Goal: Information Seeking & Learning: Get advice/opinions

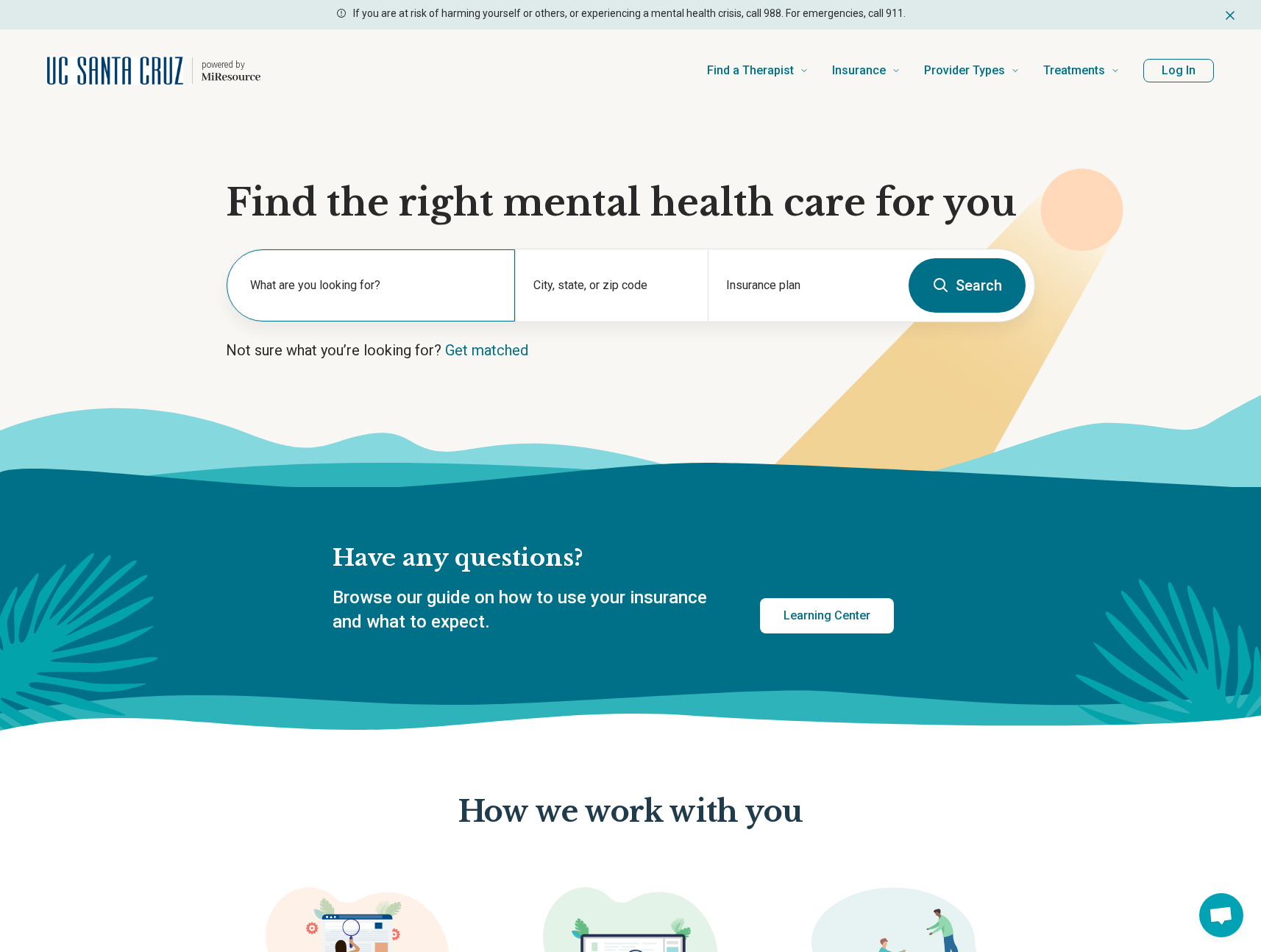
click at [370, 287] on label "What are you looking for?" at bounding box center [373, 286] width 247 height 18
click at [219, 330] on section "Find the right mental health care for you What are you looking for? City, state…" at bounding box center [630, 299] width 1261 height 375
click at [333, 277] on label "What are you looking for?" at bounding box center [373, 286] width 247 height 18
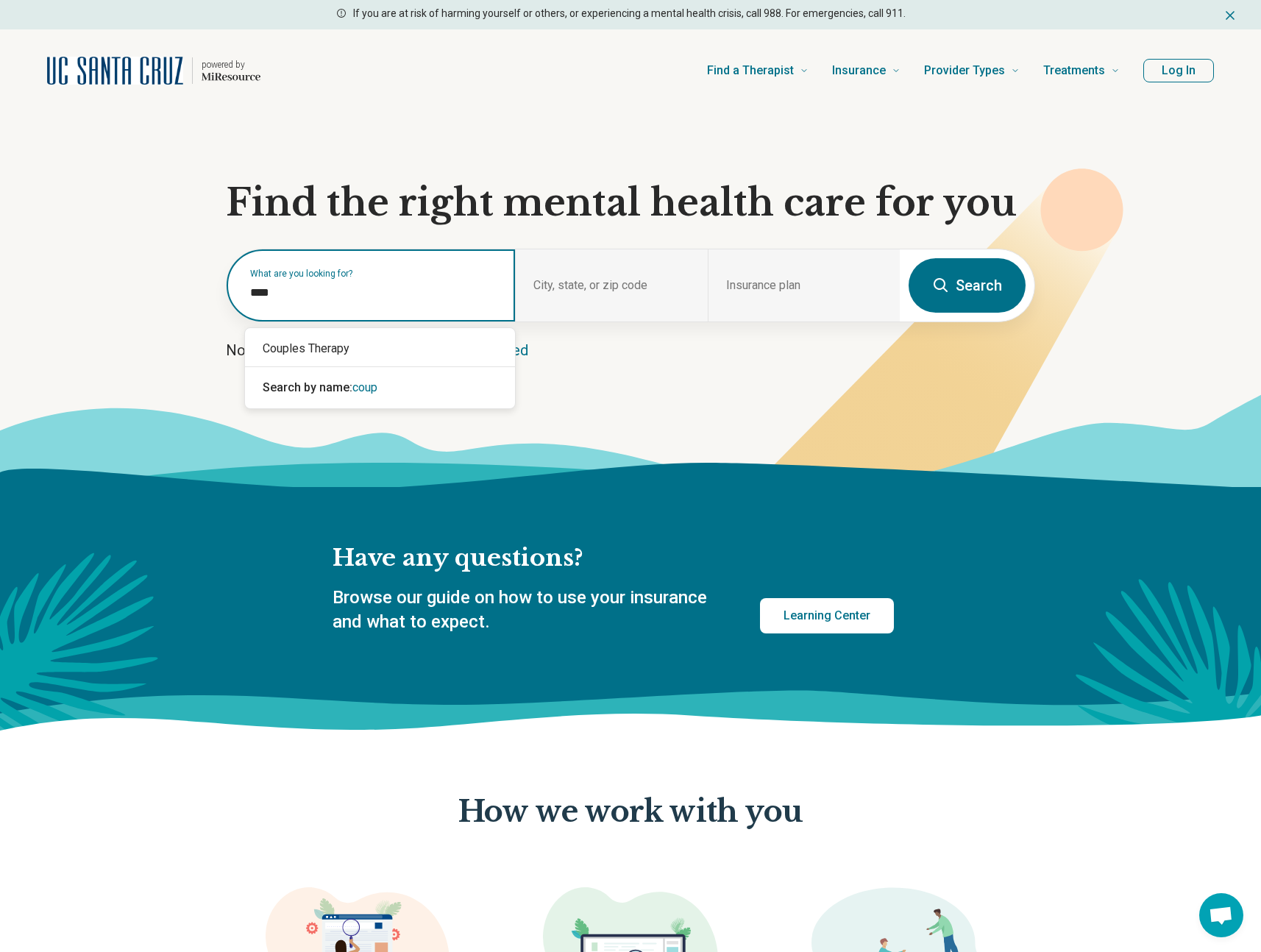
type input "*****"
click at [355, 354] on div "Couples Therapy" at bounding box center [379, 348] width 270 height 29
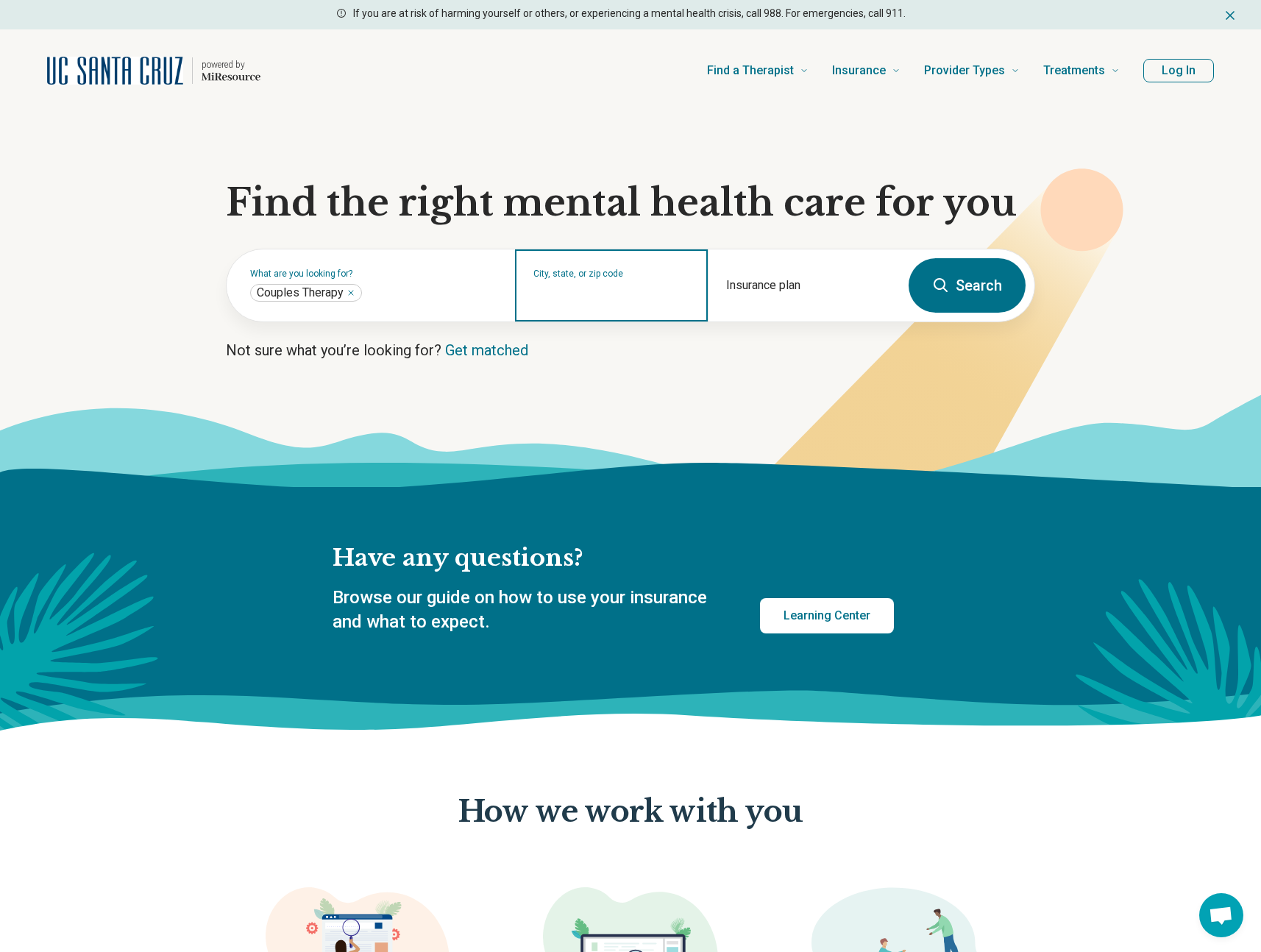
click at [620, 291] on input "City, state, or zip code" at bounding box center [611, 295] width 156 height 18
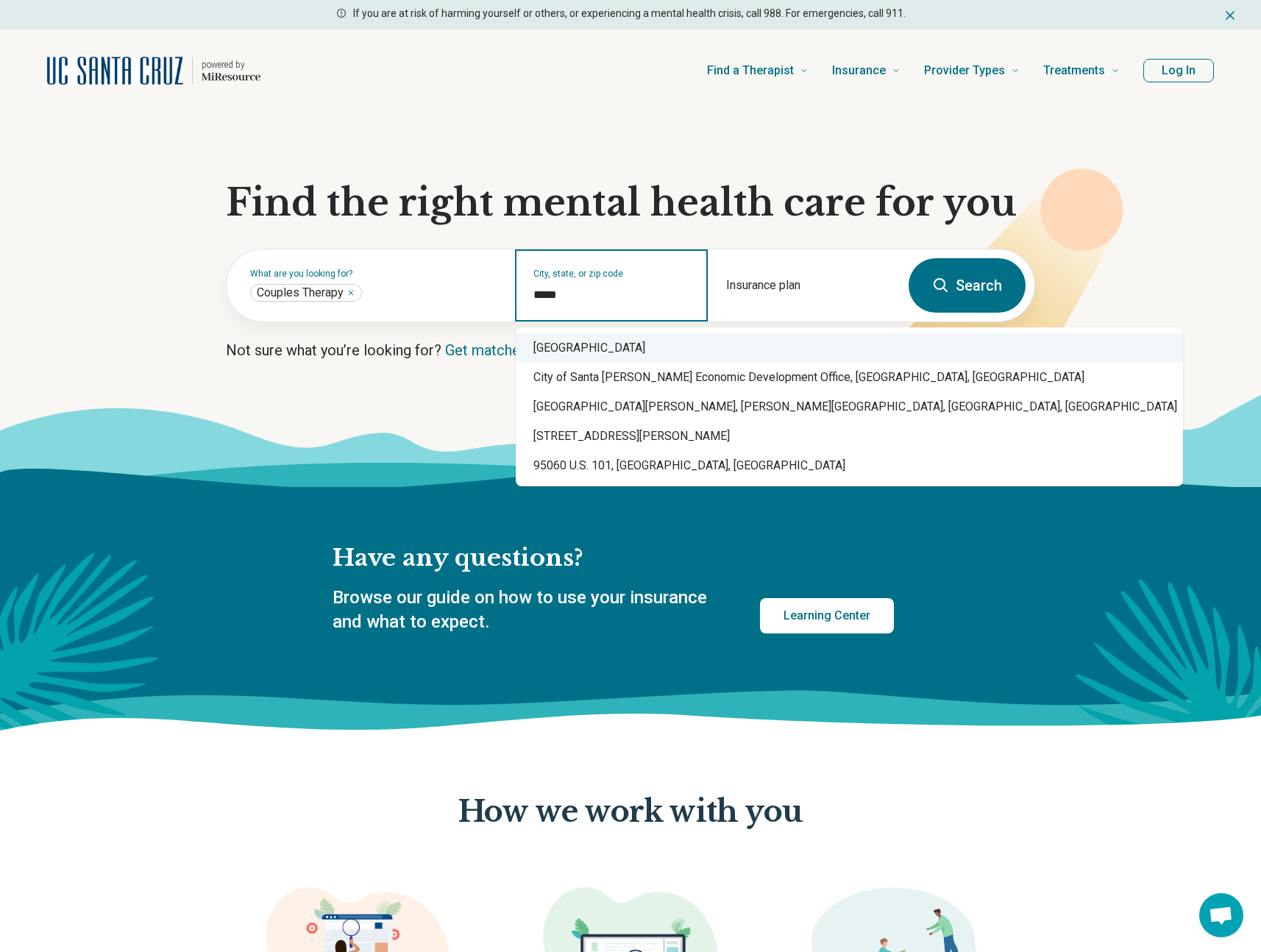
click at [648, 339] on div "Santa Cruz, CA 95060" at bounding box center [849, 347] width 668 height 29
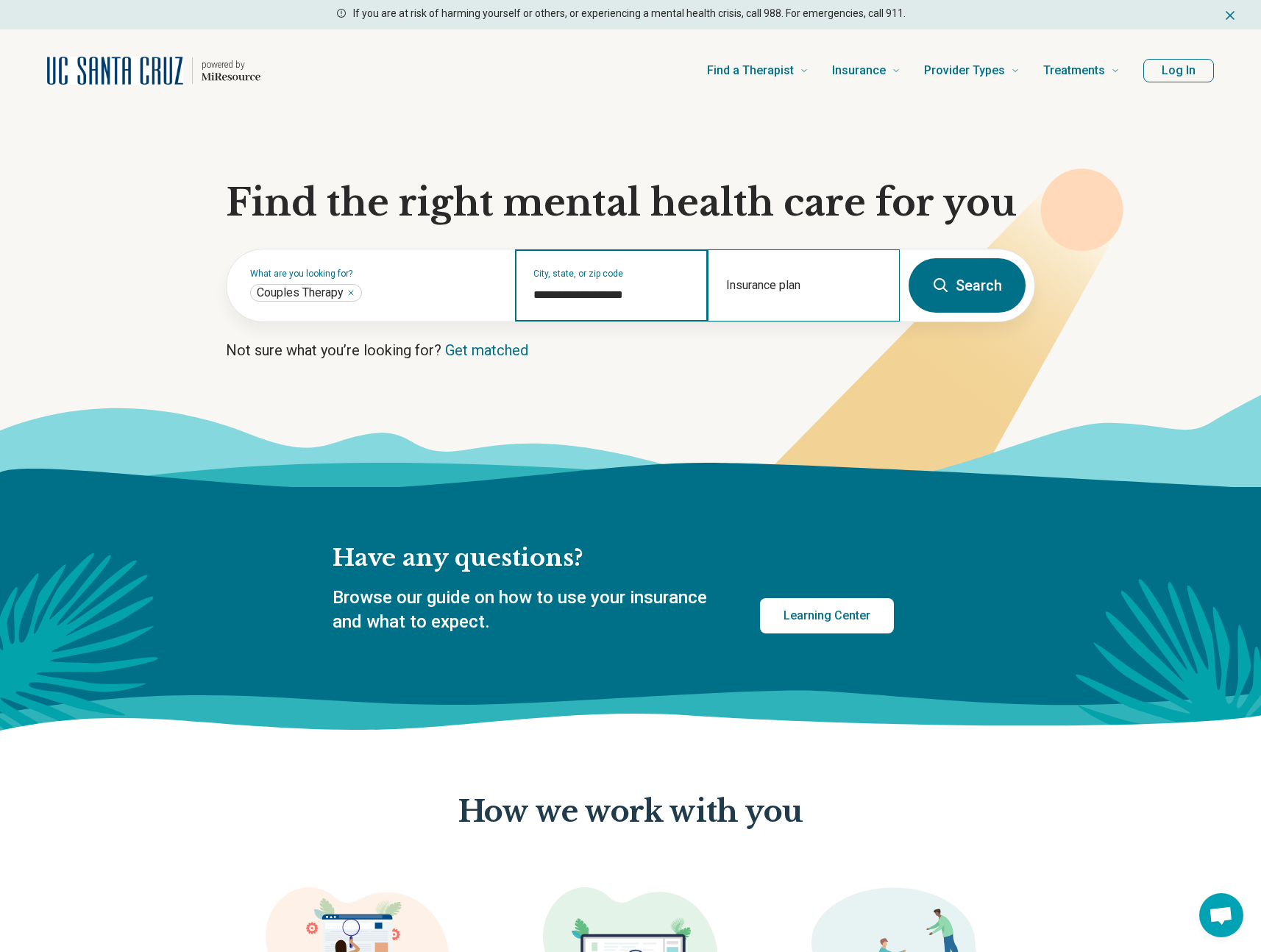
type input "**********"
click at [781, 286] on div "Insurance plan" at bounding box center [804, 285] width 192 height 72
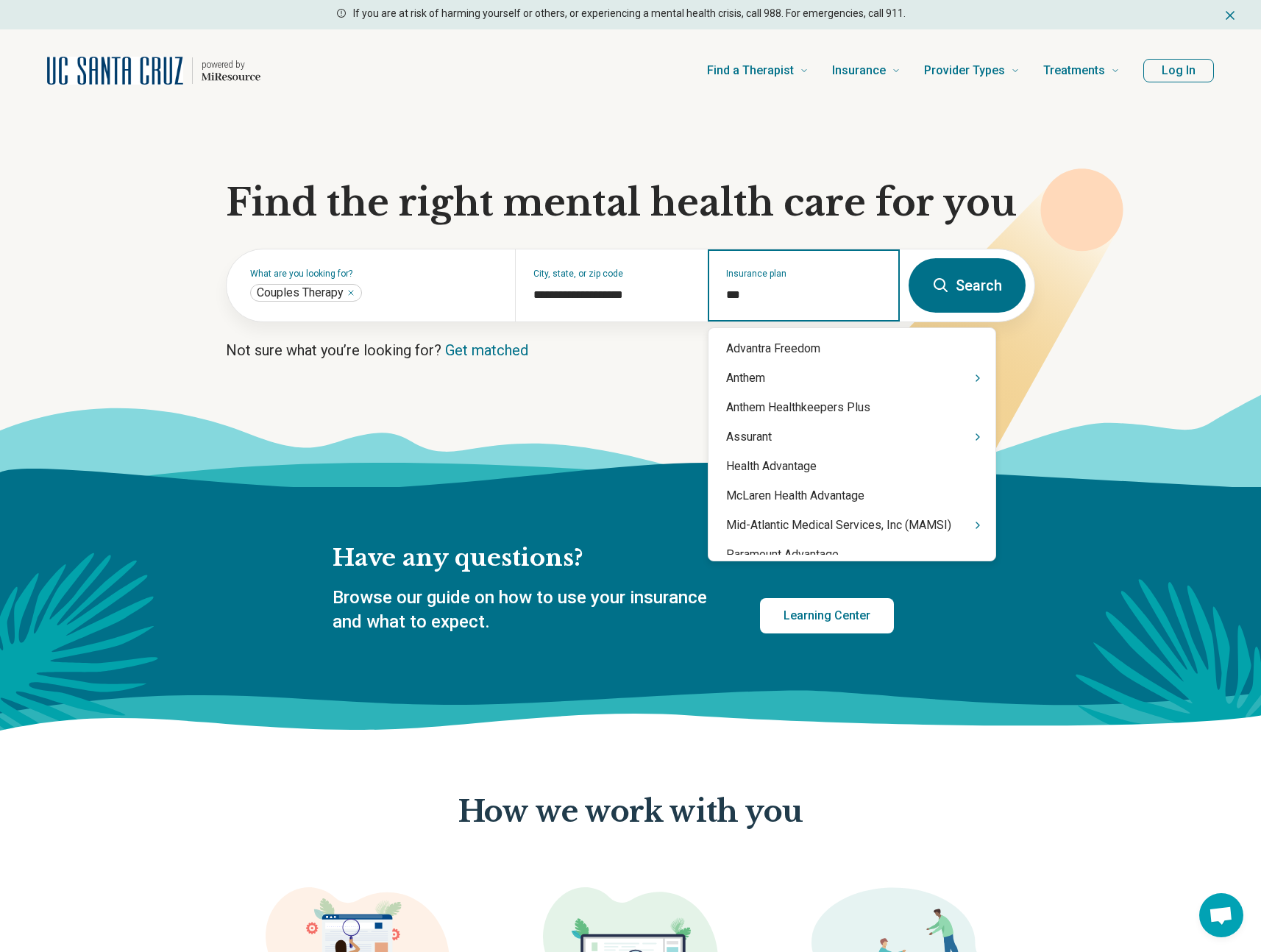
type input "****"
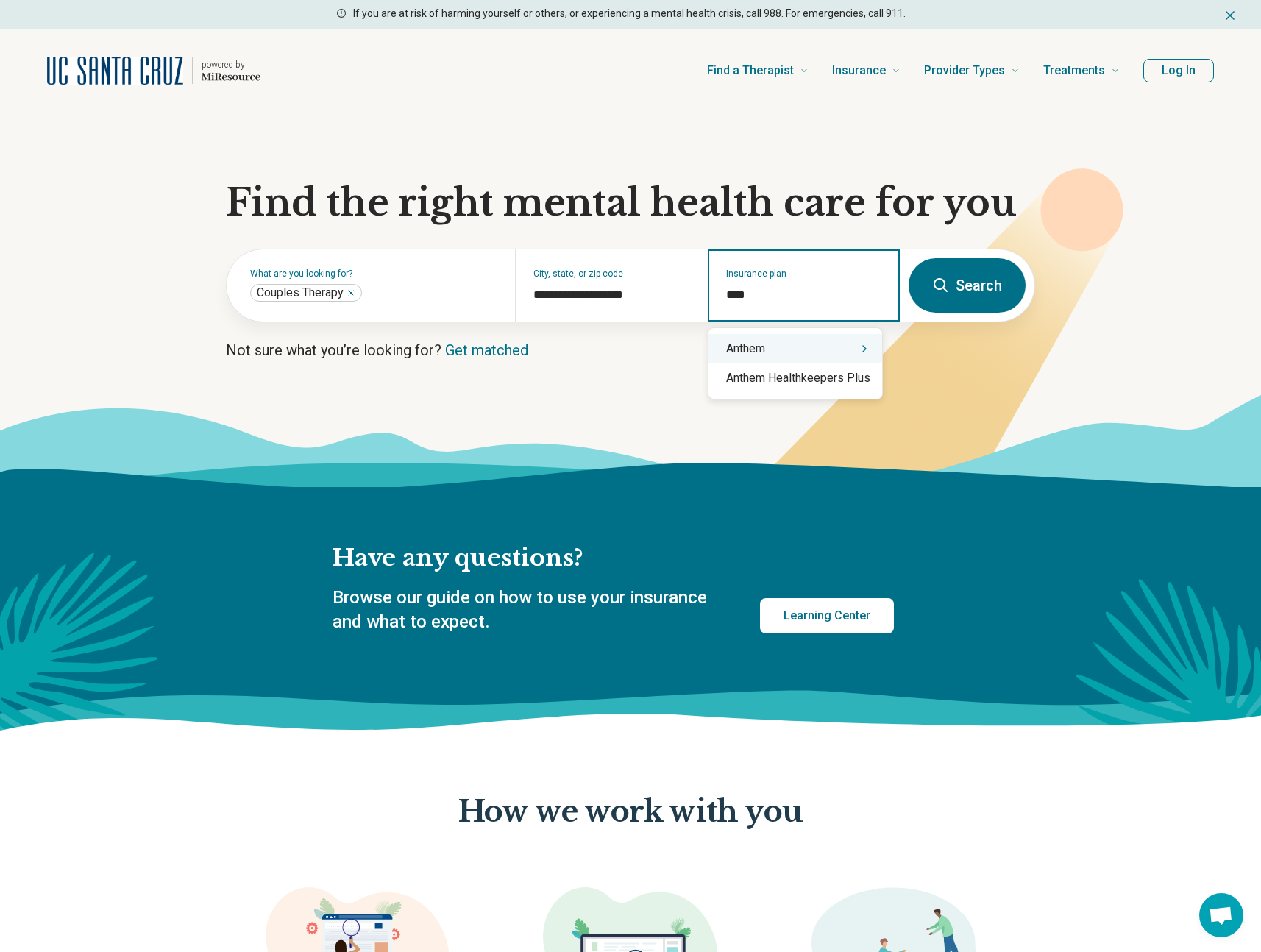
click at [781, 347] on div "Anthem" at bounding box center [796, 348] width 174 height 29
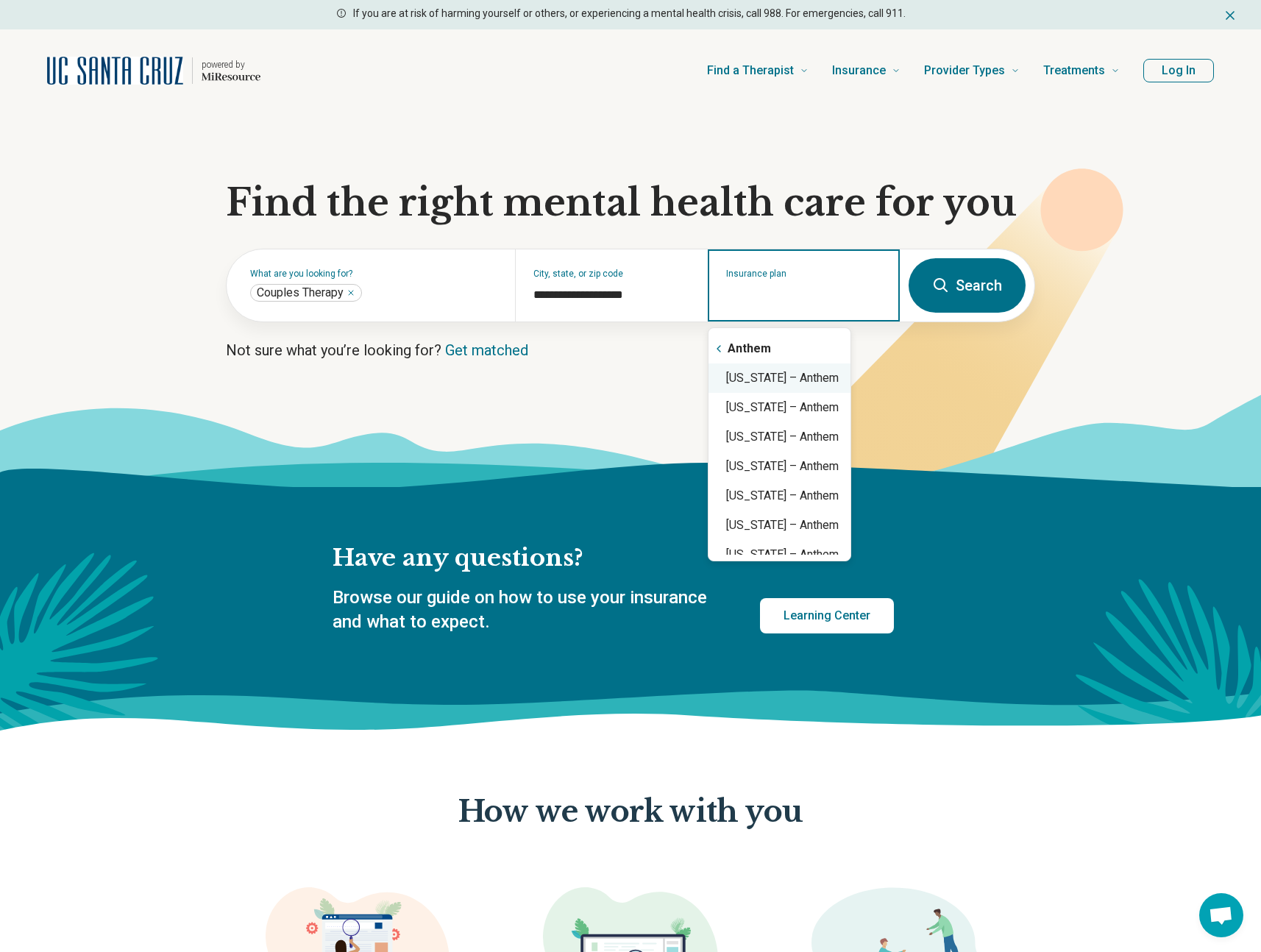
click at [788, 377] on div "California – Anthem" at bounding box center [780, 378] width 142 height 29
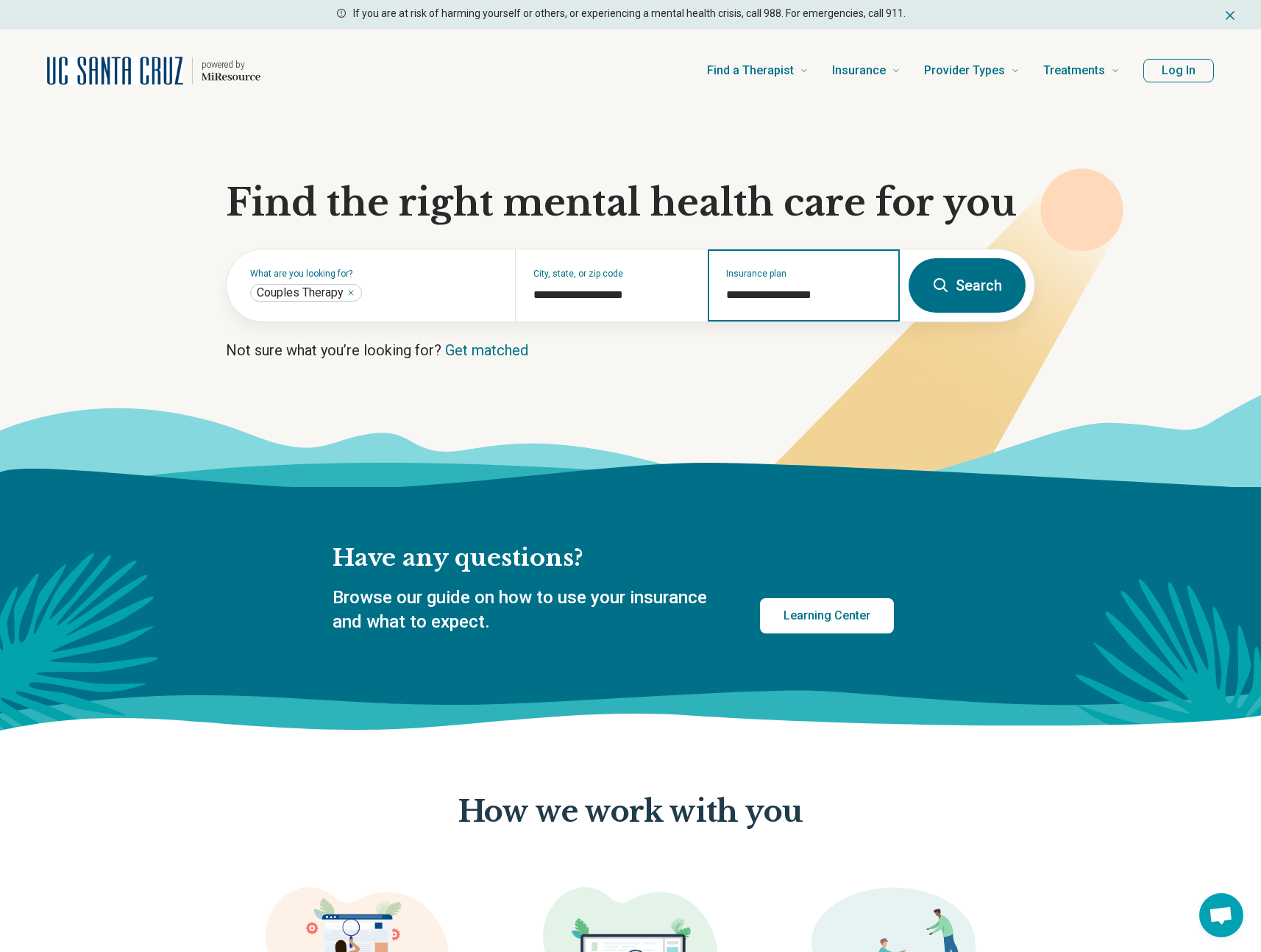
type input "**********"
click at [963, 286] on button "Search" at bounding box center [967, 285] width 117 height 55
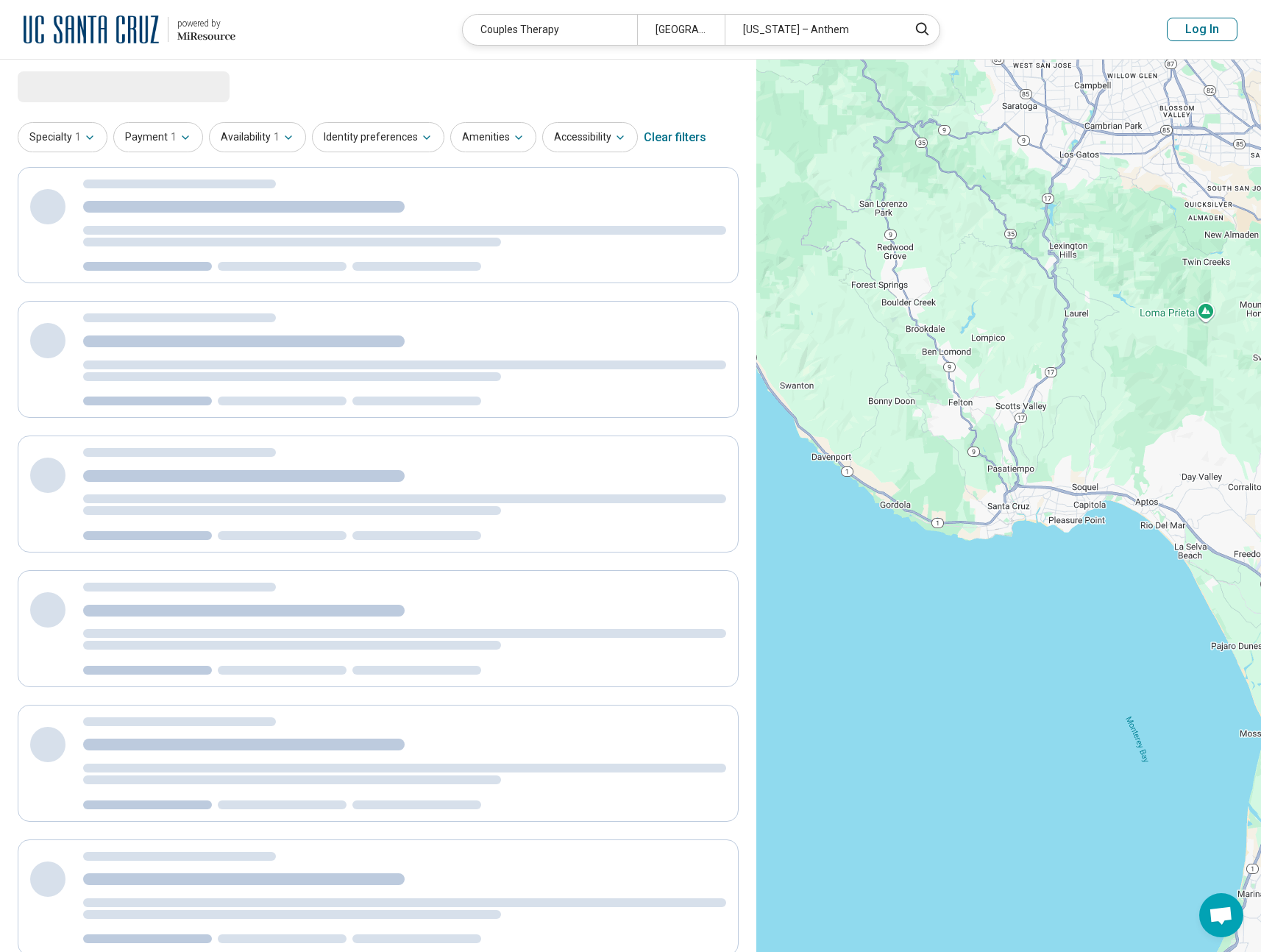
select select "***"
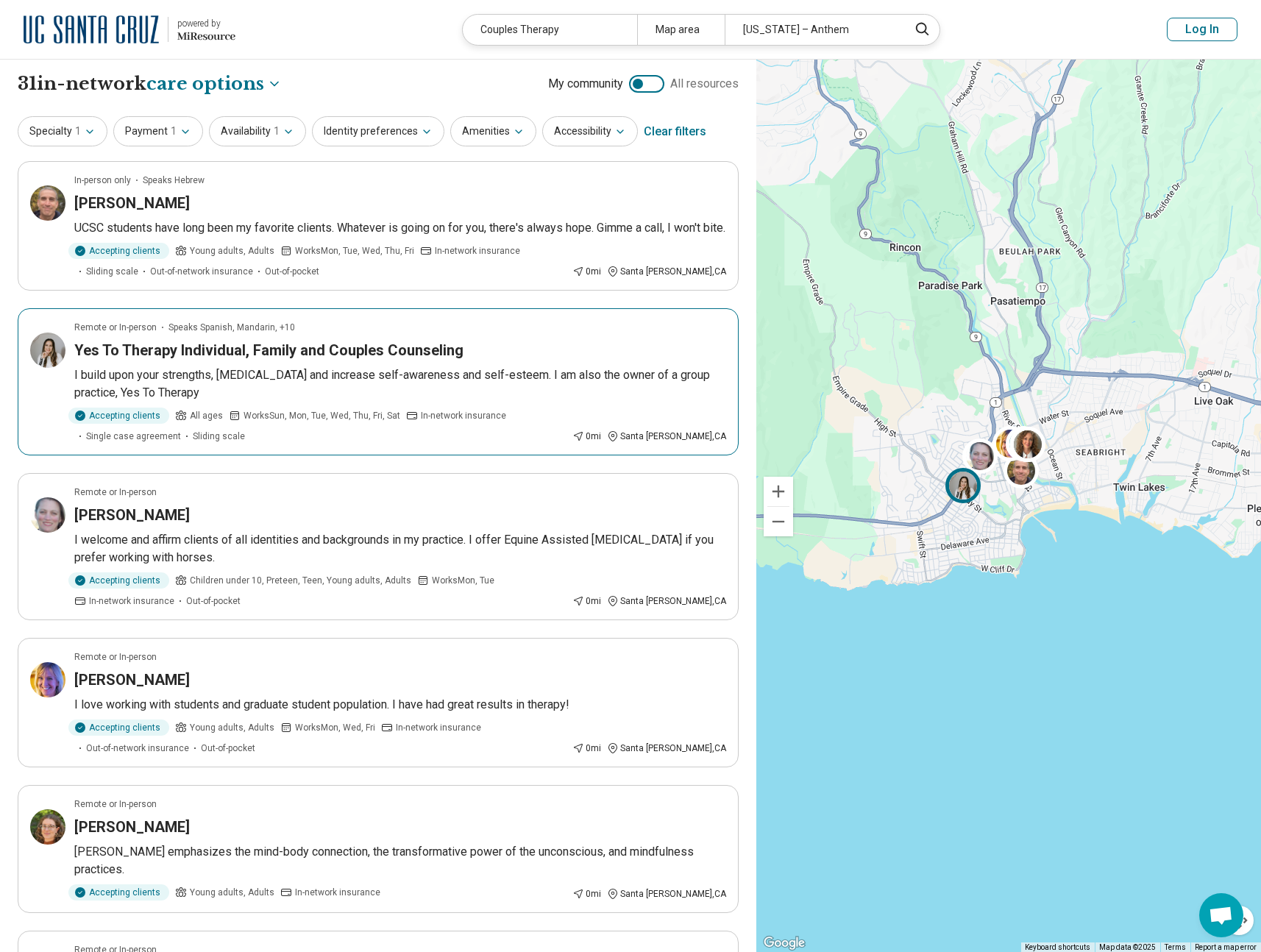
click at [573, 355] on article "Remote or In-person Speaks Spanish, Mandarin, +10 Yes To Therapy Individual, Fa…" at bounding box center [379, 382] width 721 height 147
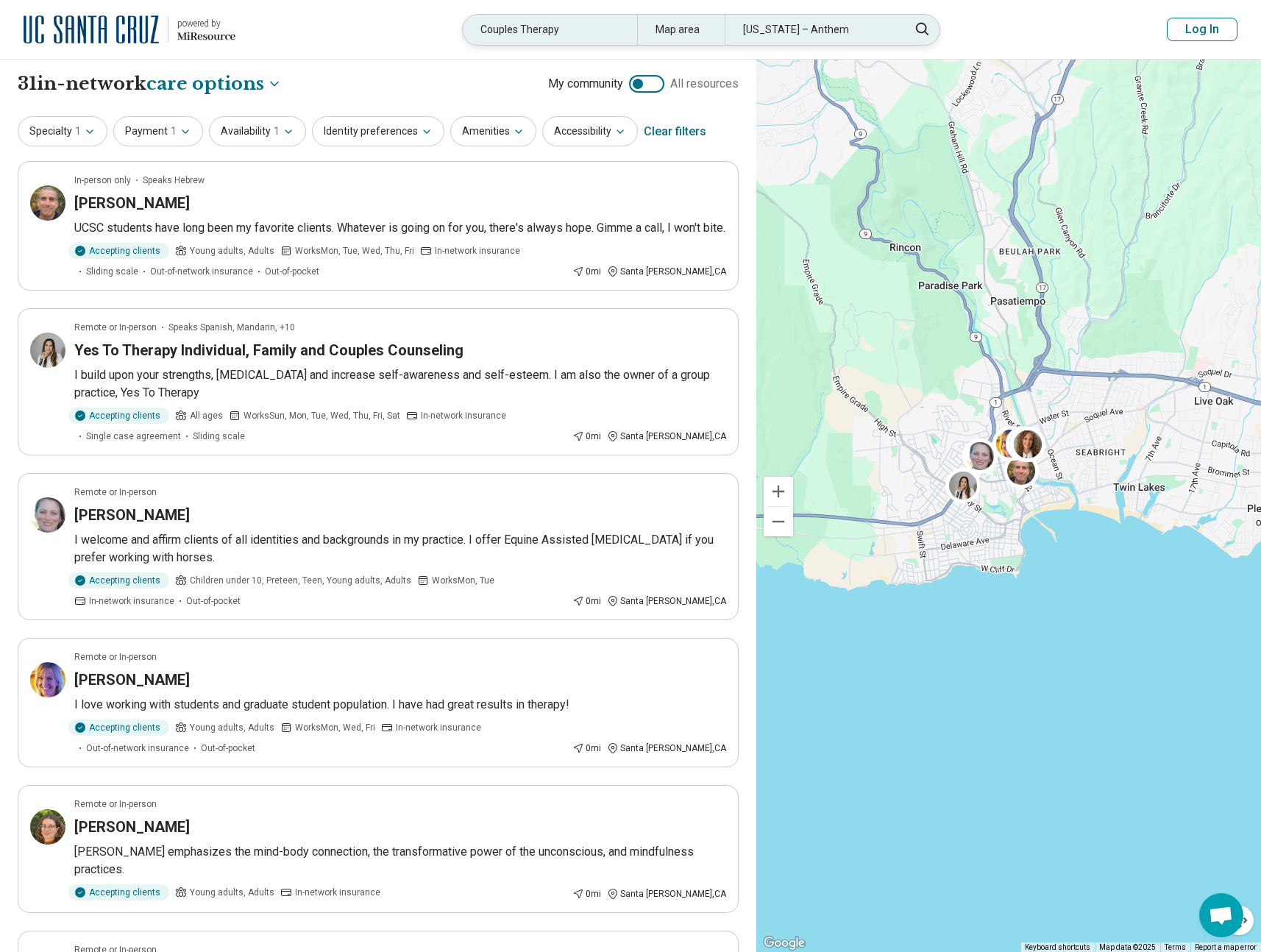
click at [804, 34] on div "California – Anthem" at bounding box center [812, 30] width 174 height 30
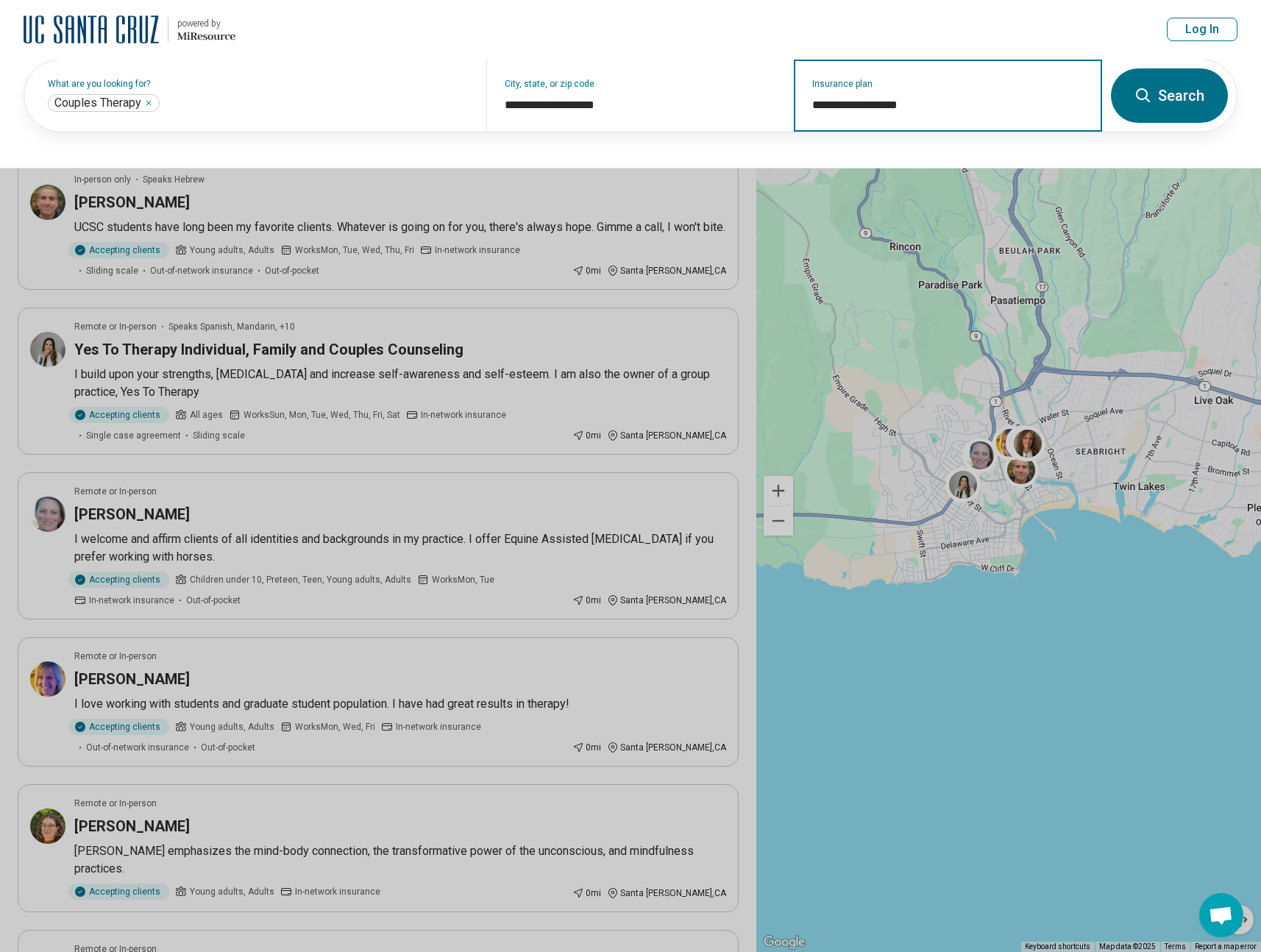
click at [865, 112] on input "**********" at bounding box center [949, 106] width 272 height 18
click at [865, 111] on input "**********" at bounding box center [949, 106] width 272 height 18
type input "*"
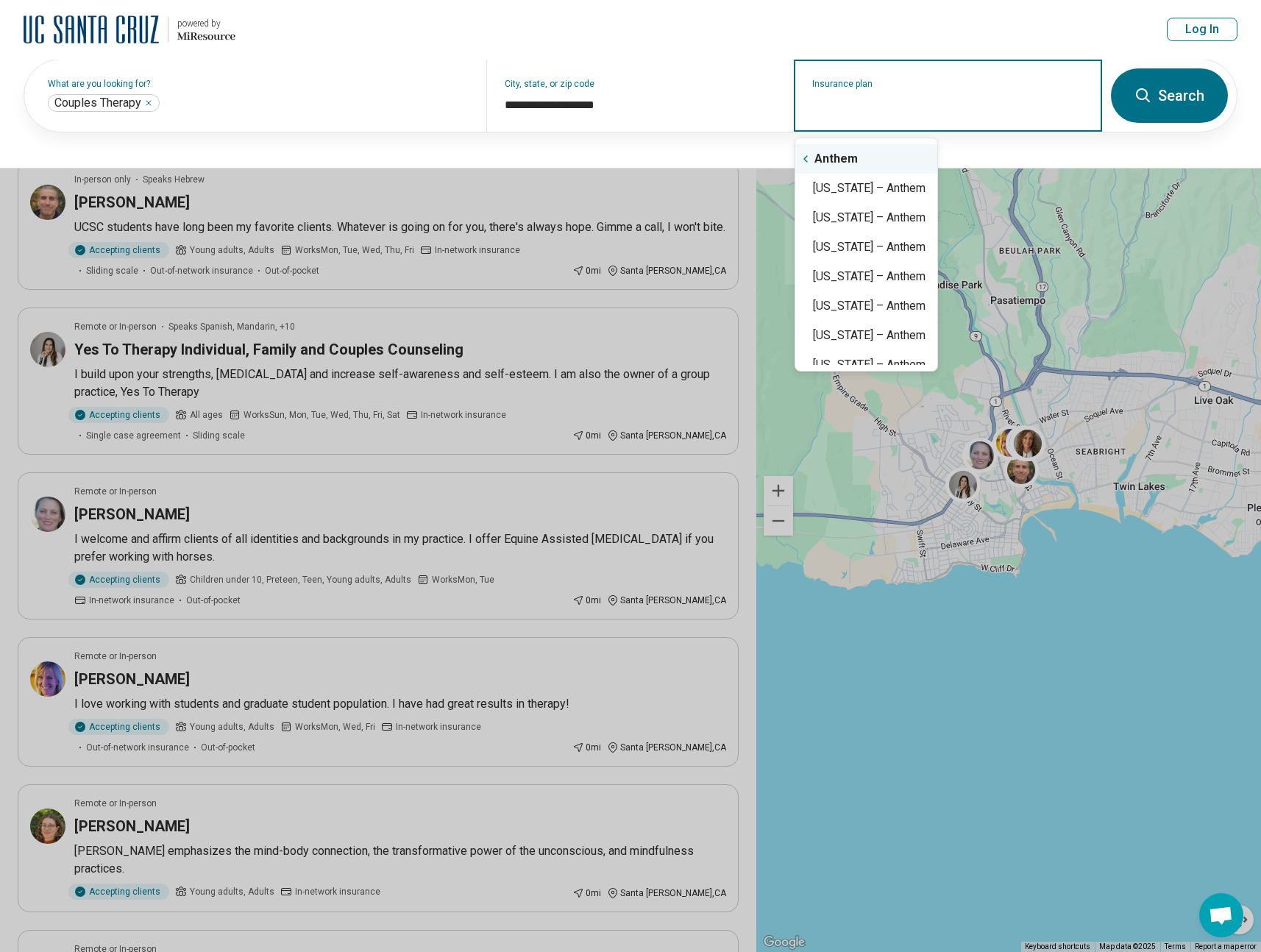
click at [803, 160] on icon "Suggestions" at bounding box center [806, 159] width 12 height 12
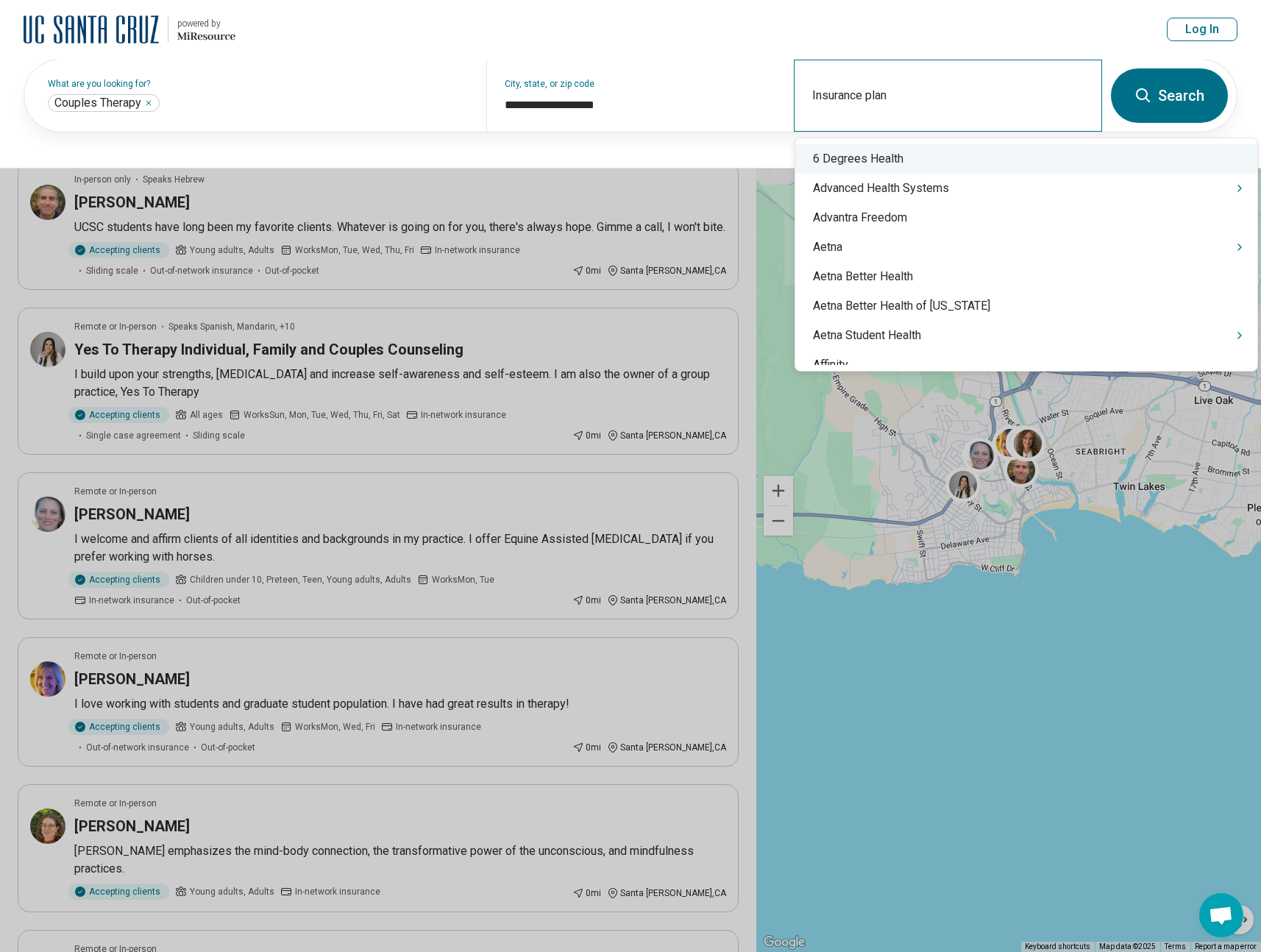
click at [872, 94] on div "Insurance plan" at bounding box center [948, 96] width 308 height 72
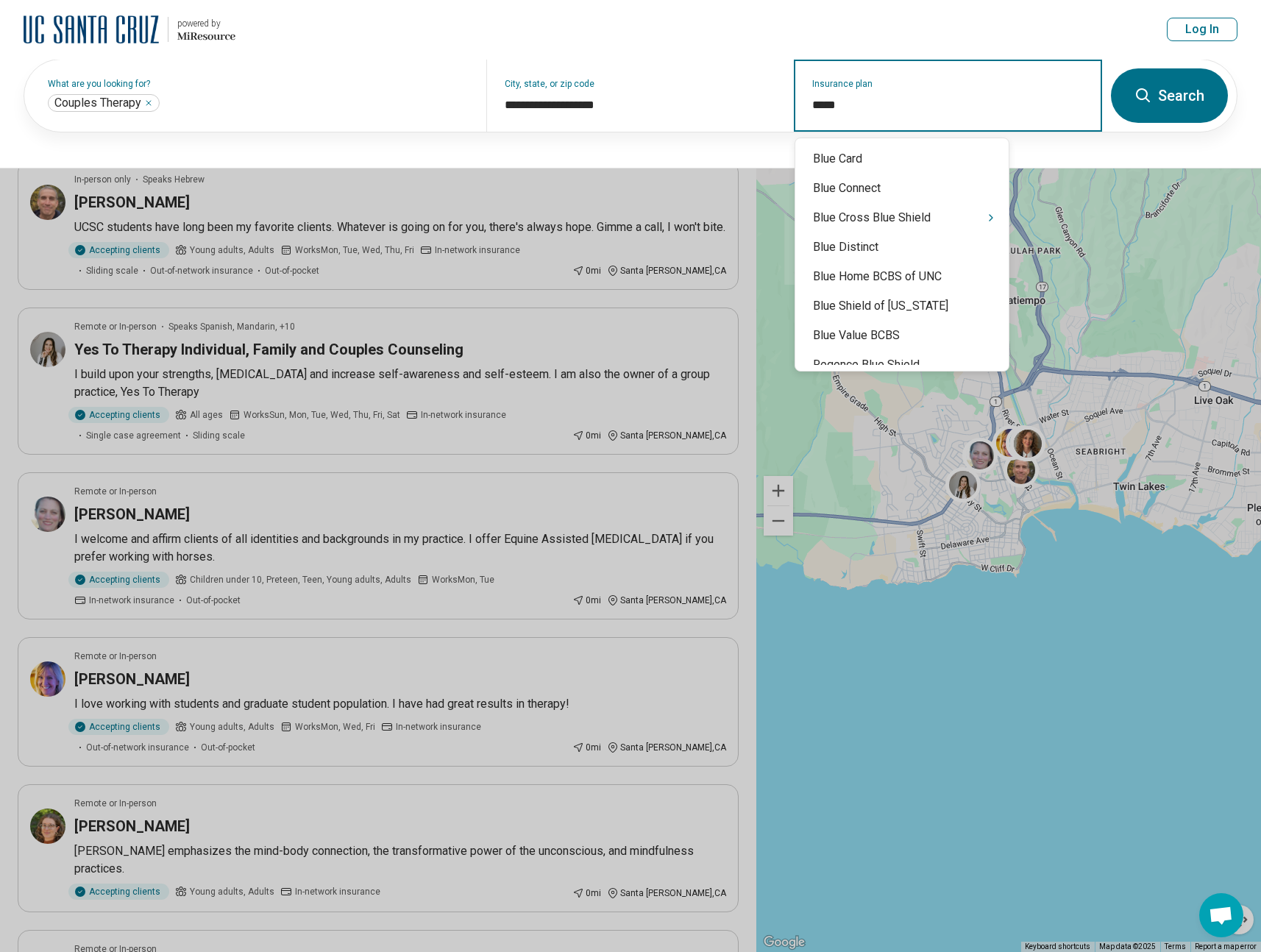
type input "******"
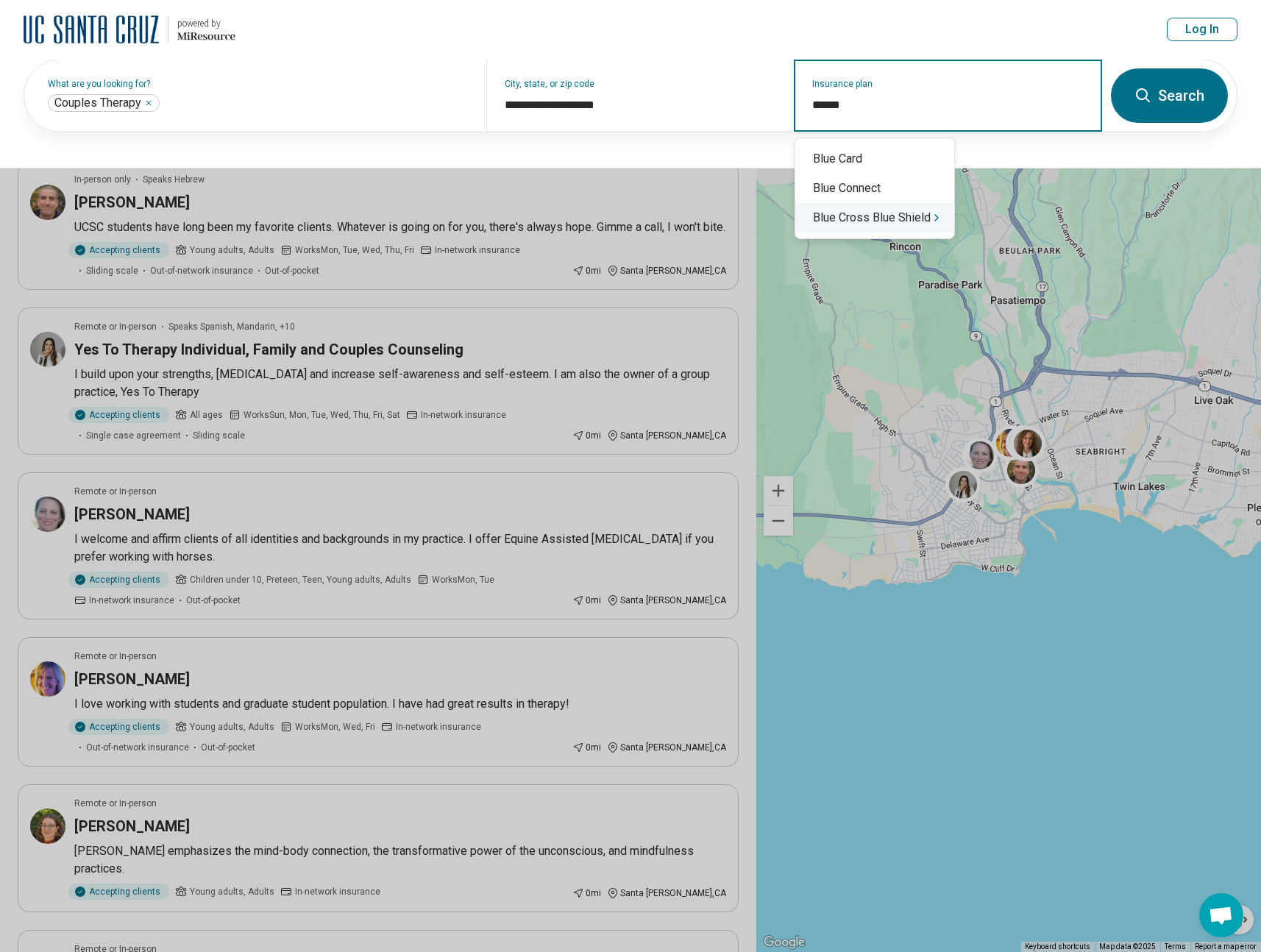
click at [882, 208] on div "Blue Cross Blue Shield" at bounding box center [875, 217] width 159 height 29
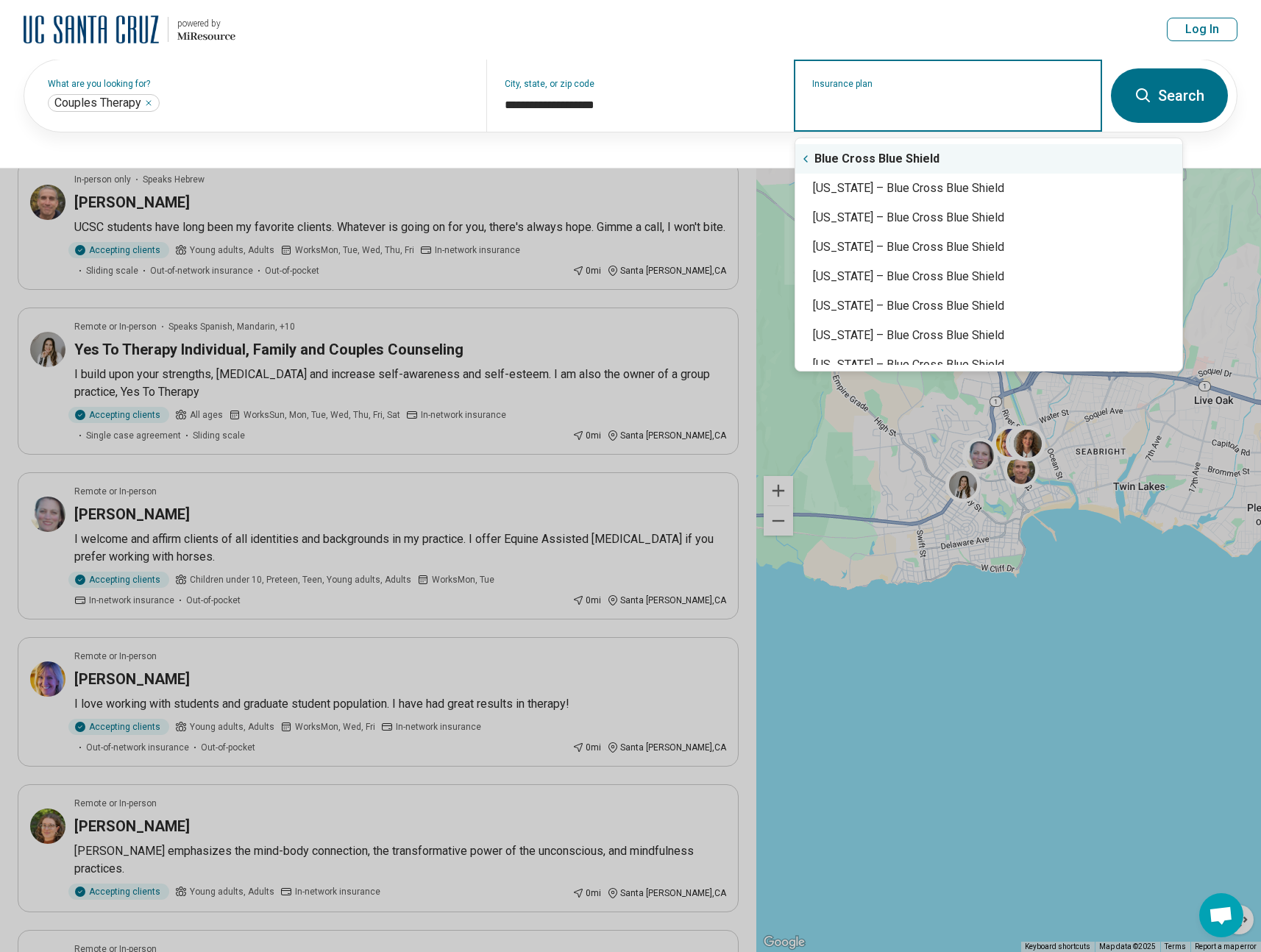
type input "*"
click at [808, 158] on icon "Suggestions" at bounding box center [806, 159] width 12 height 12
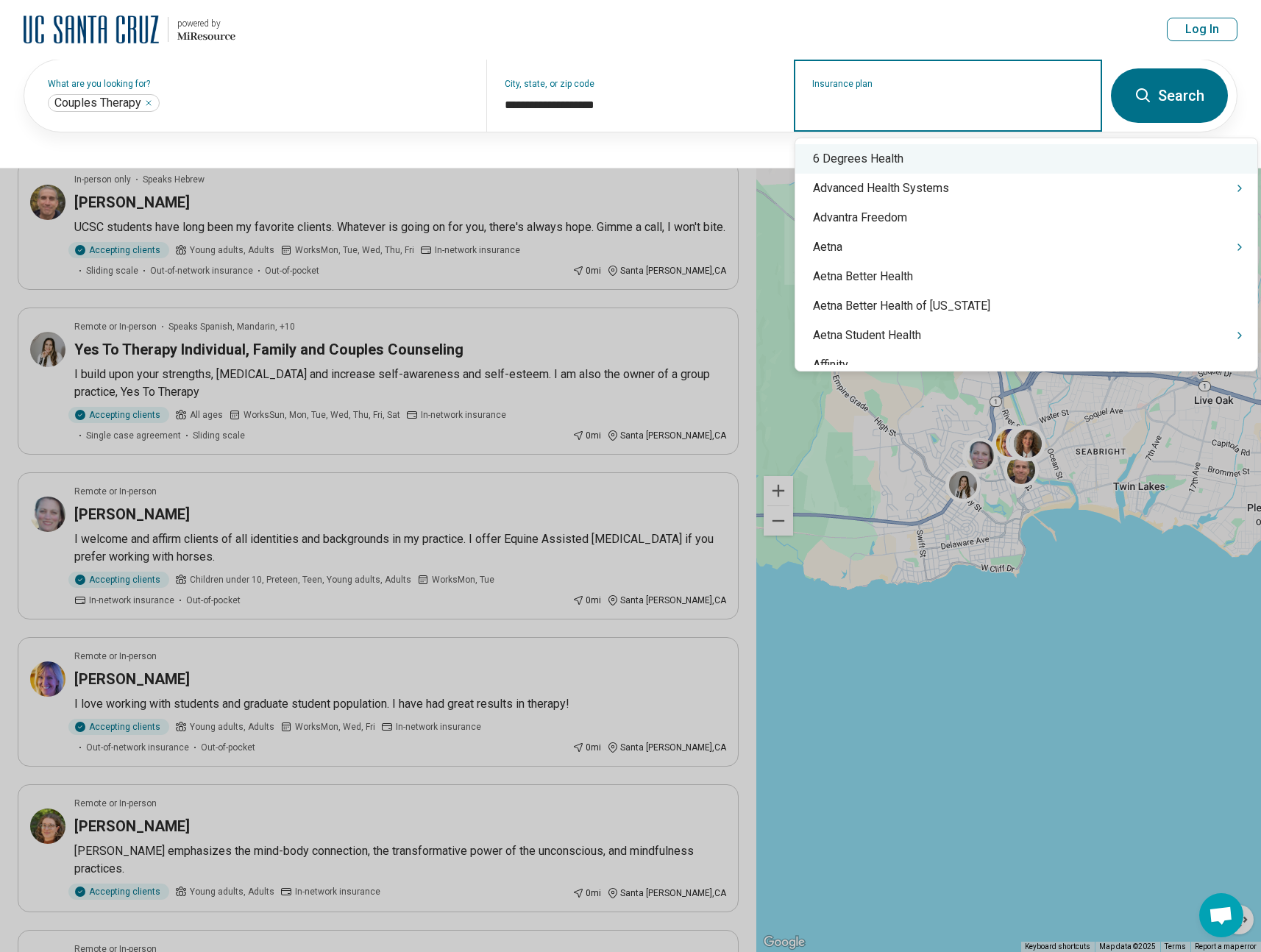
click at [864, 99] on input "Insurance plan" at bounding box center [949, 106] width 272 height 18
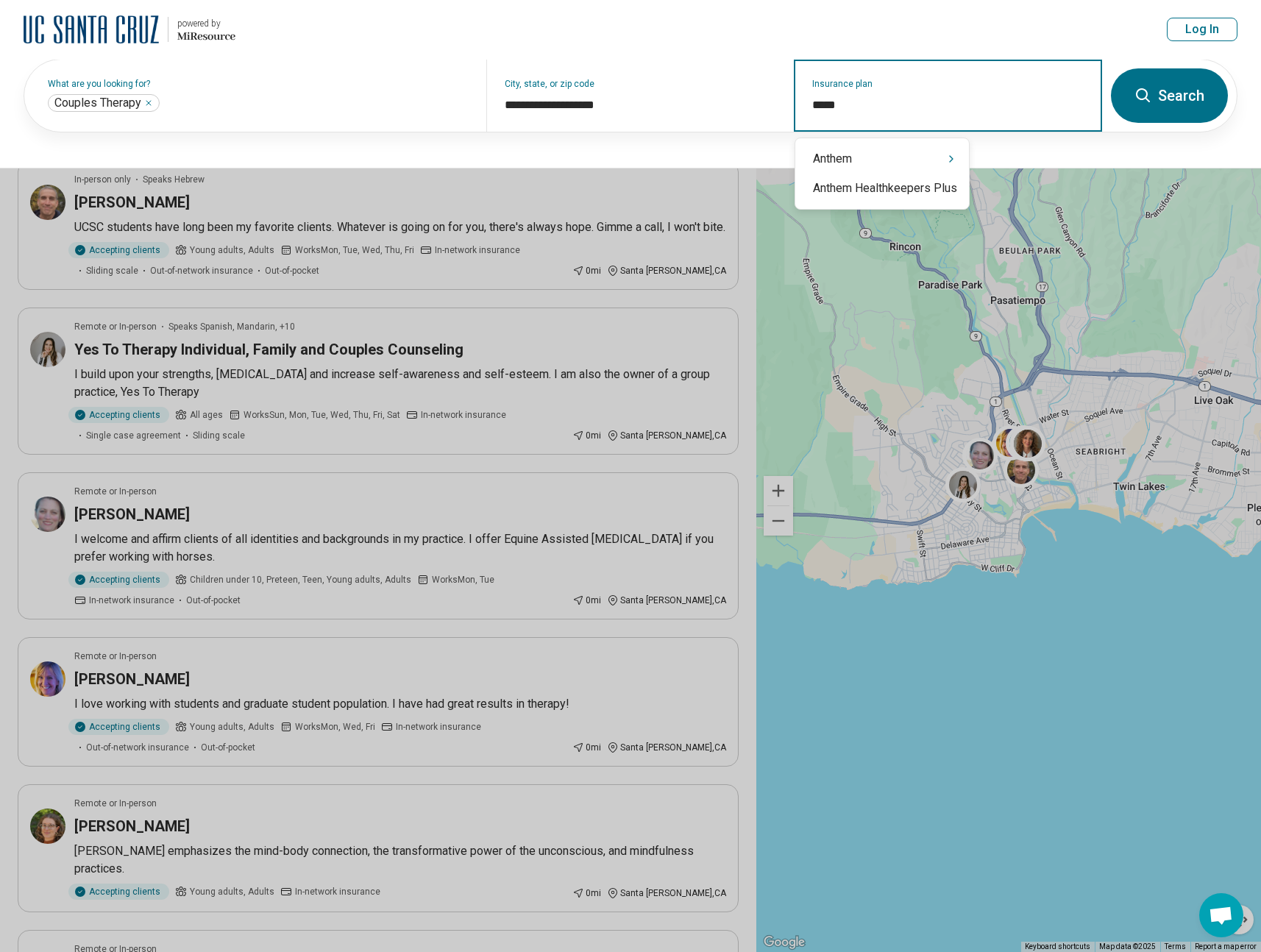
type input "******"
click at [950, 150] on div "Anthem" at bounding box center [882, 159] width 174 height 29
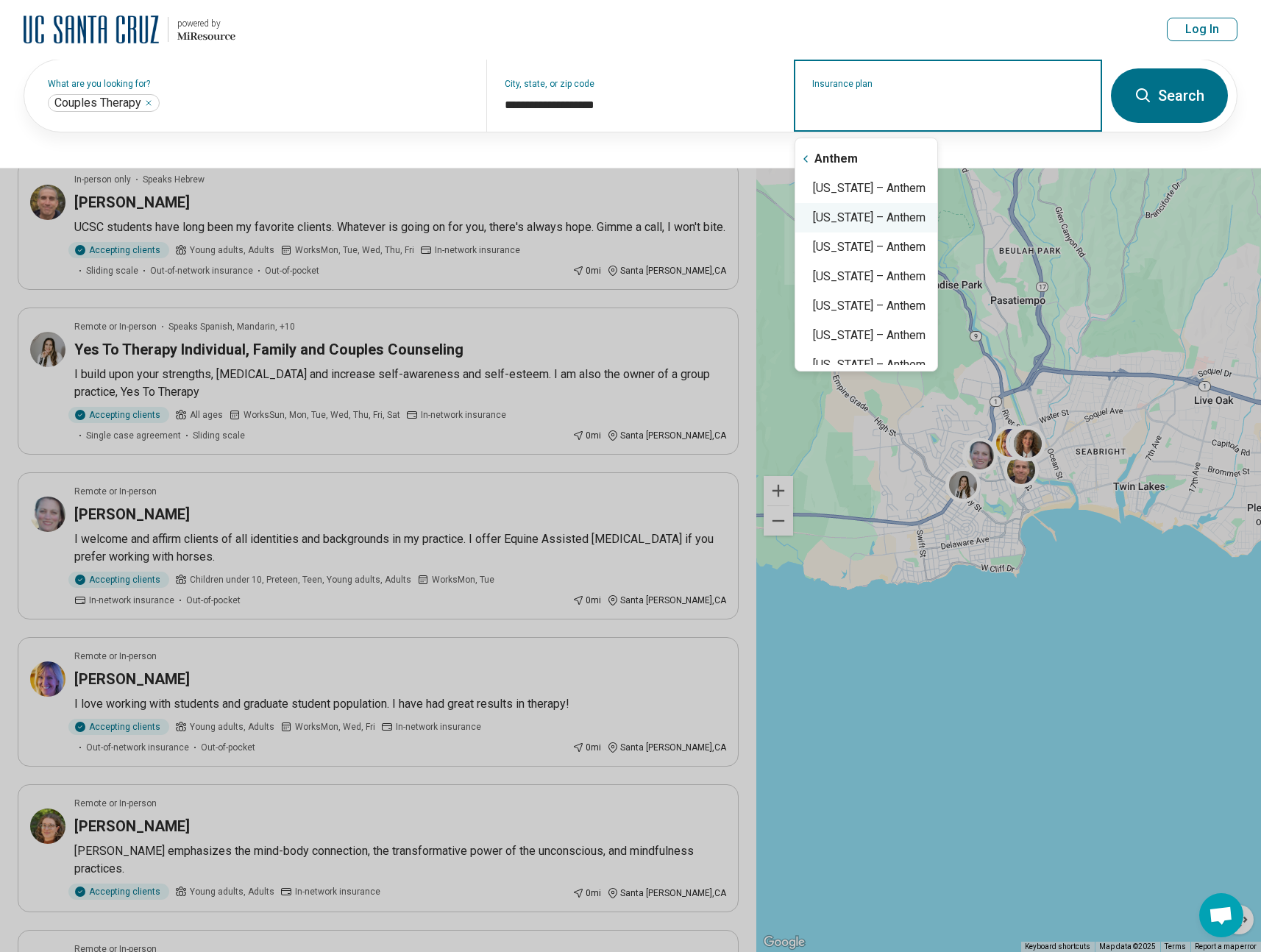
click at [905, 217] on div "California – Anthem" at bounding box center [867, 217] width 142 height 29
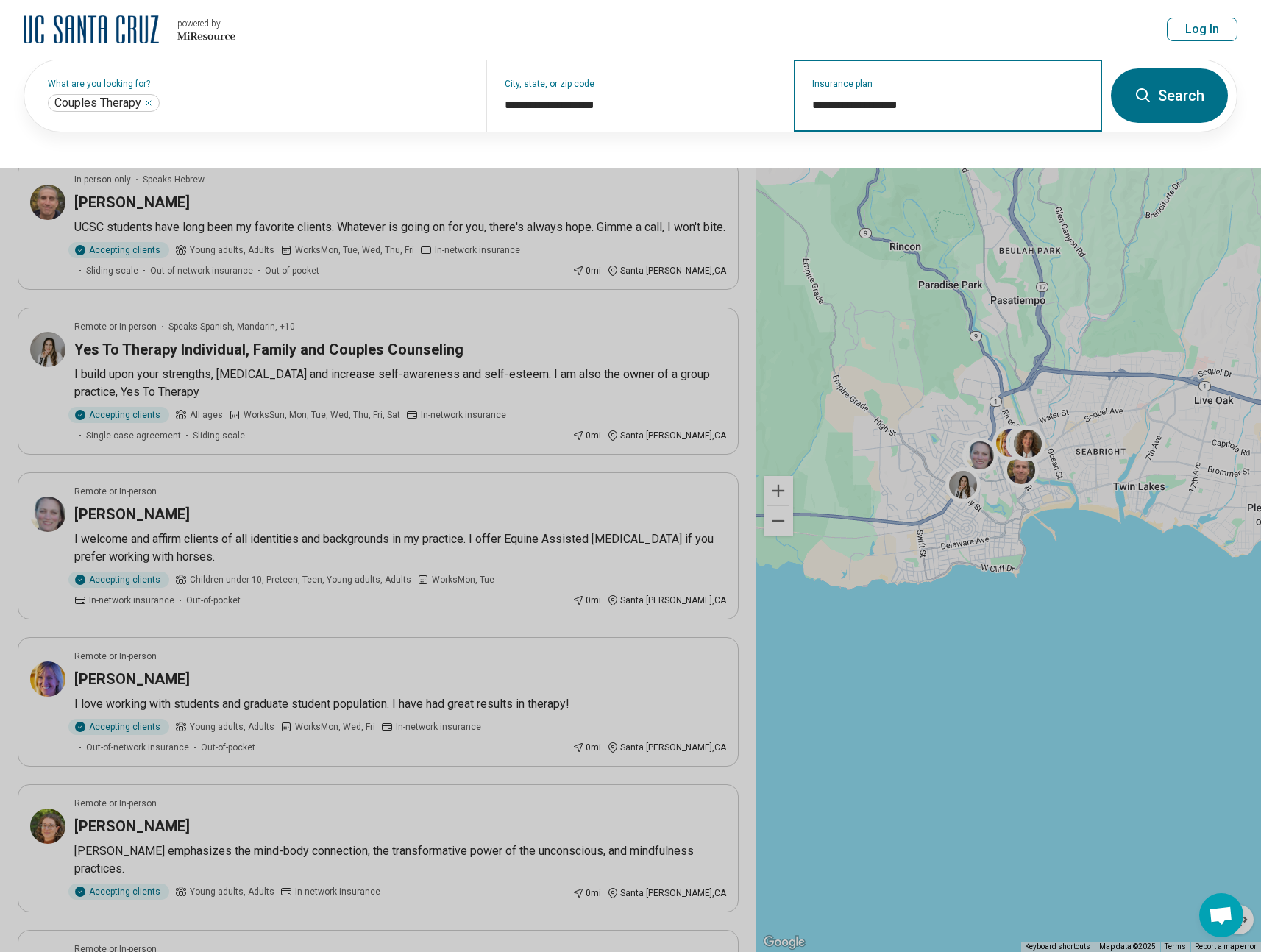
type input "**********"
click at [672, 327] on button at bounding box center [630, 476] width 1261 height 952
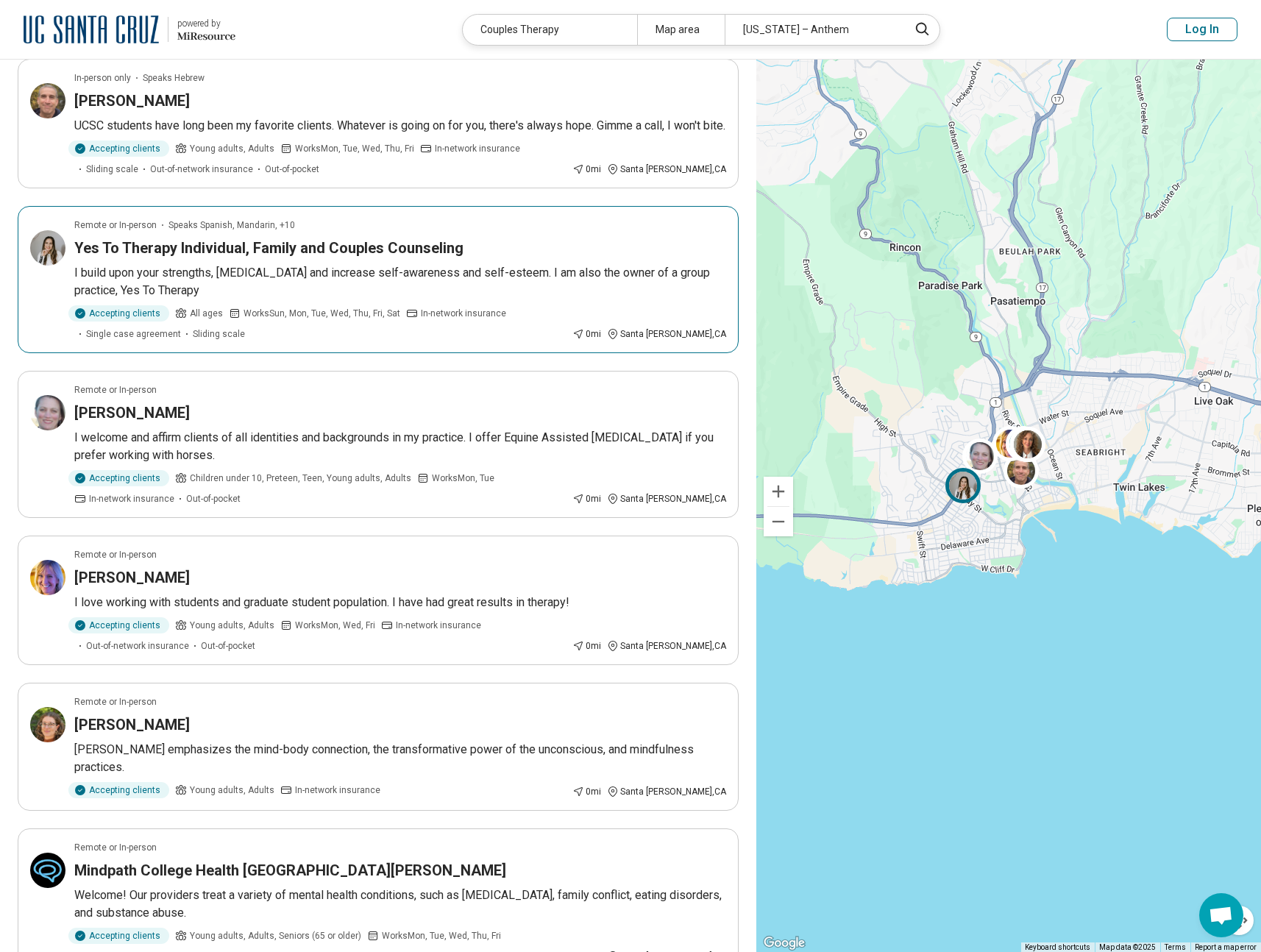
scroll to position [112, 0]
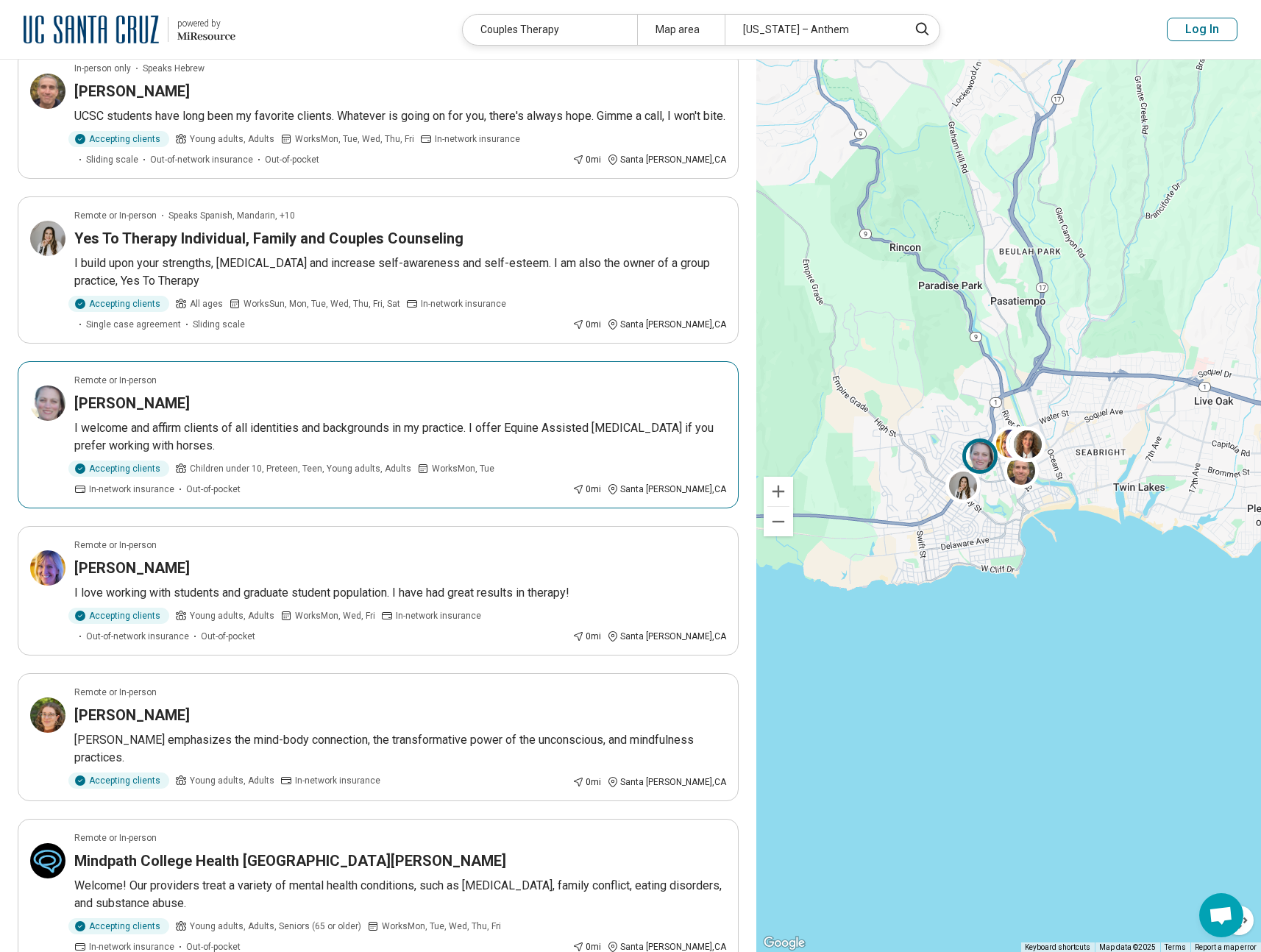
click at [299, 455] on p "I welcome and affirm clients of all identities and backgrounds in my practice. …" at bounding box center [400, 436] width 652 height 35
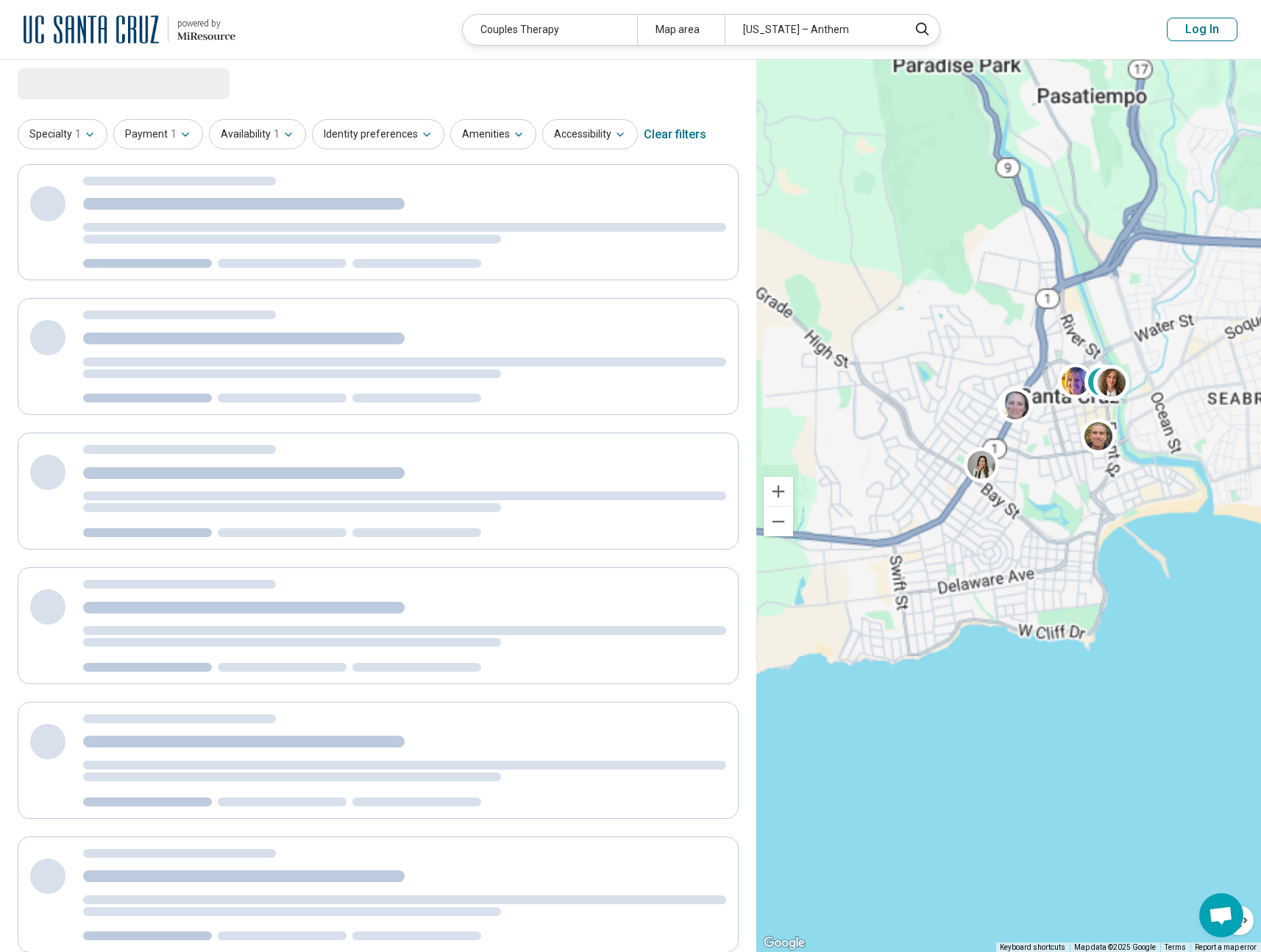
scroll to position [0, 0]
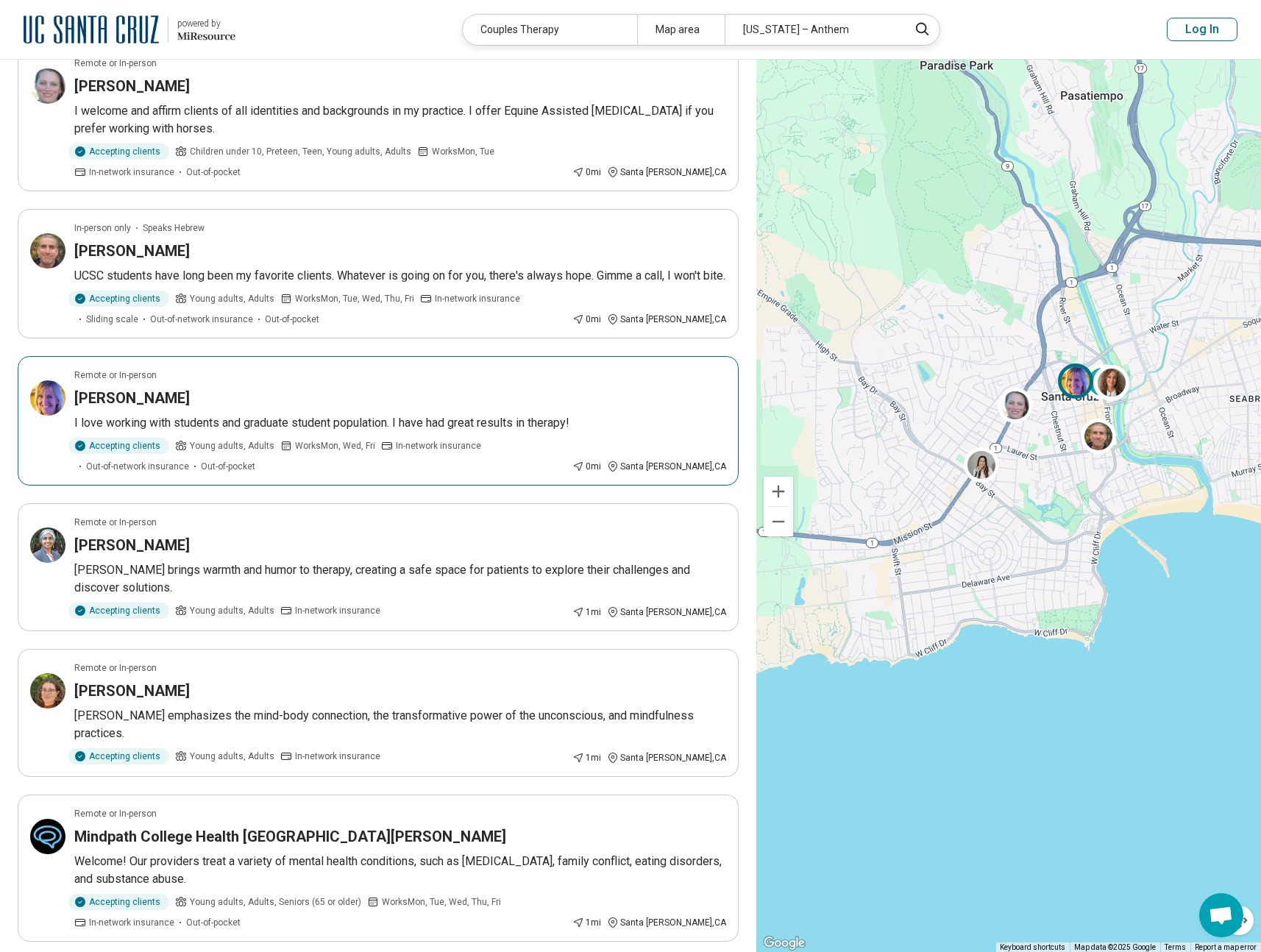
scroll to position [283, 0]
click at [434, 550] on article "Remote or In-person Gayatri Subramaniam Gayatri brings warmth and humor to ther…" at bounding box center [379, 567] width 721 height 128
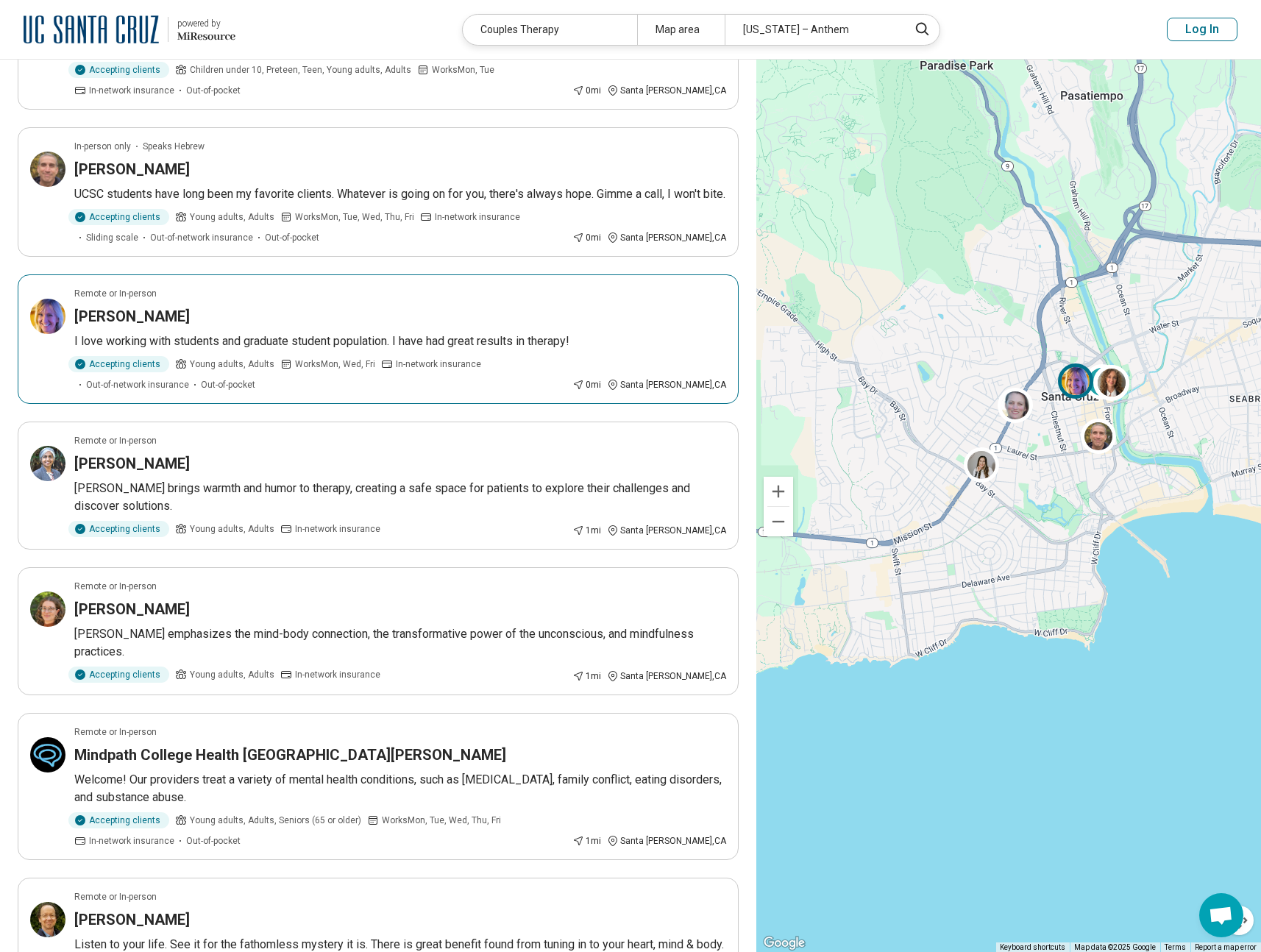
scroll to position [383, 0]
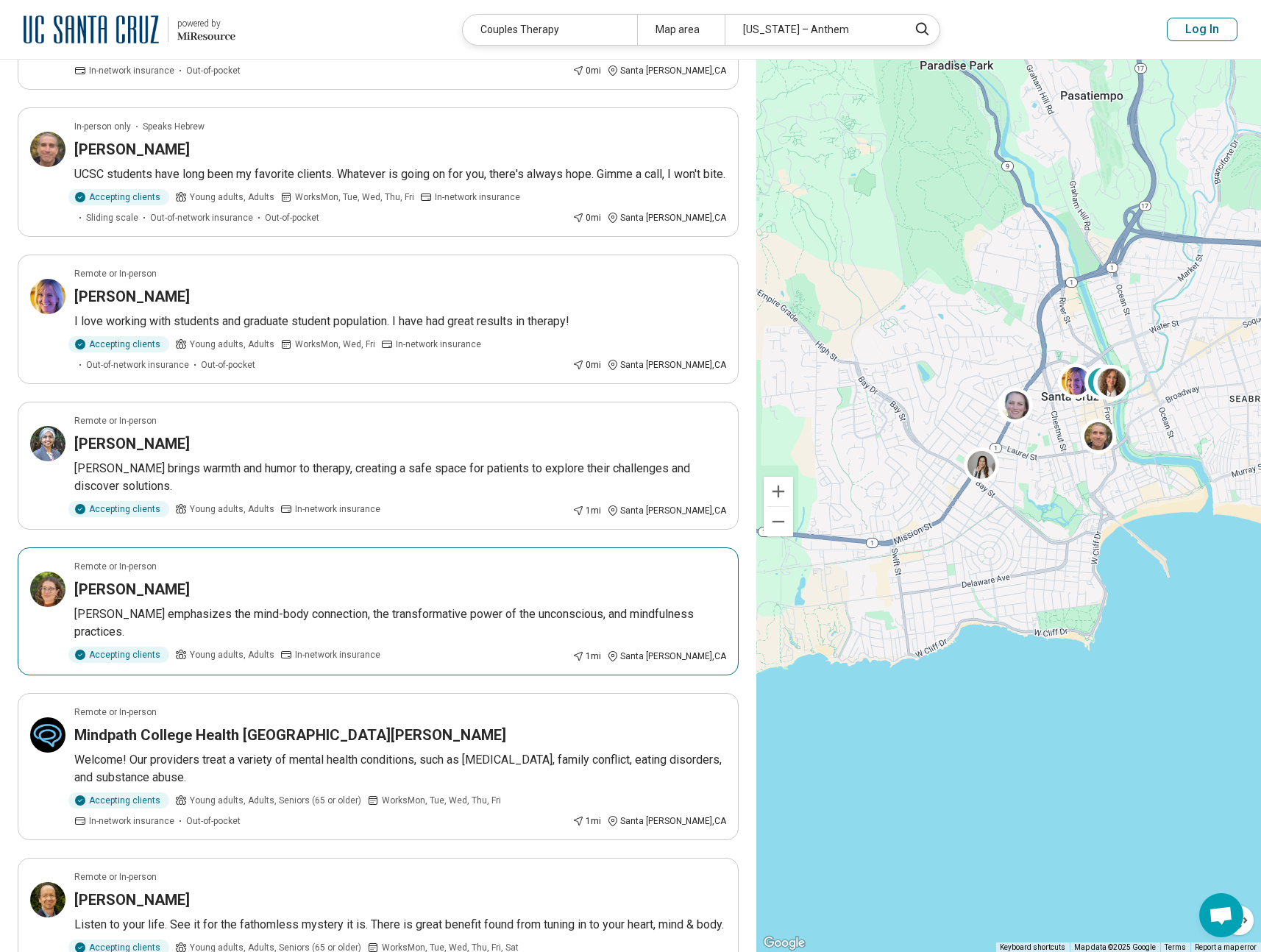
click at [415, 599] on div "Hannah Freund" at bounding box center [400, 590] width 652 height 21
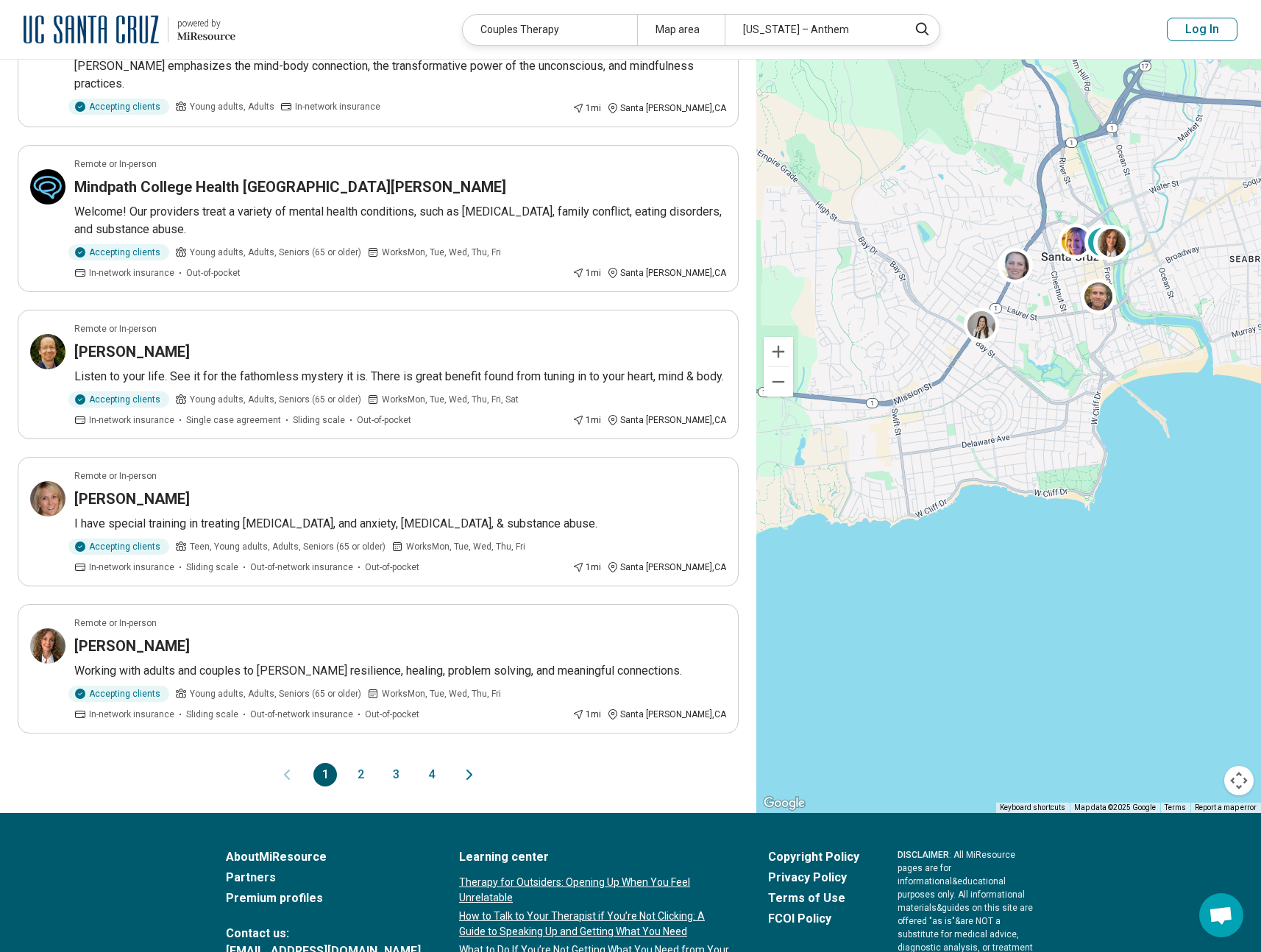
scroll to position [933, 0]
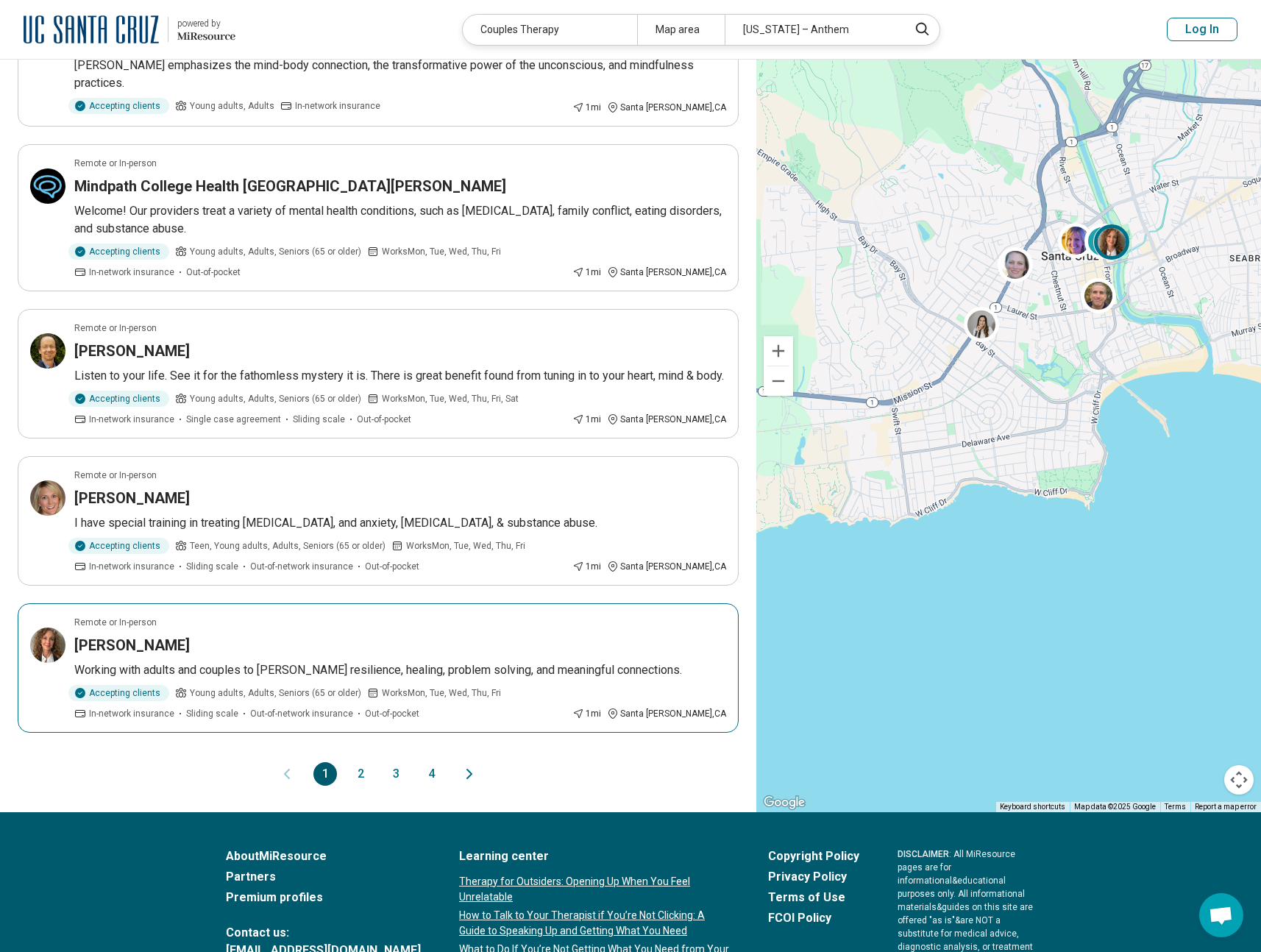
click at [412, 656] on div "Jennifer Shedd" at bounding box center [400, 646] width 652 height 21
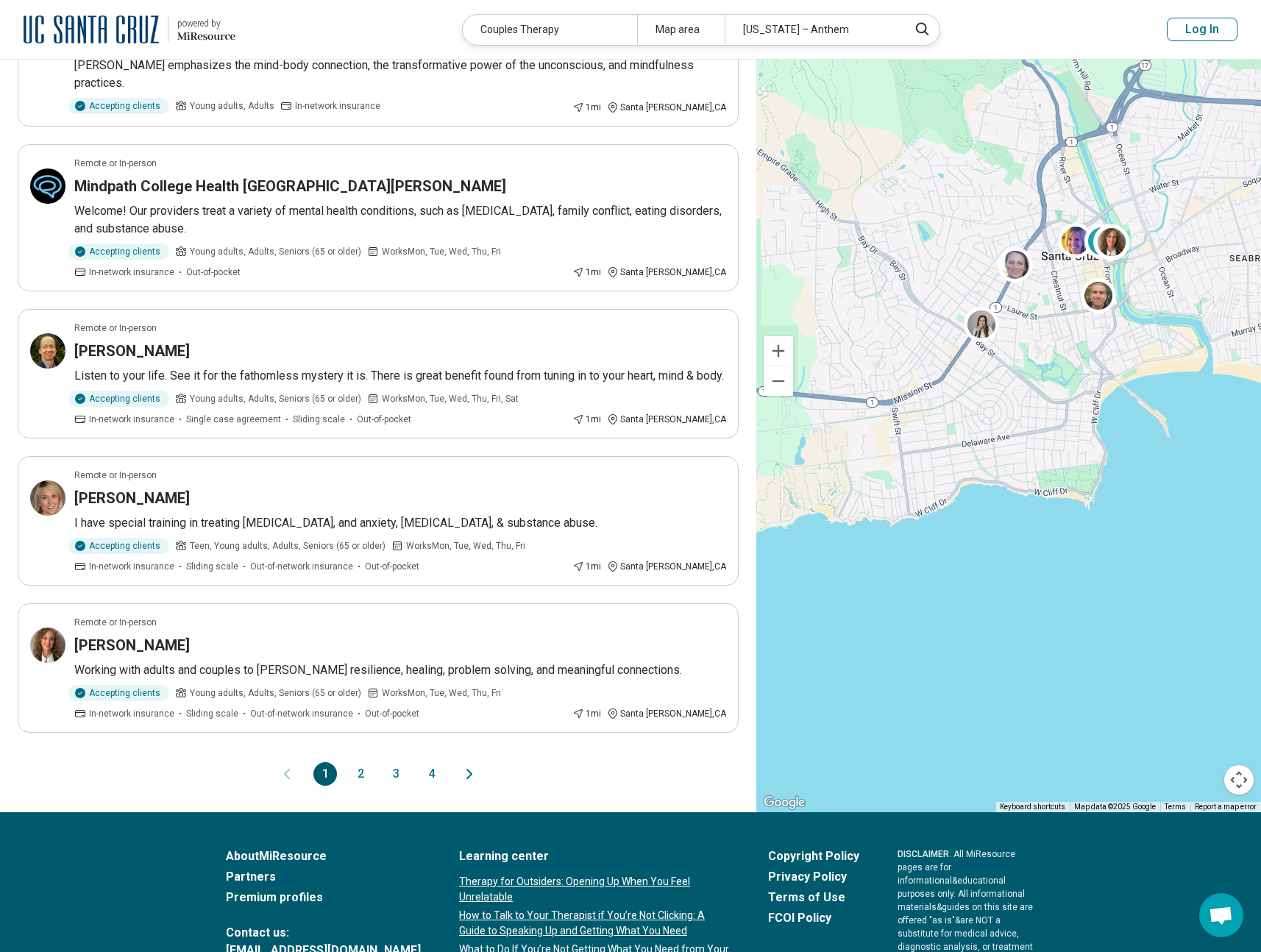
click at [471, 783] on icon "Next page" at bounding box center [470, 775] width 18 height 18
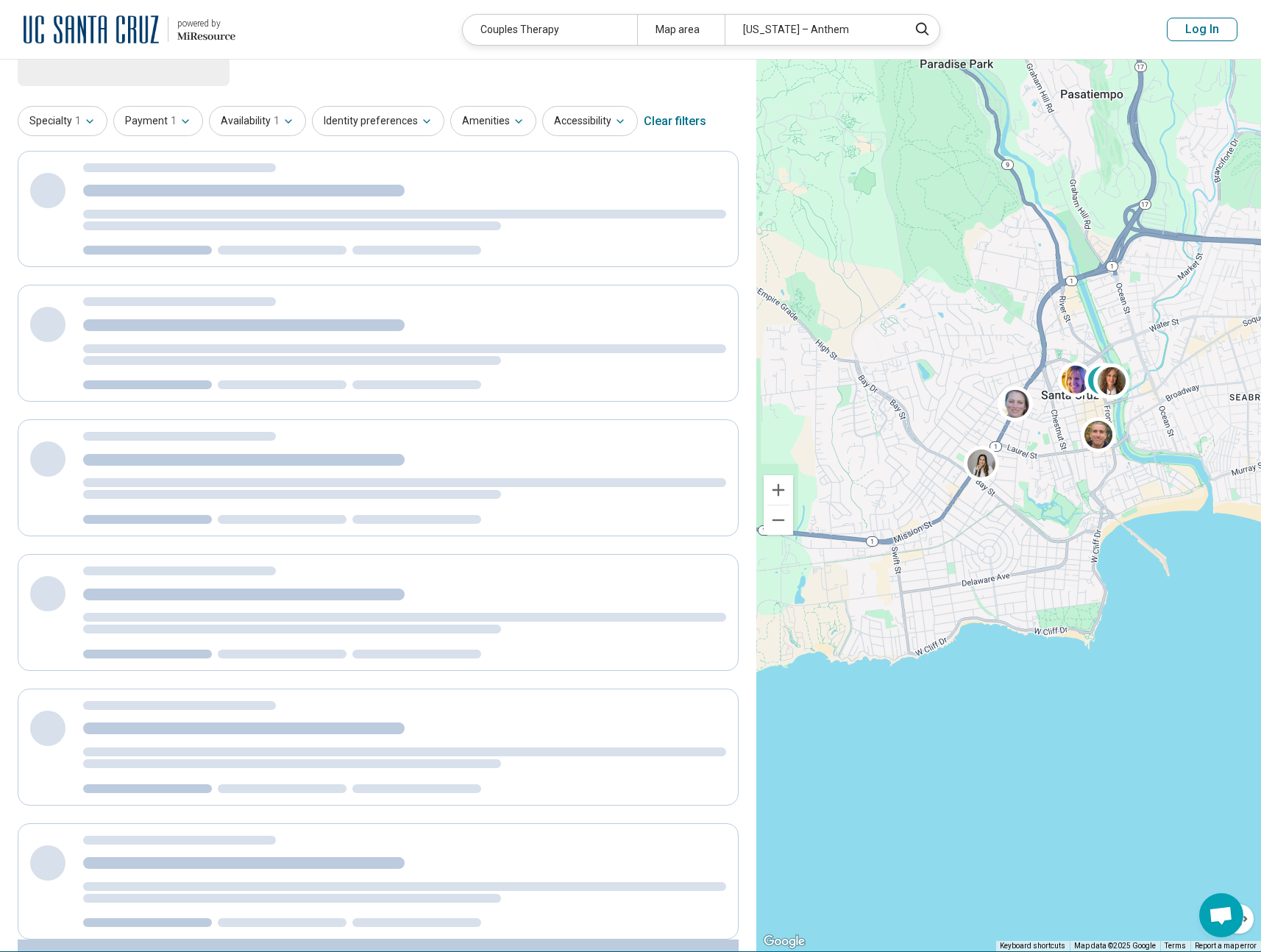
scroll to position [0, 0]
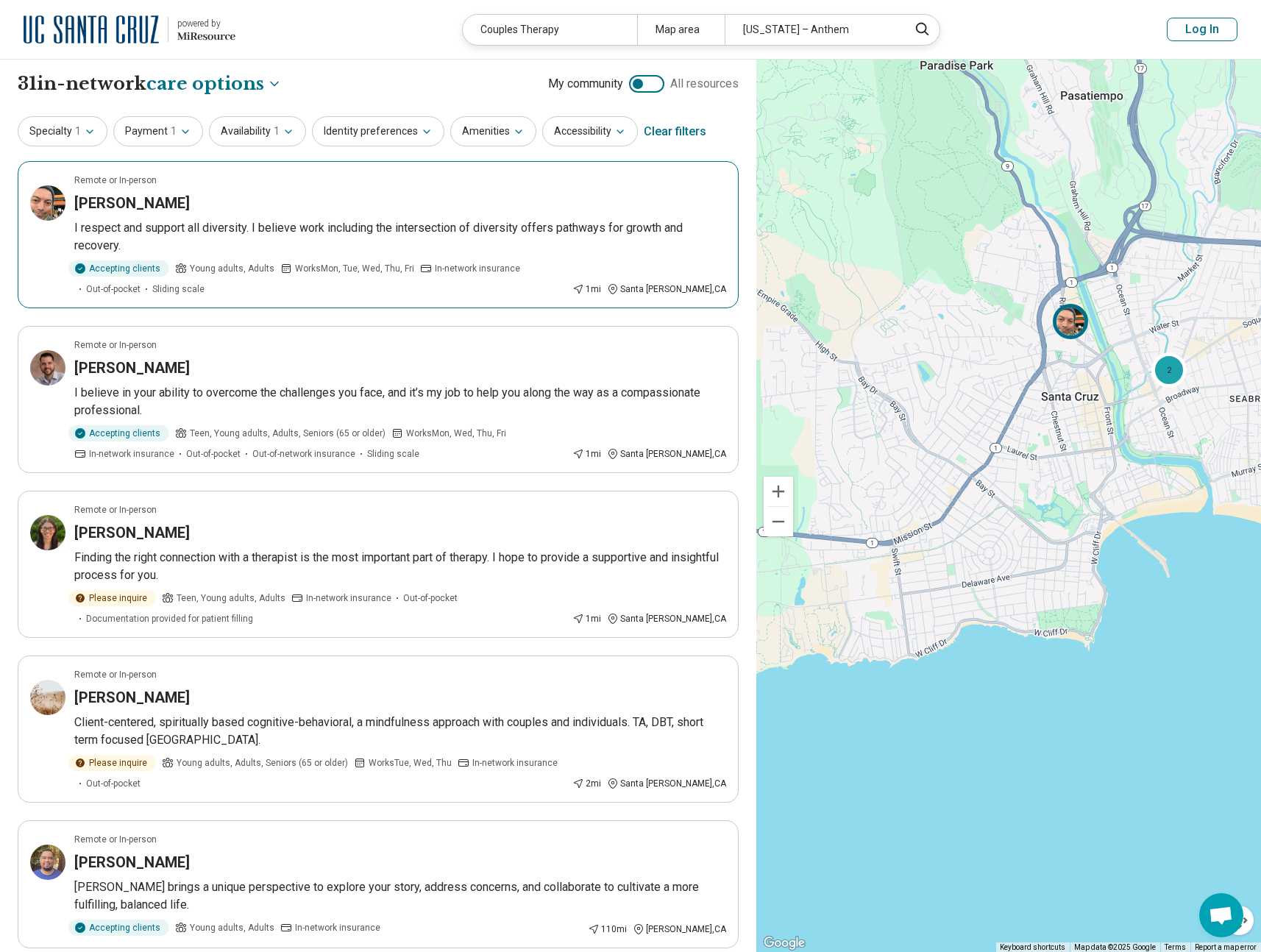
click at [428, 245] on p "I respect and support all diversity. I believe work including the intersection …" at bounding box center [400, 237] width 652 height 35
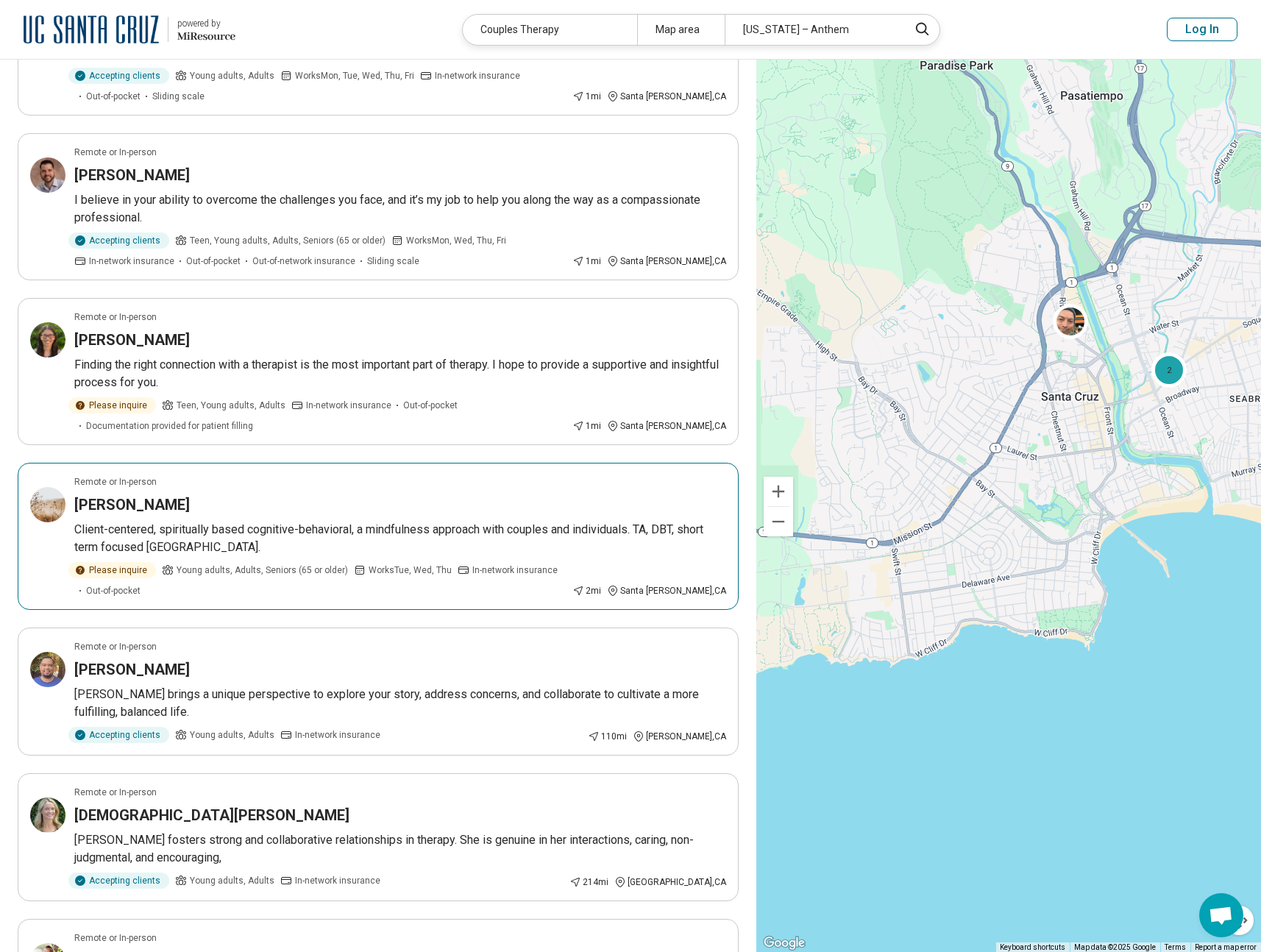
scroll to position [174, 0]
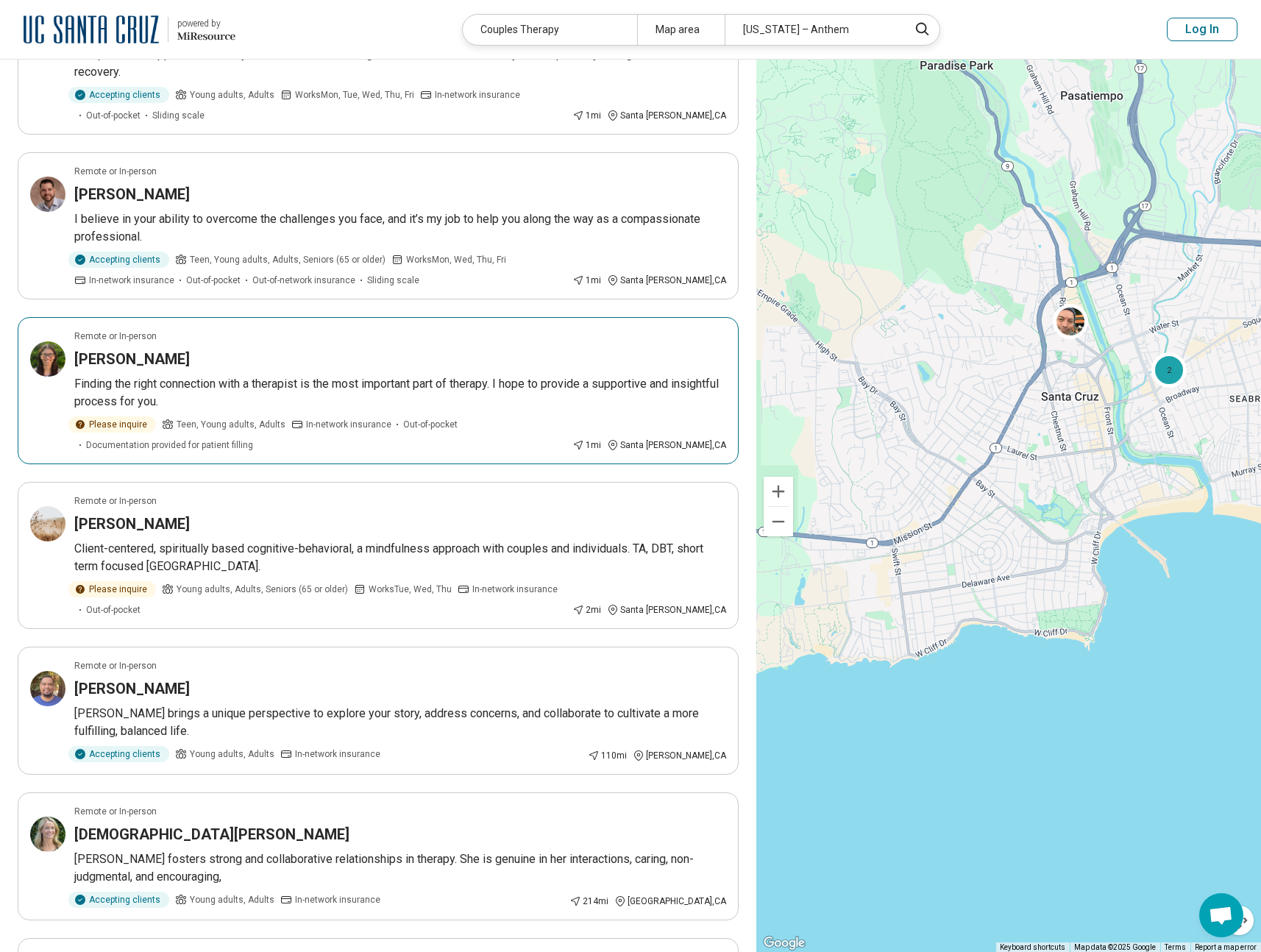
click at [293, 373] on article "Remote or In-person Carly Perlman Finding the right connection with a therapist…" at bounding box center [379, 391] width 721 height 147
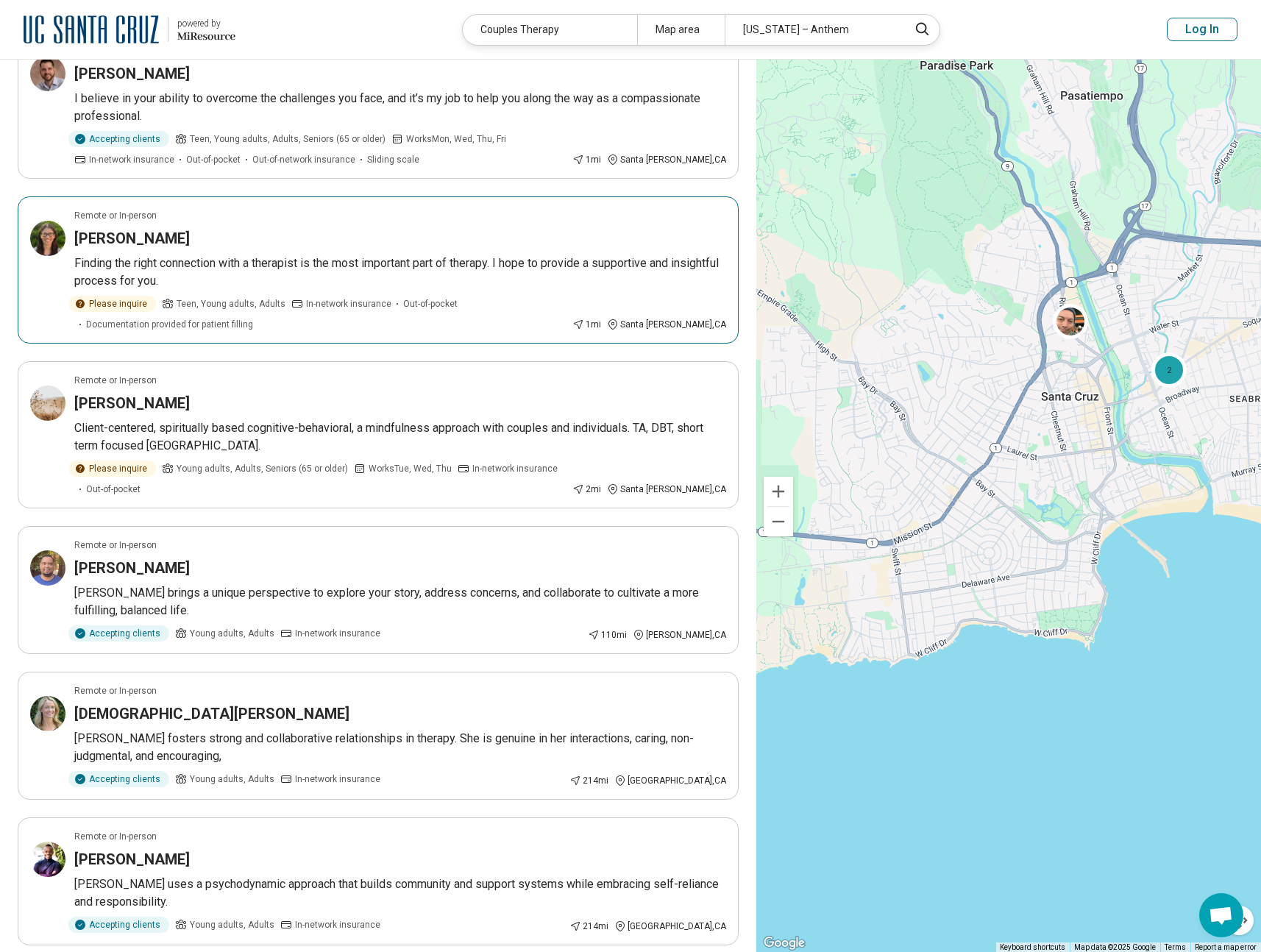
scroll to position [835, 0]
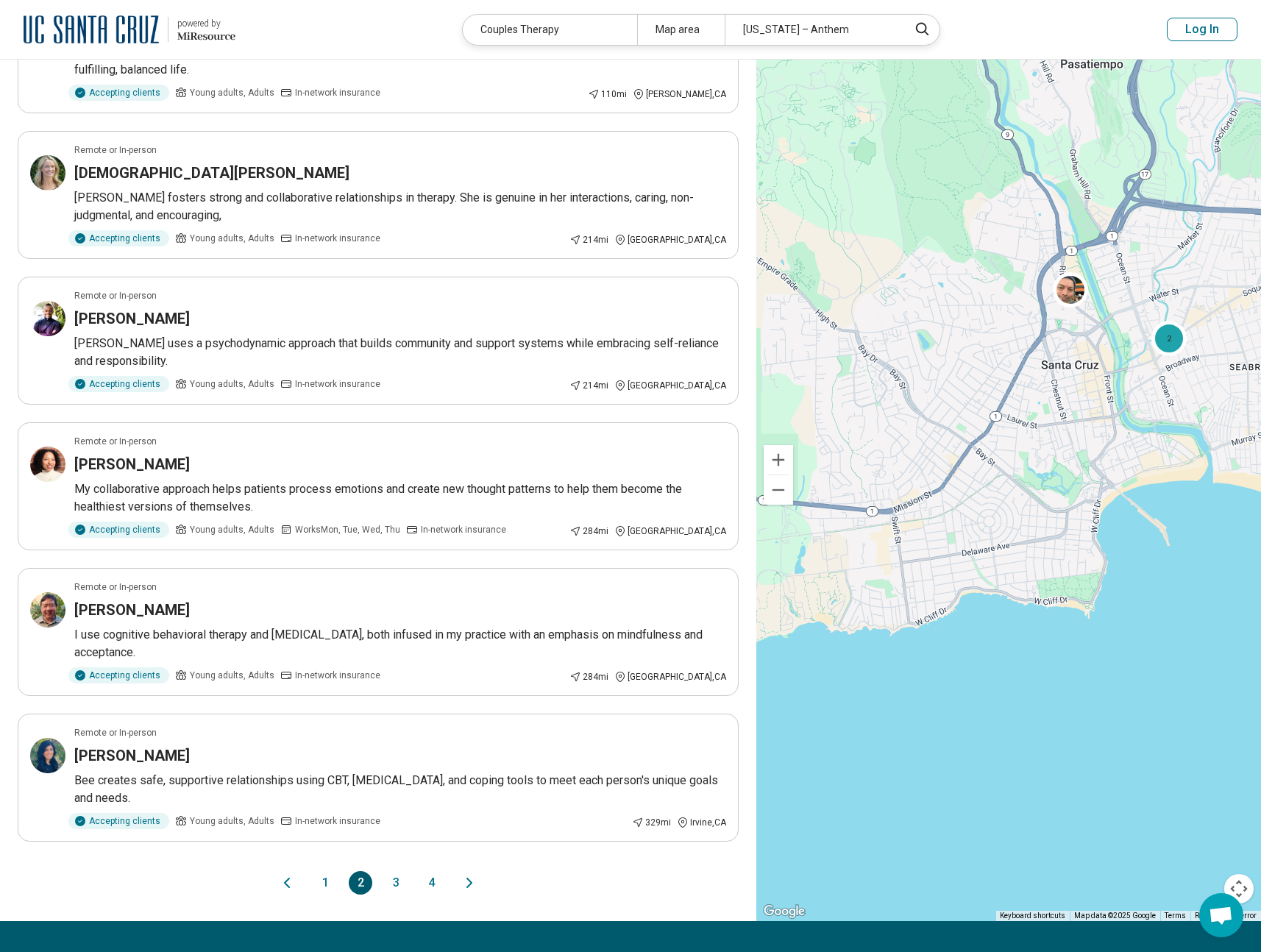
click at [474, 874] on icon "Next page" at bounding box center [470, 883] width 18 height 18
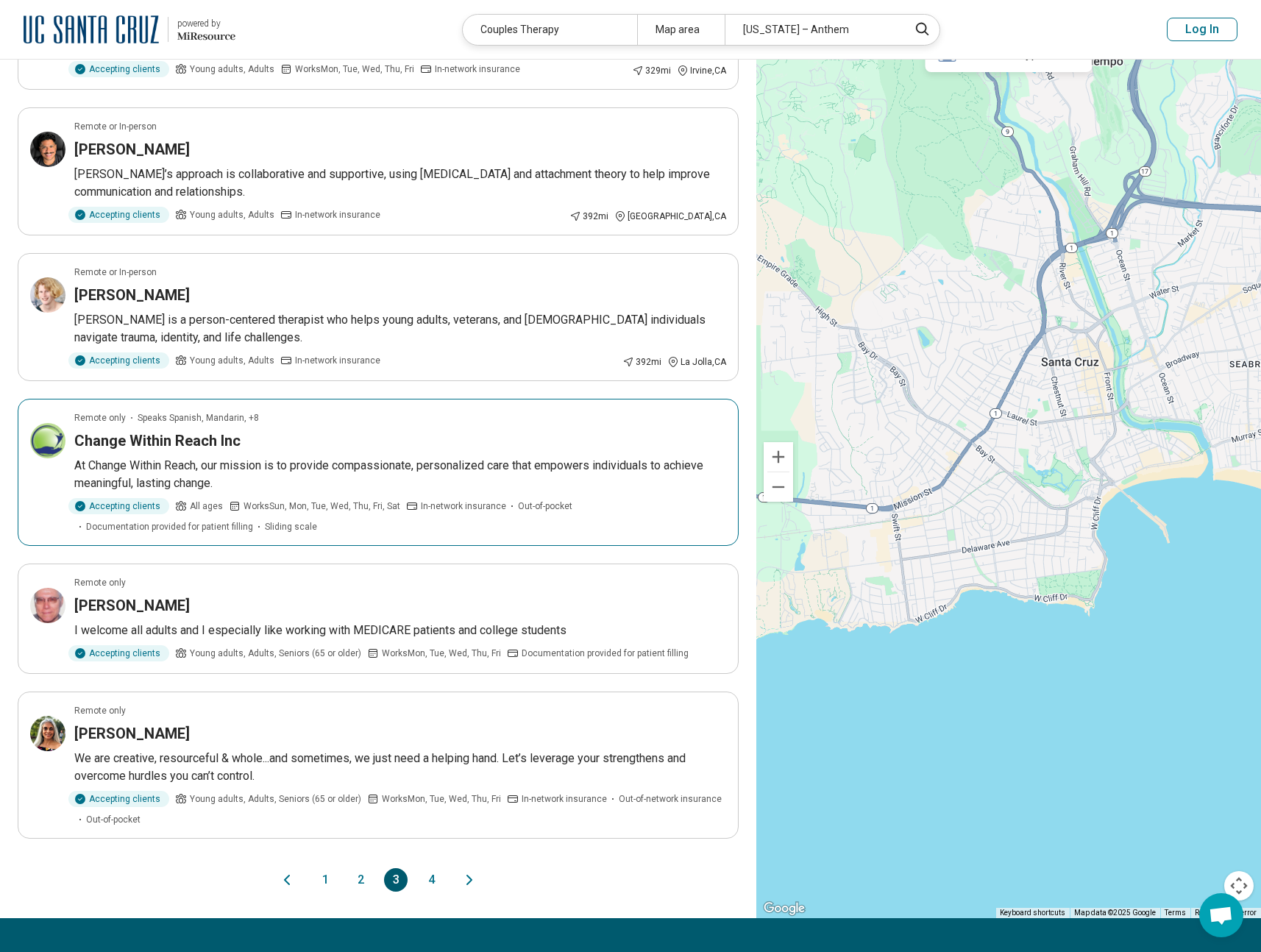
scroll to position [823, 0]
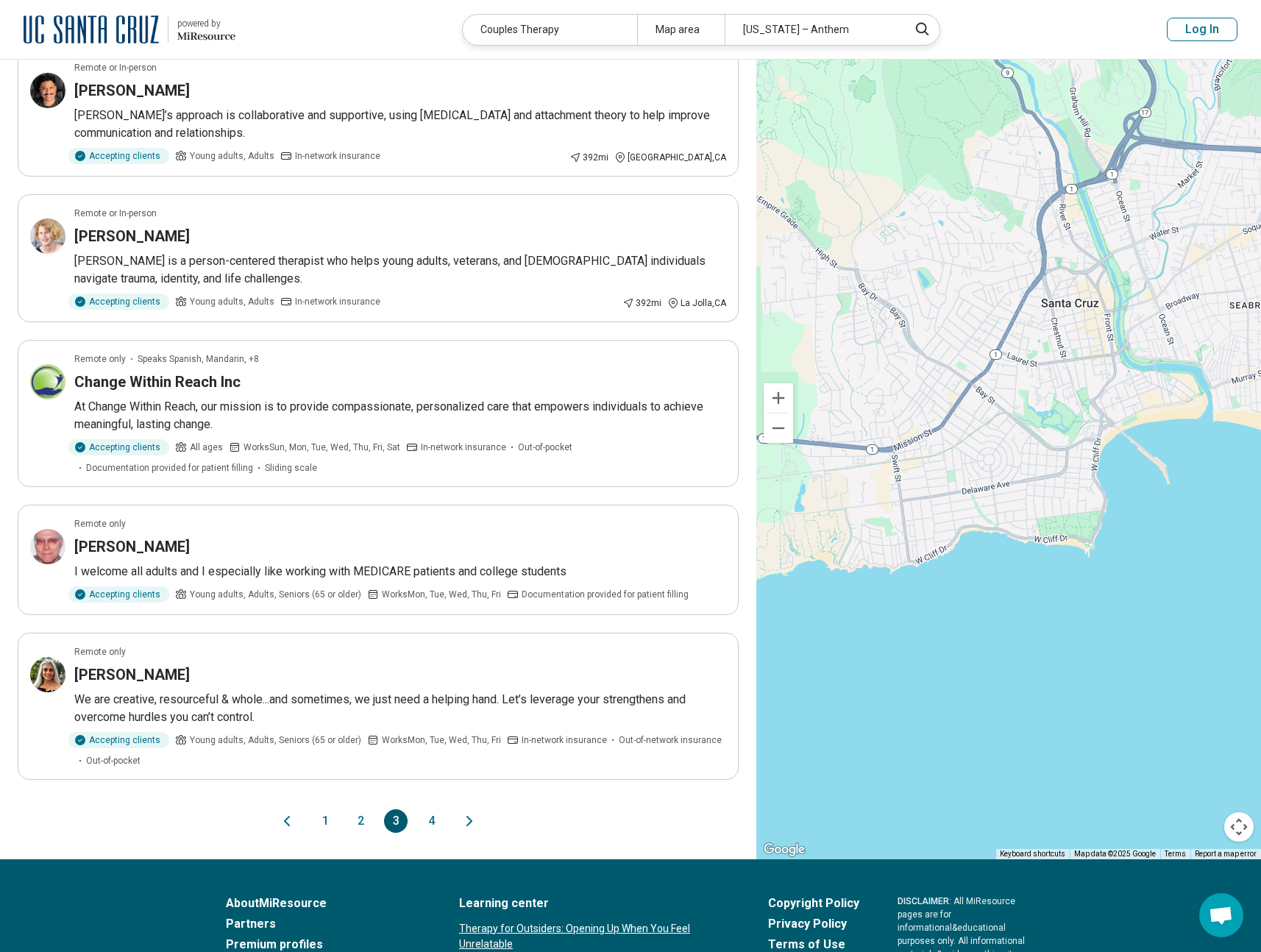
click at [473, 824] on icon "Next page" at bounding box center [470, 822] width 18 height 18
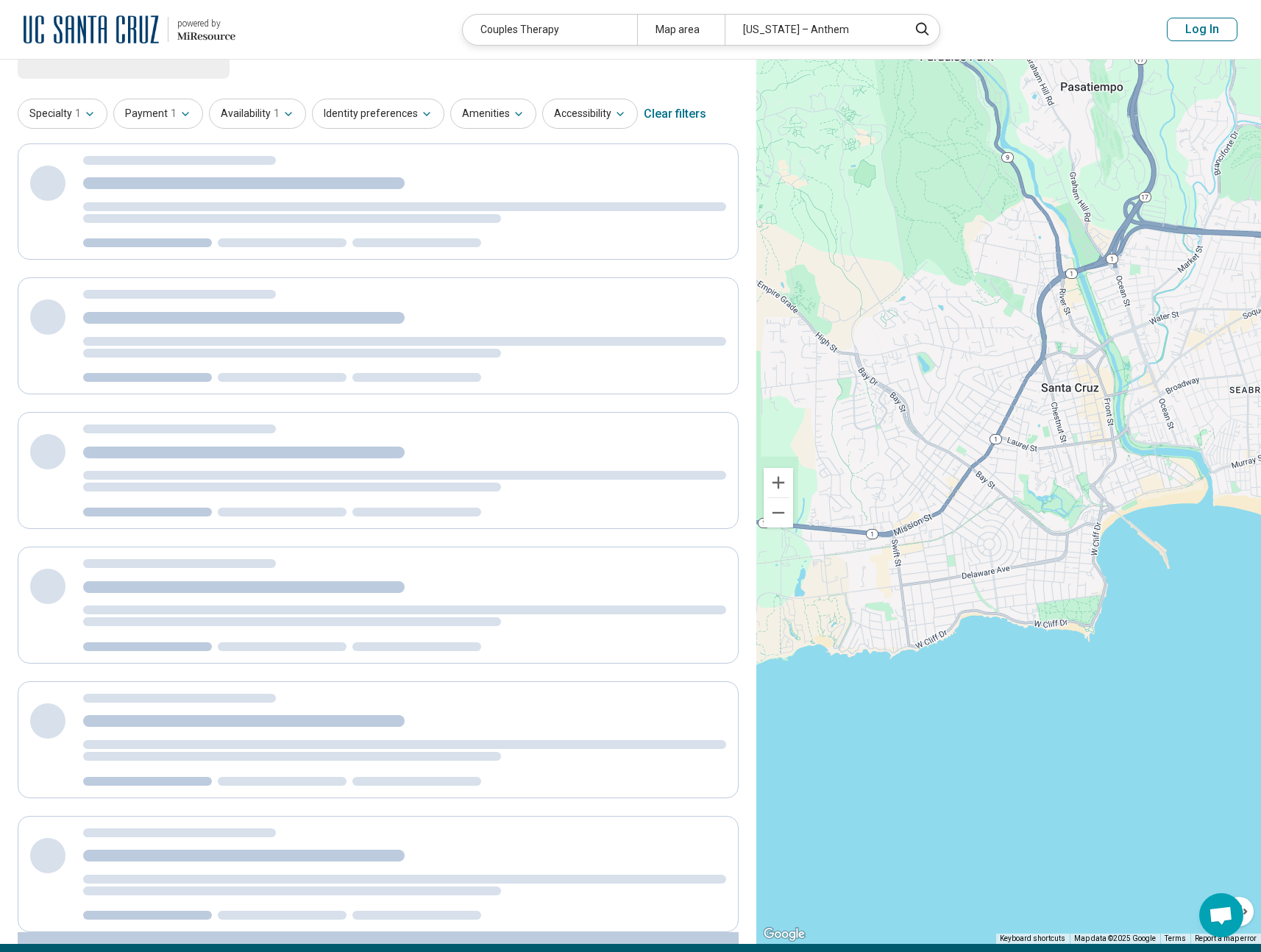
scroll to position [0, 0]
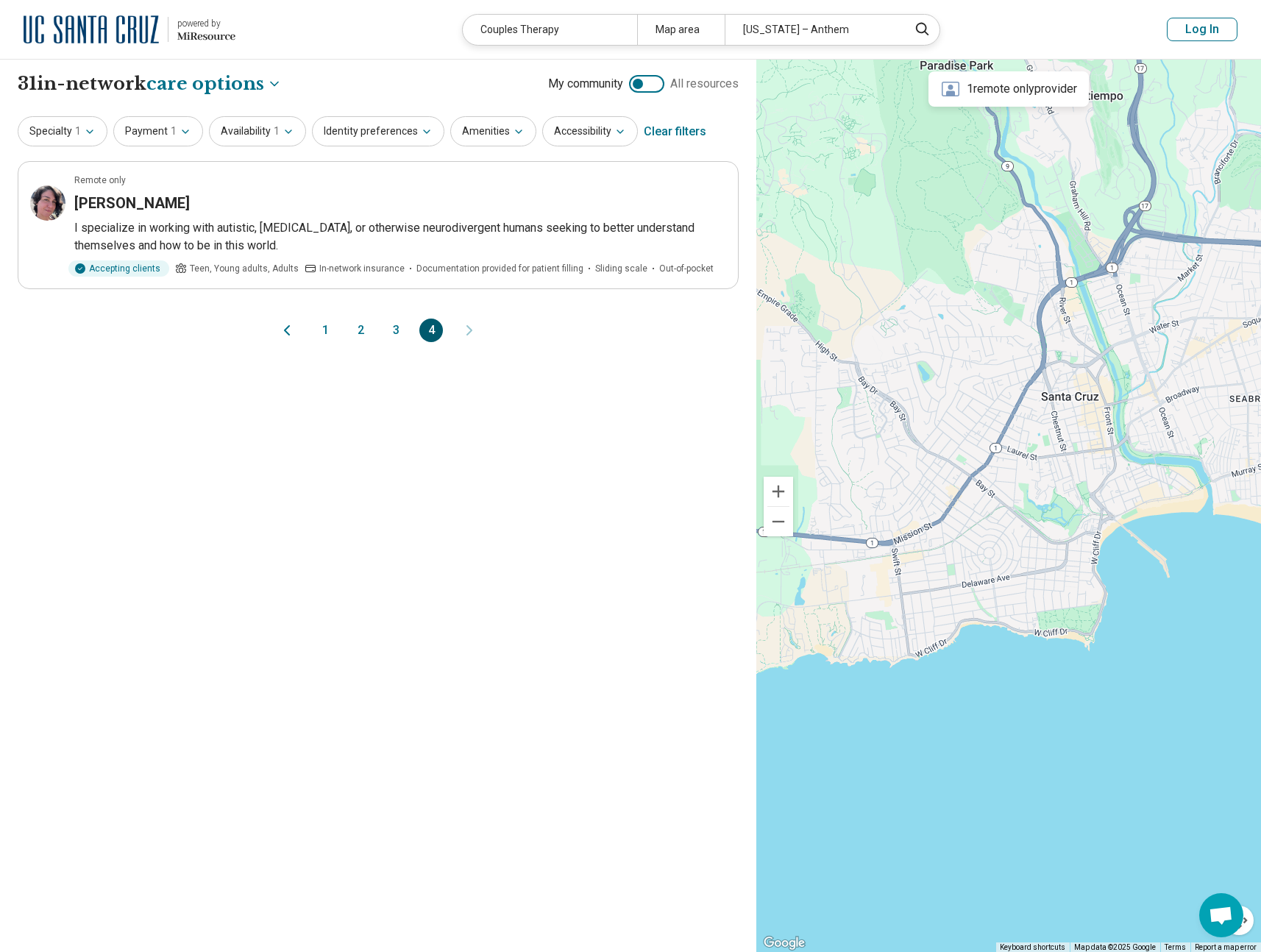
click at [322, 332] on button "1" at bounding box center [325, 330] width 23 height 23
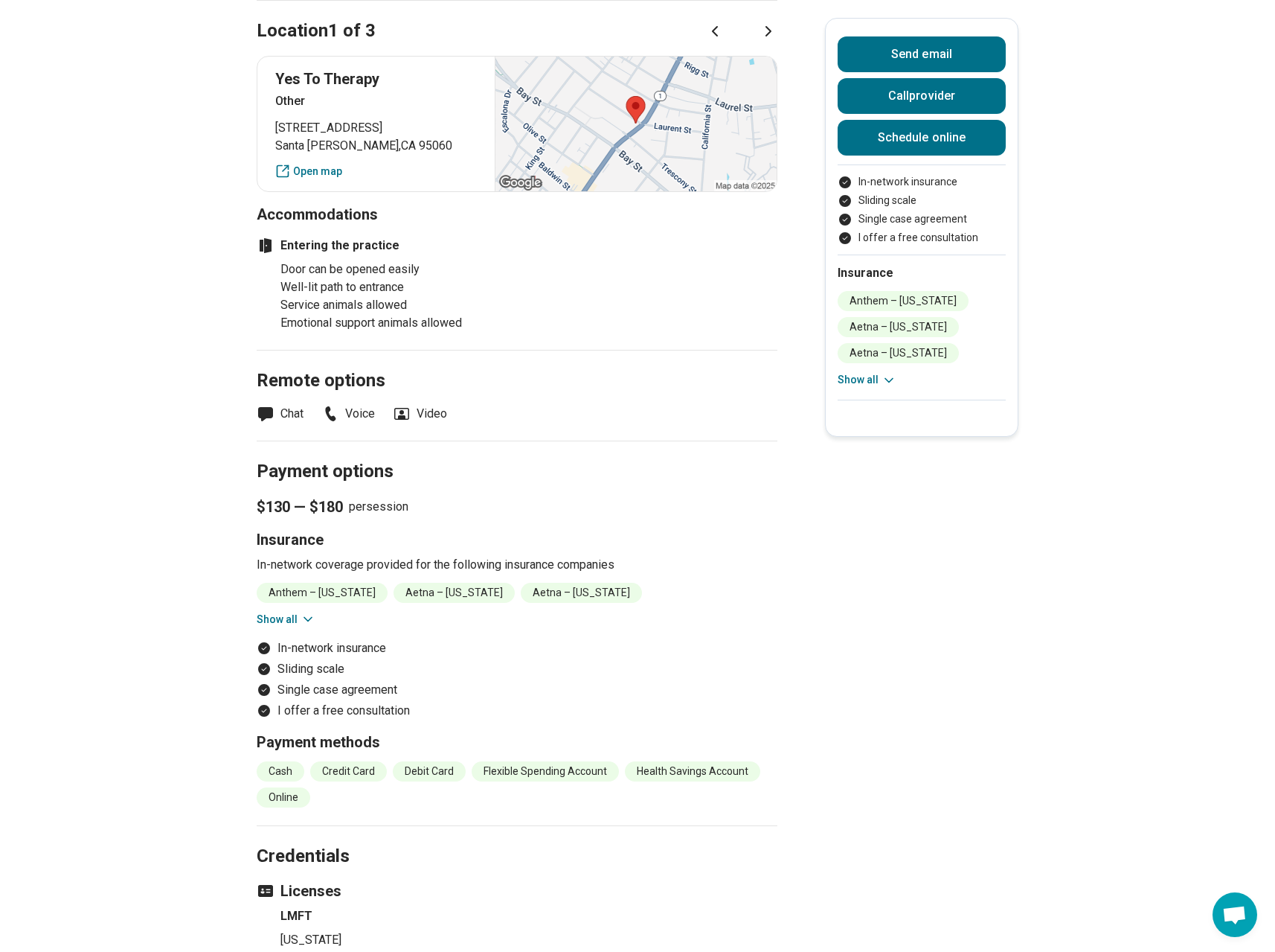
scroll to position [2096, 0]
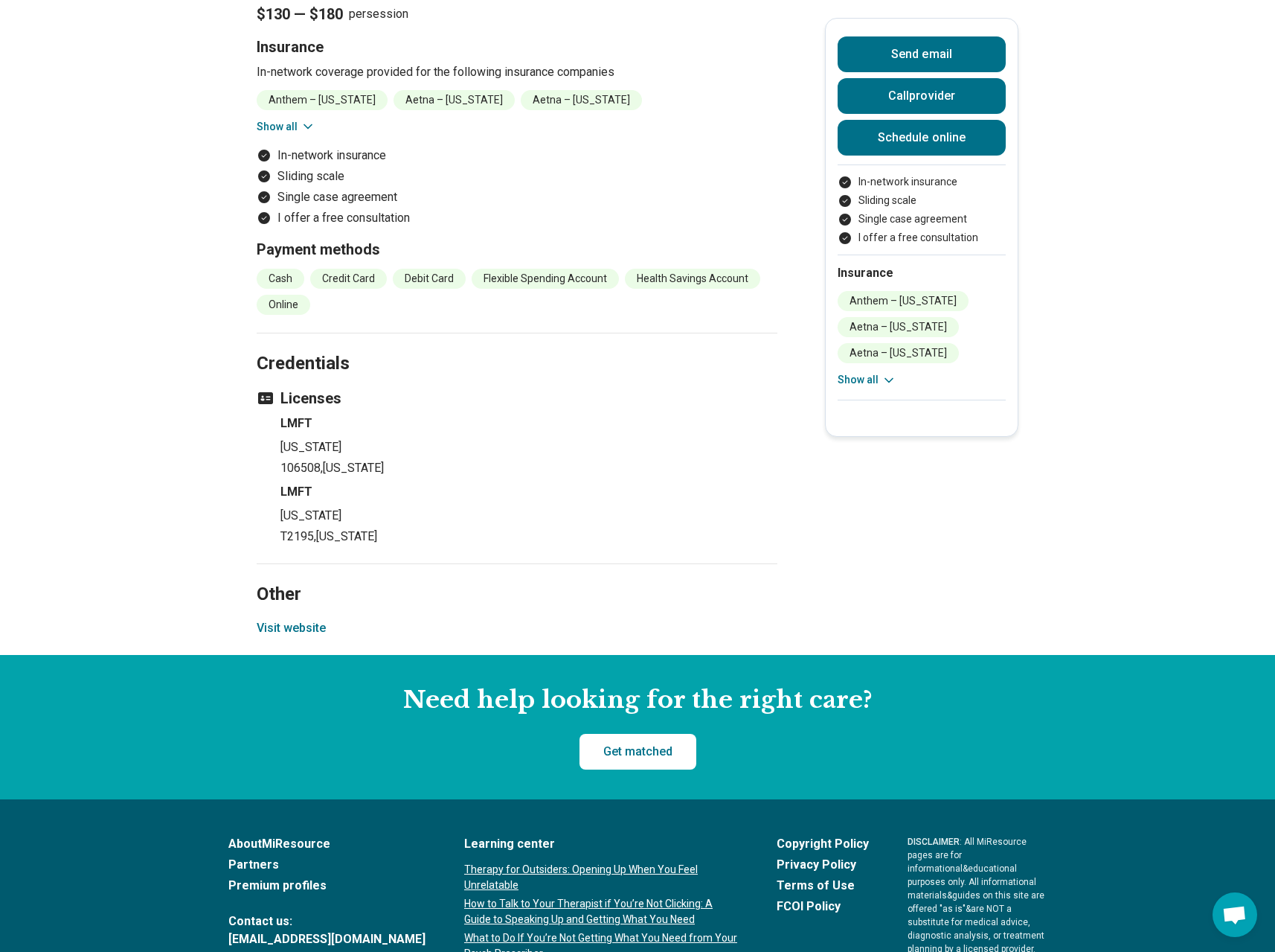
click at [296, 619] on button "Visit website" at bounding box center [291, 628] width 69 height 18
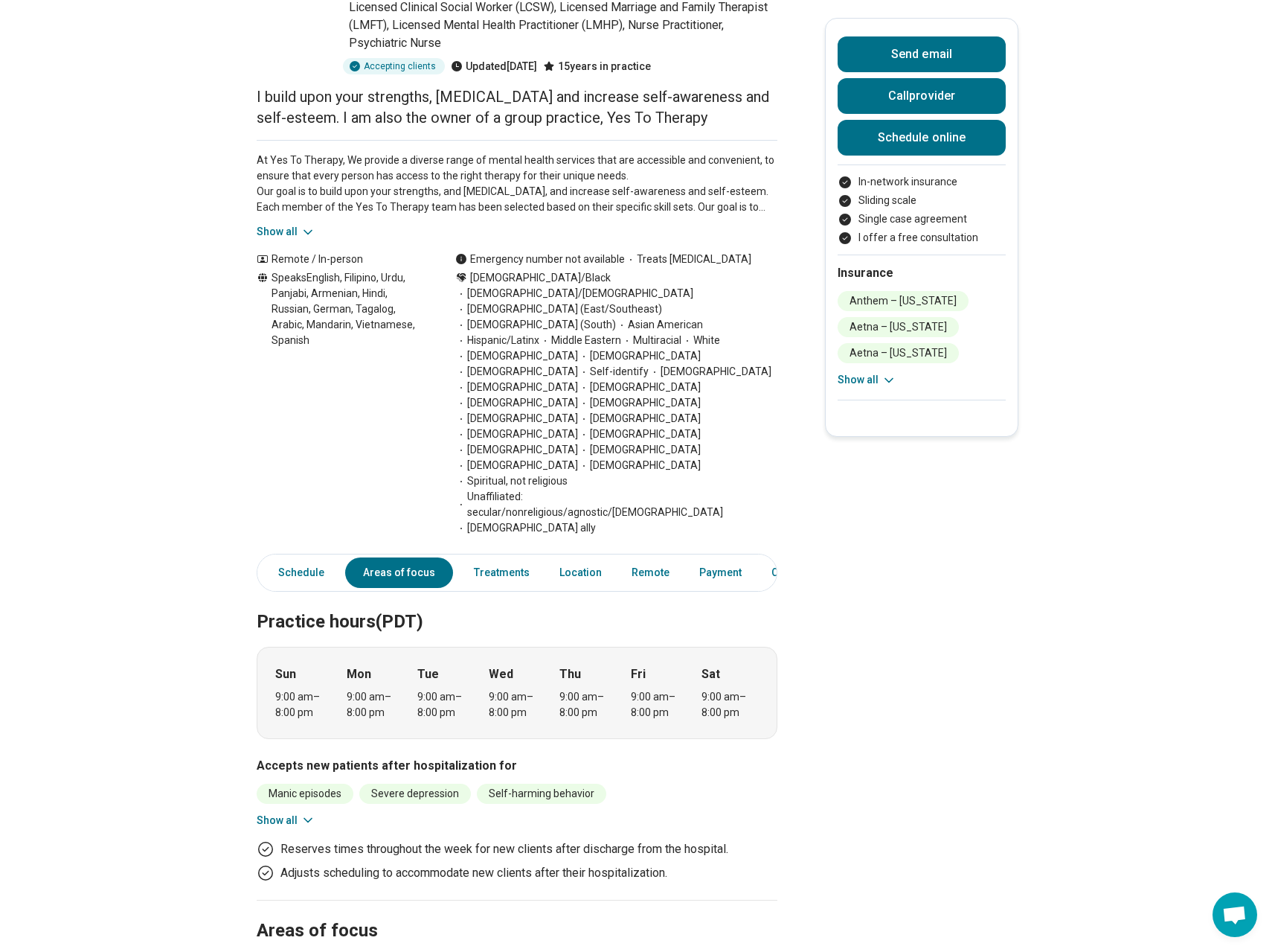
scroll to position [0, 0]
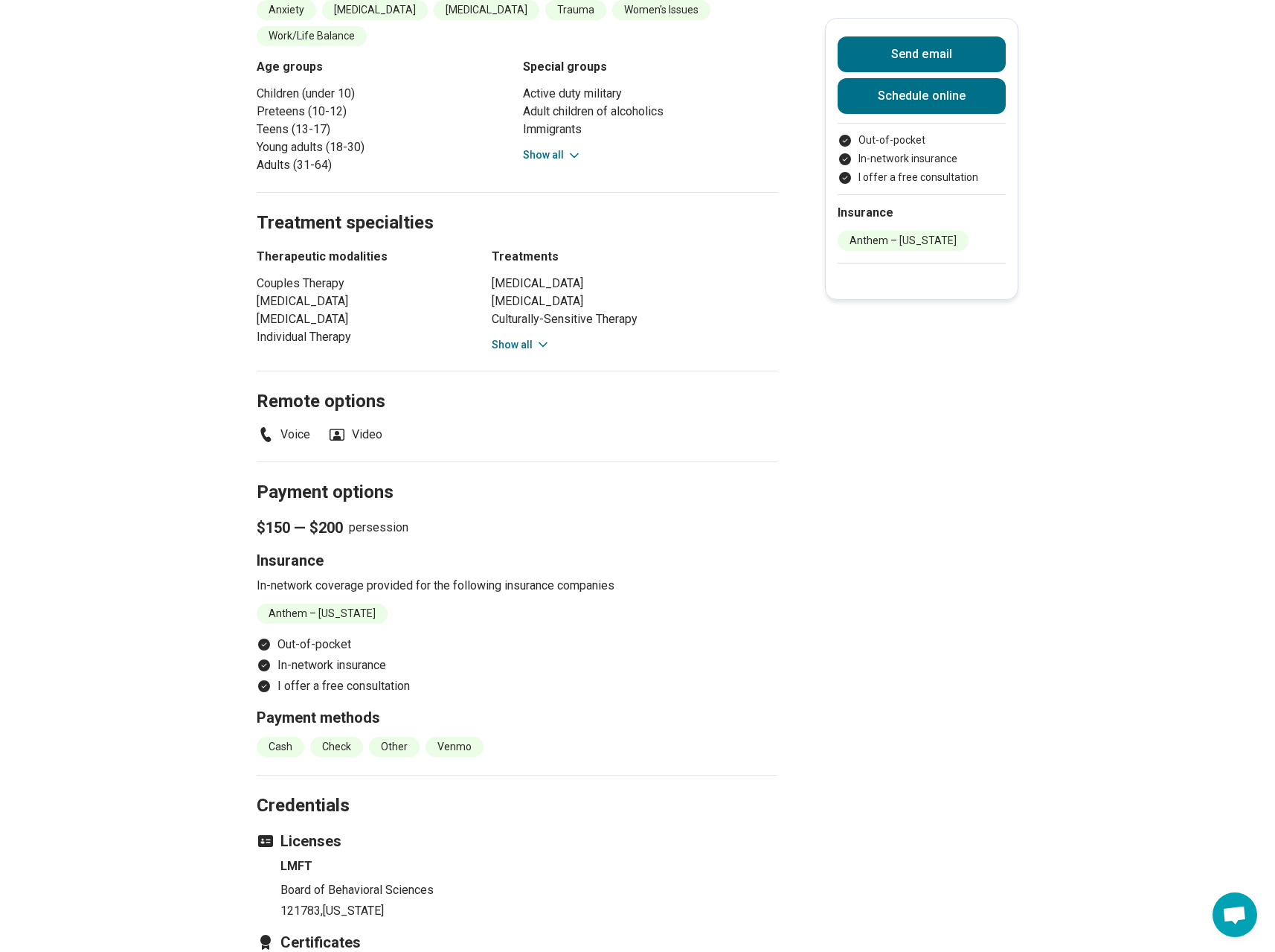
scroll to position [1263, 0]
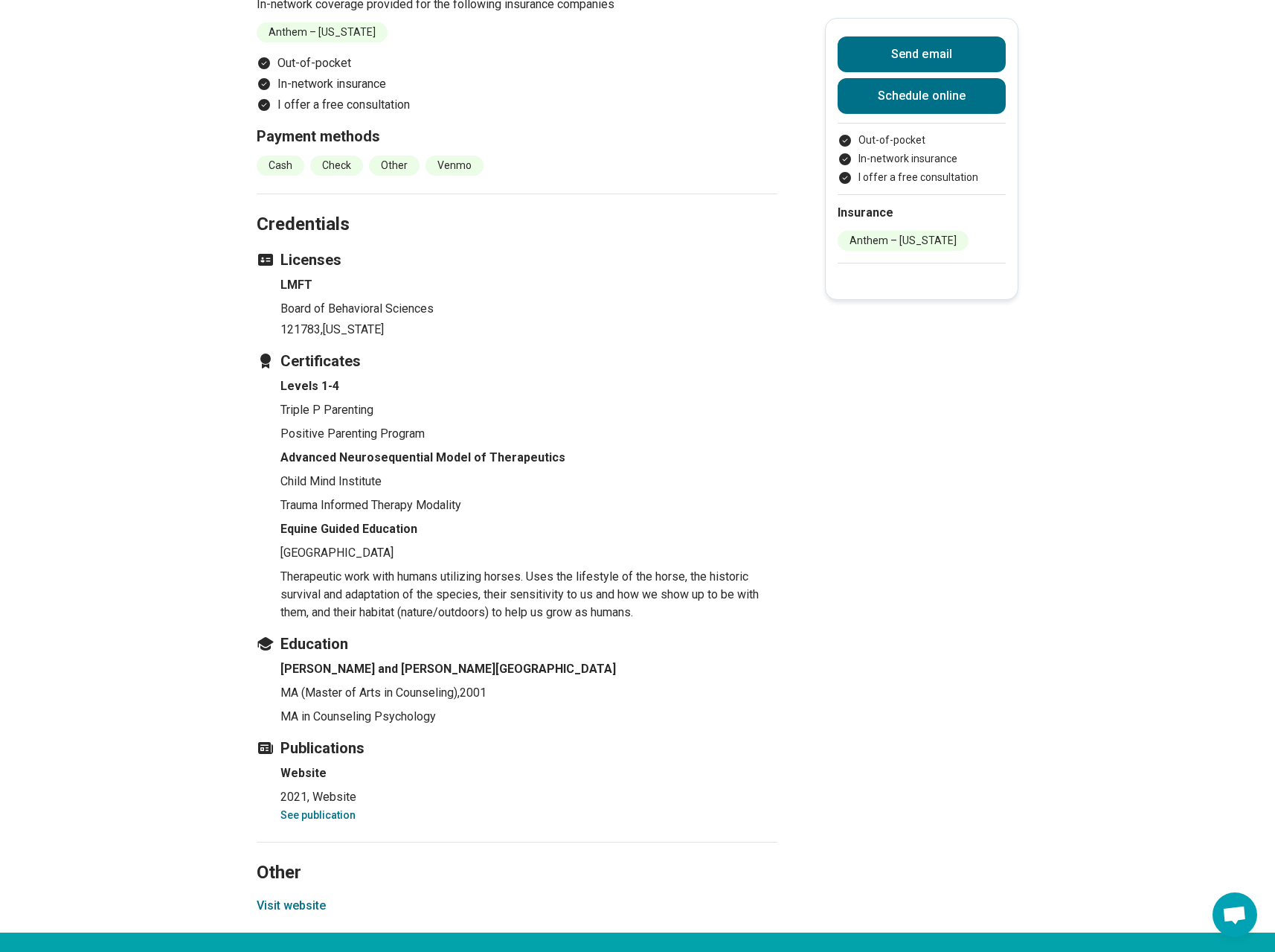
click at [321, 897] on button "Visit website" at bounding box center [291, 906] width 69 height 18
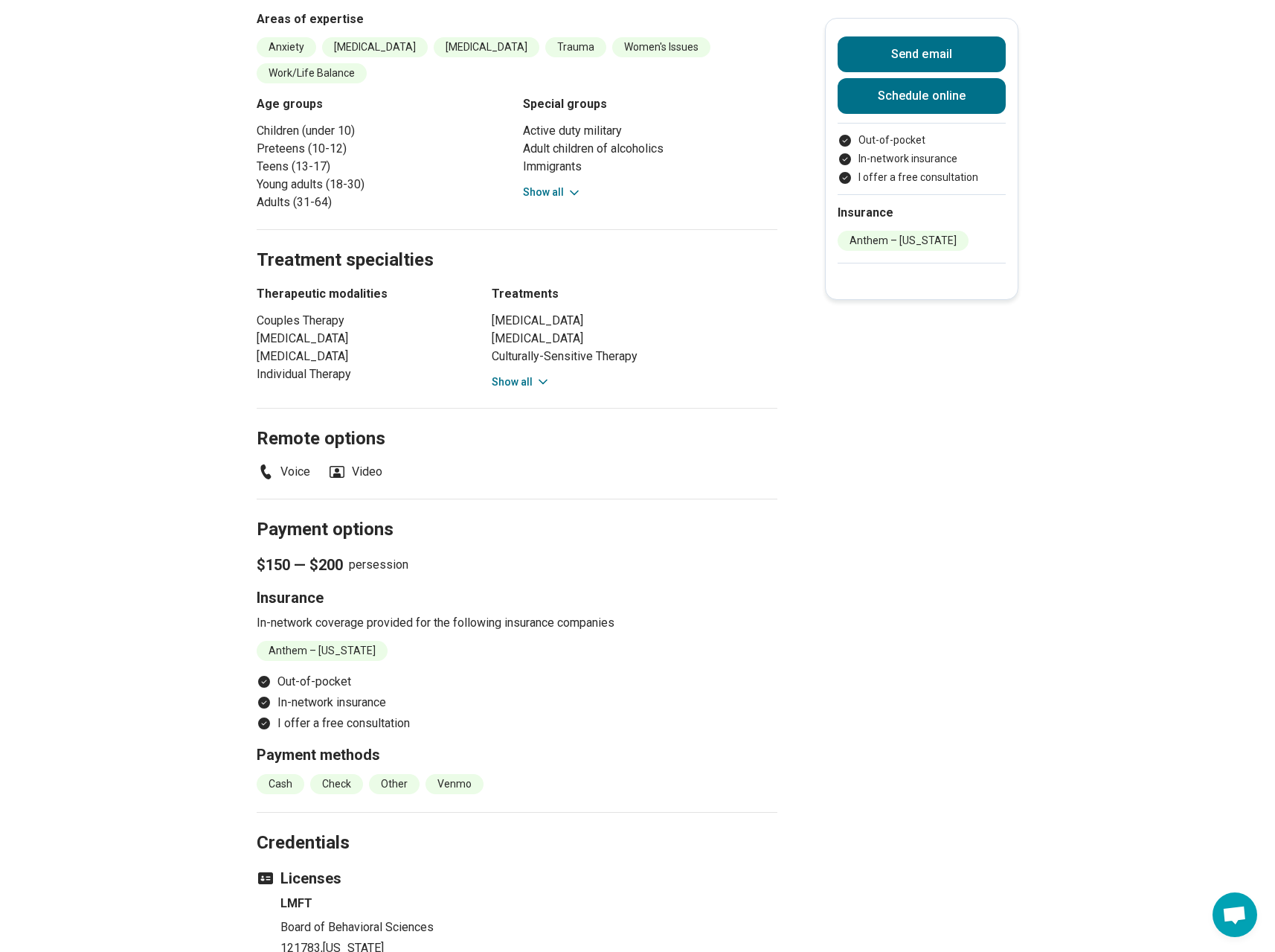
scroll to position [19, 0]
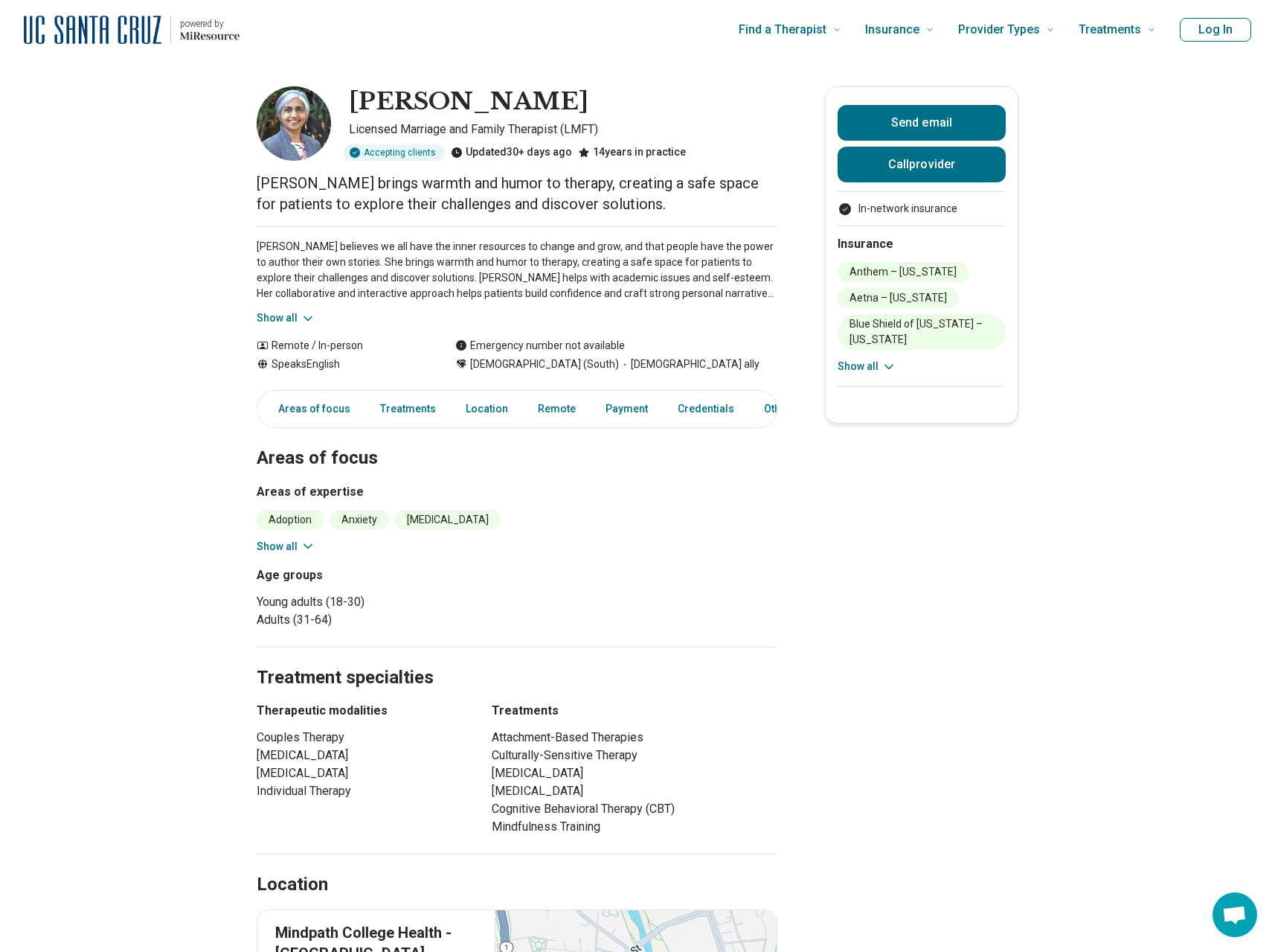
click at [312, 317] on icon at bounding box center [308, 318] width 8 height 4
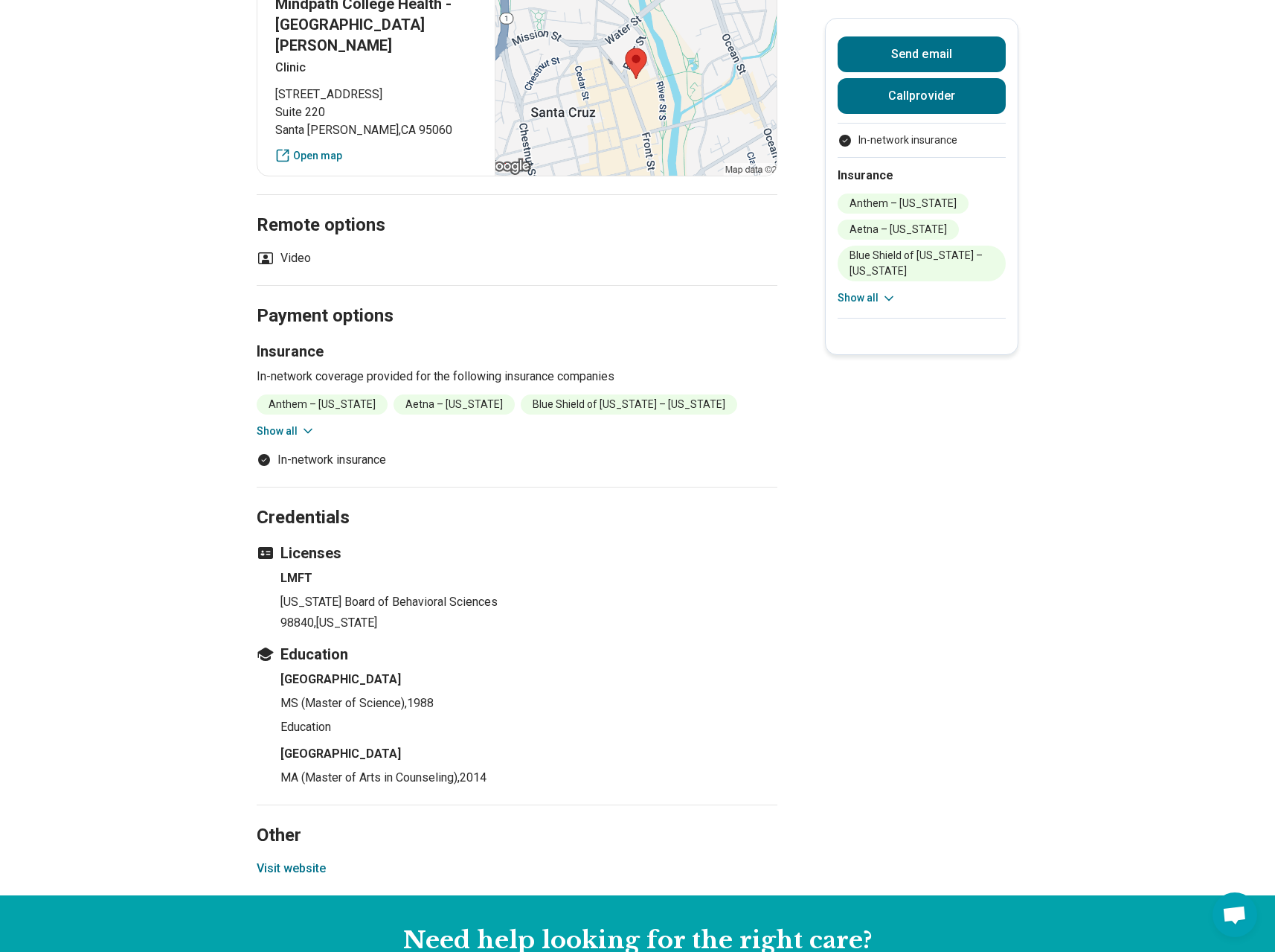
scroll to position [1400, 0]
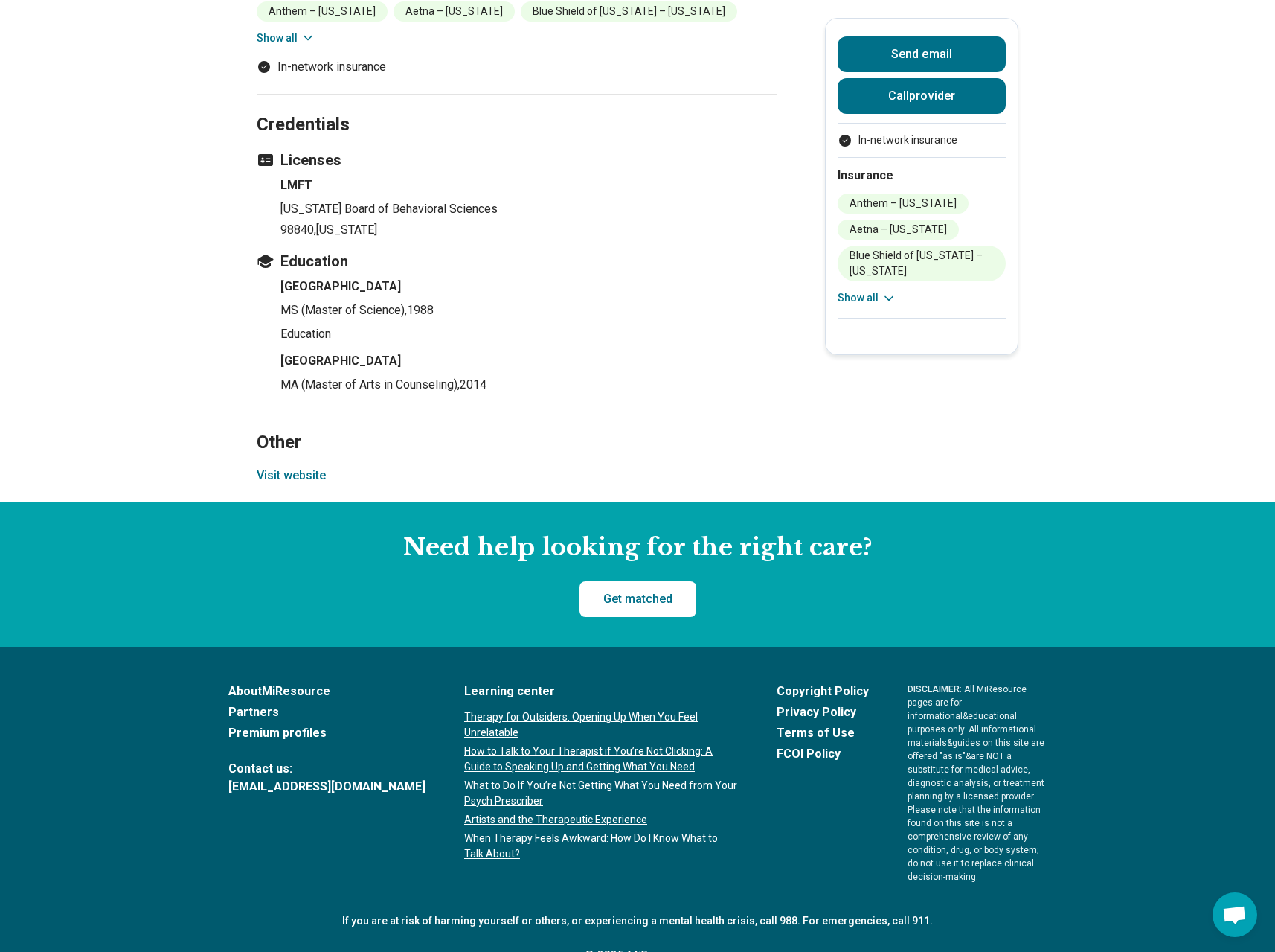
click at [294, 467] on button "Visit website" at bounding box center [291, 476] width 69 height 18
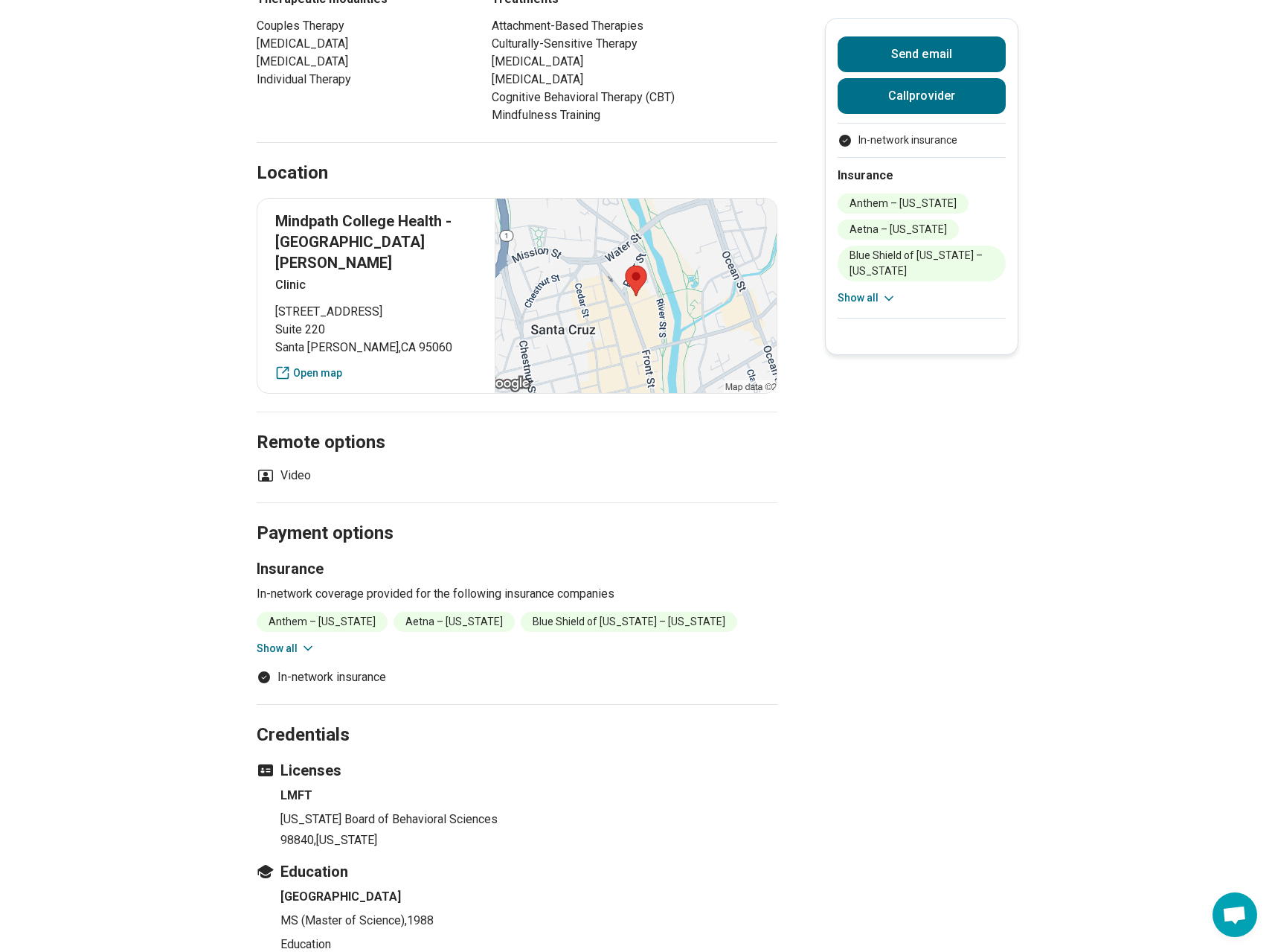
scroll to position [0, 0]
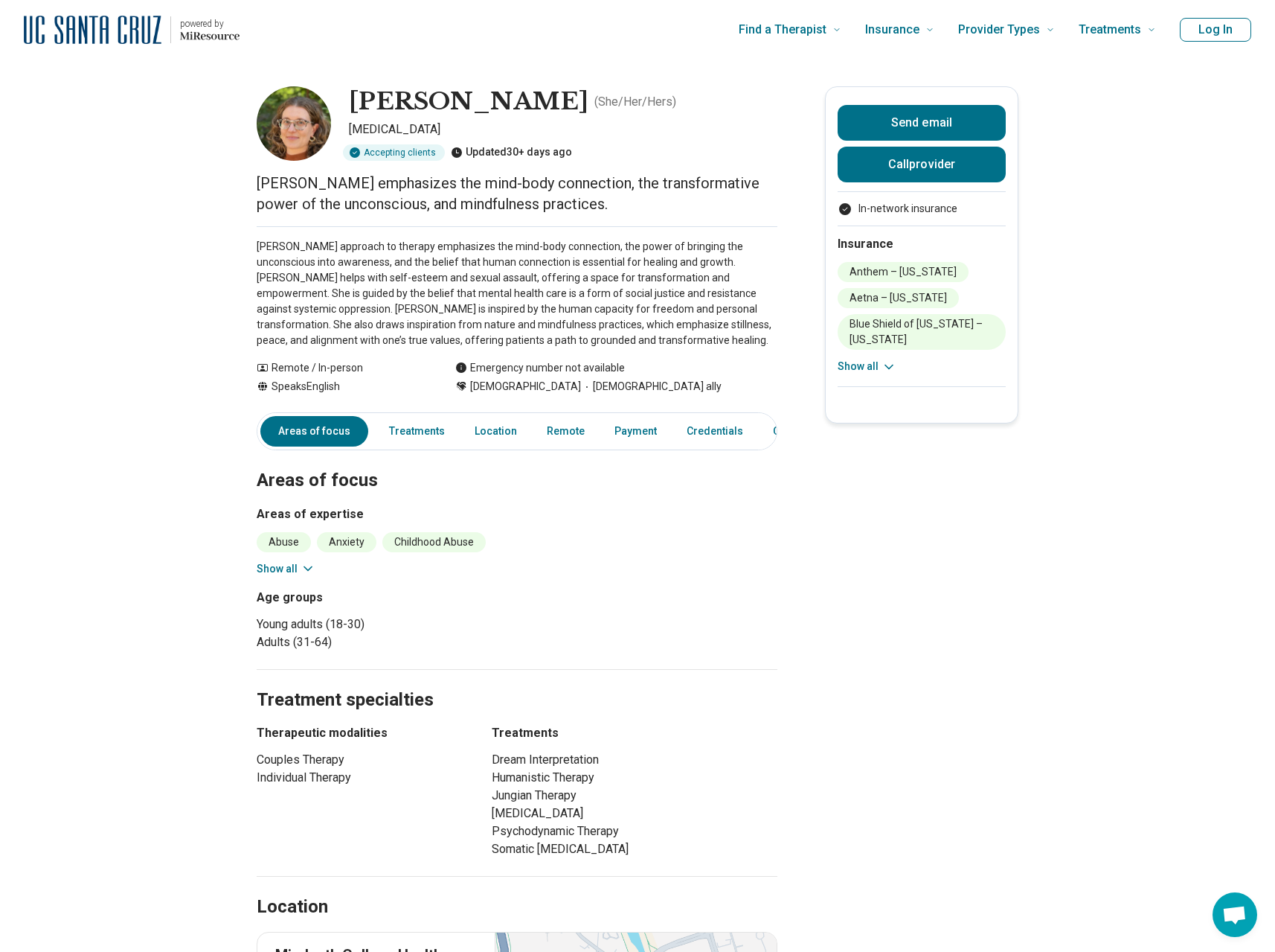
scroll to position [33, 0]
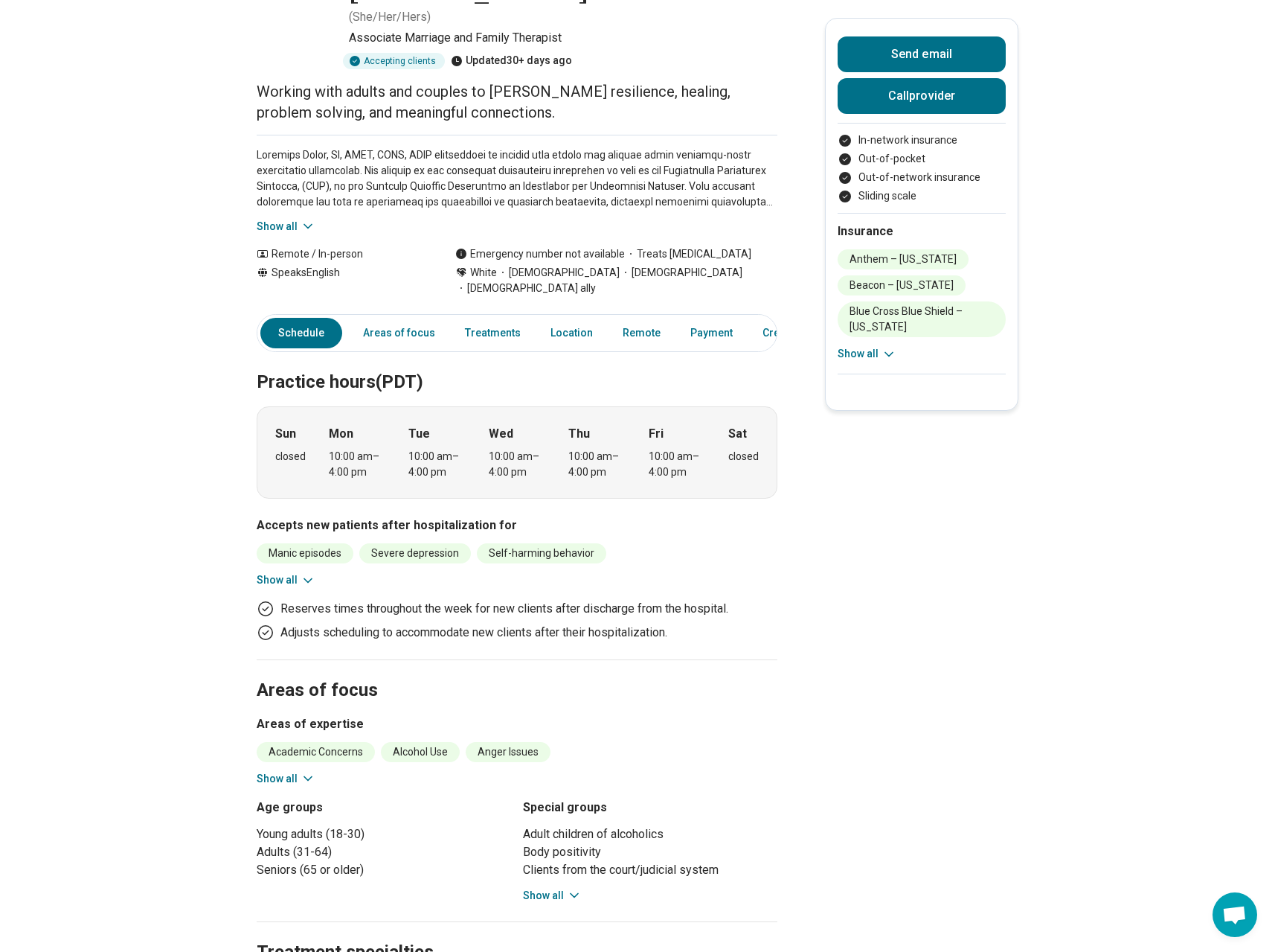
scroll to position [162, 0]
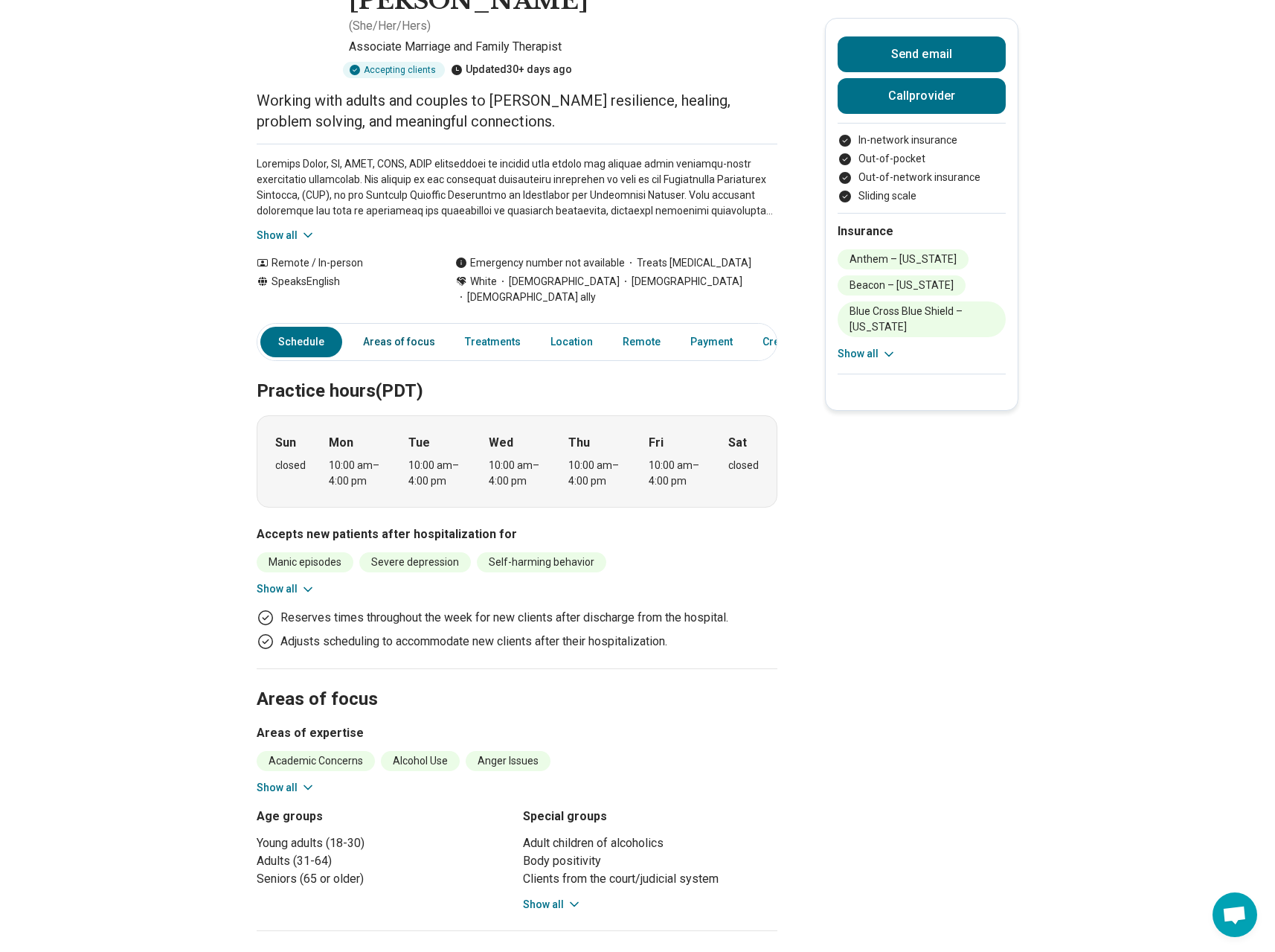
click at [432, 327] on link "Areas of focus" at bounding box center [399, 342] width 90 height 30
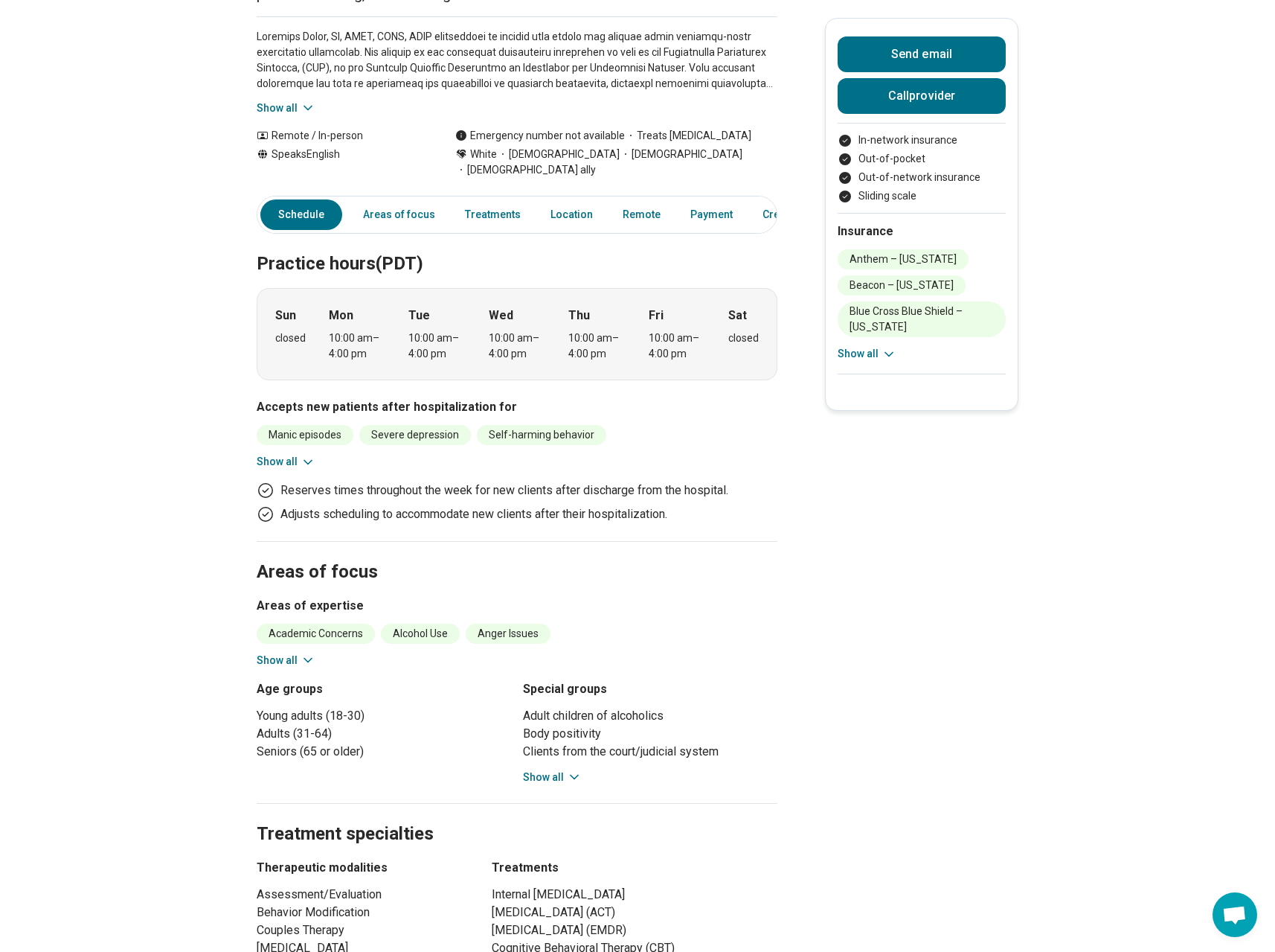
scroll to position [0, 0]
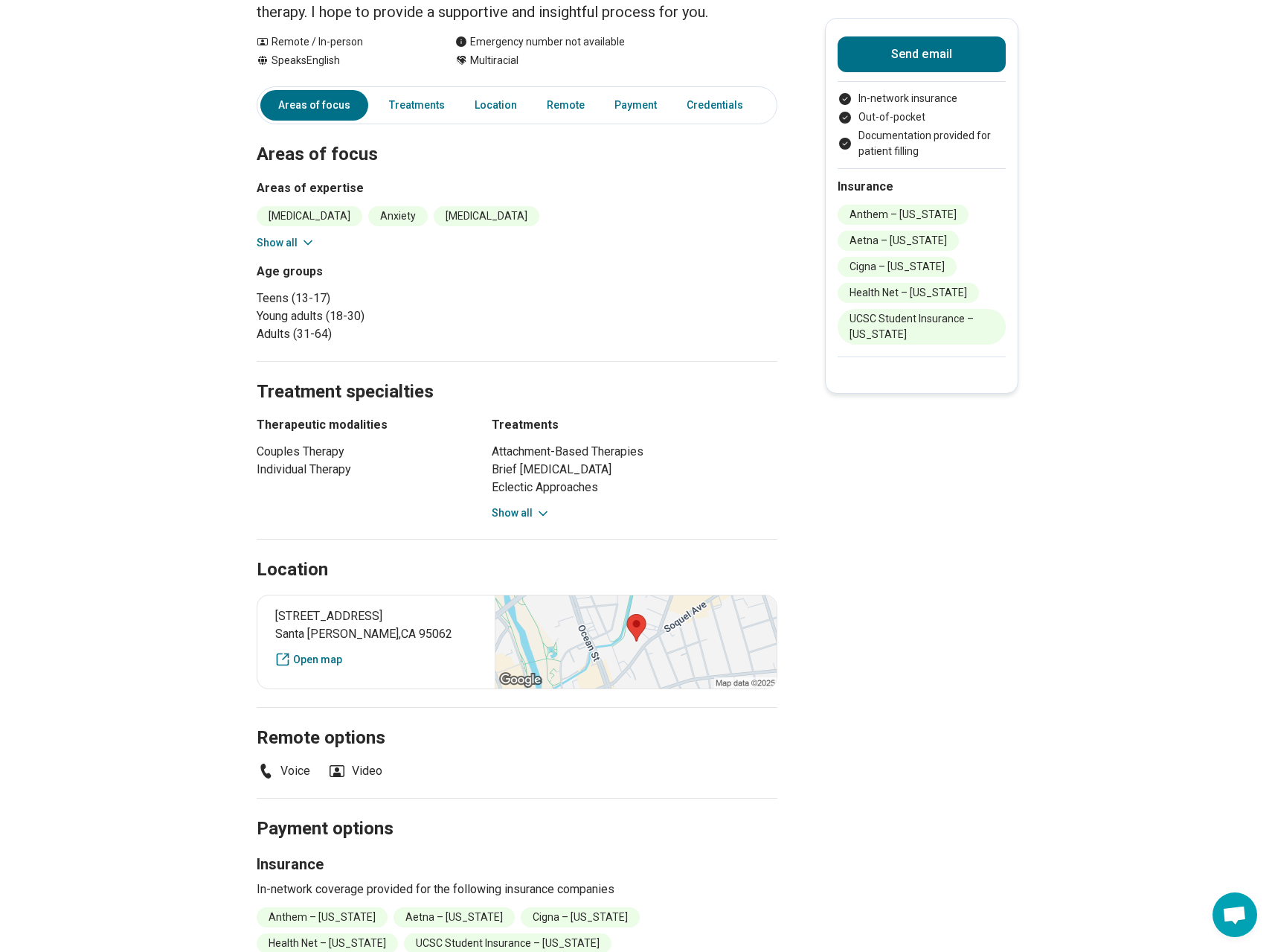
scroll to position [178, 0]
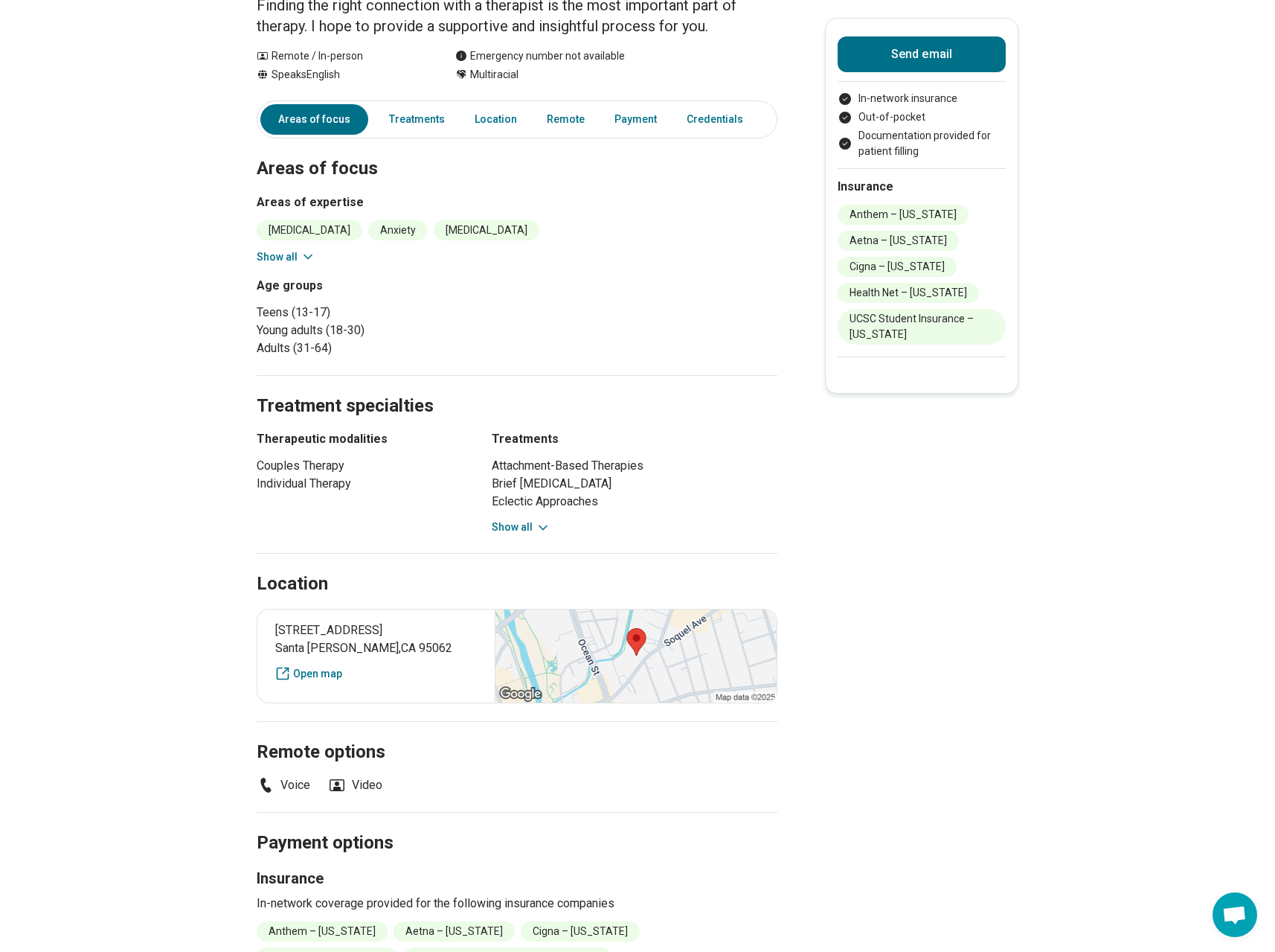
click at [505, 529] on button "Show all" at bounding box center [521, 527] width 59 height 16
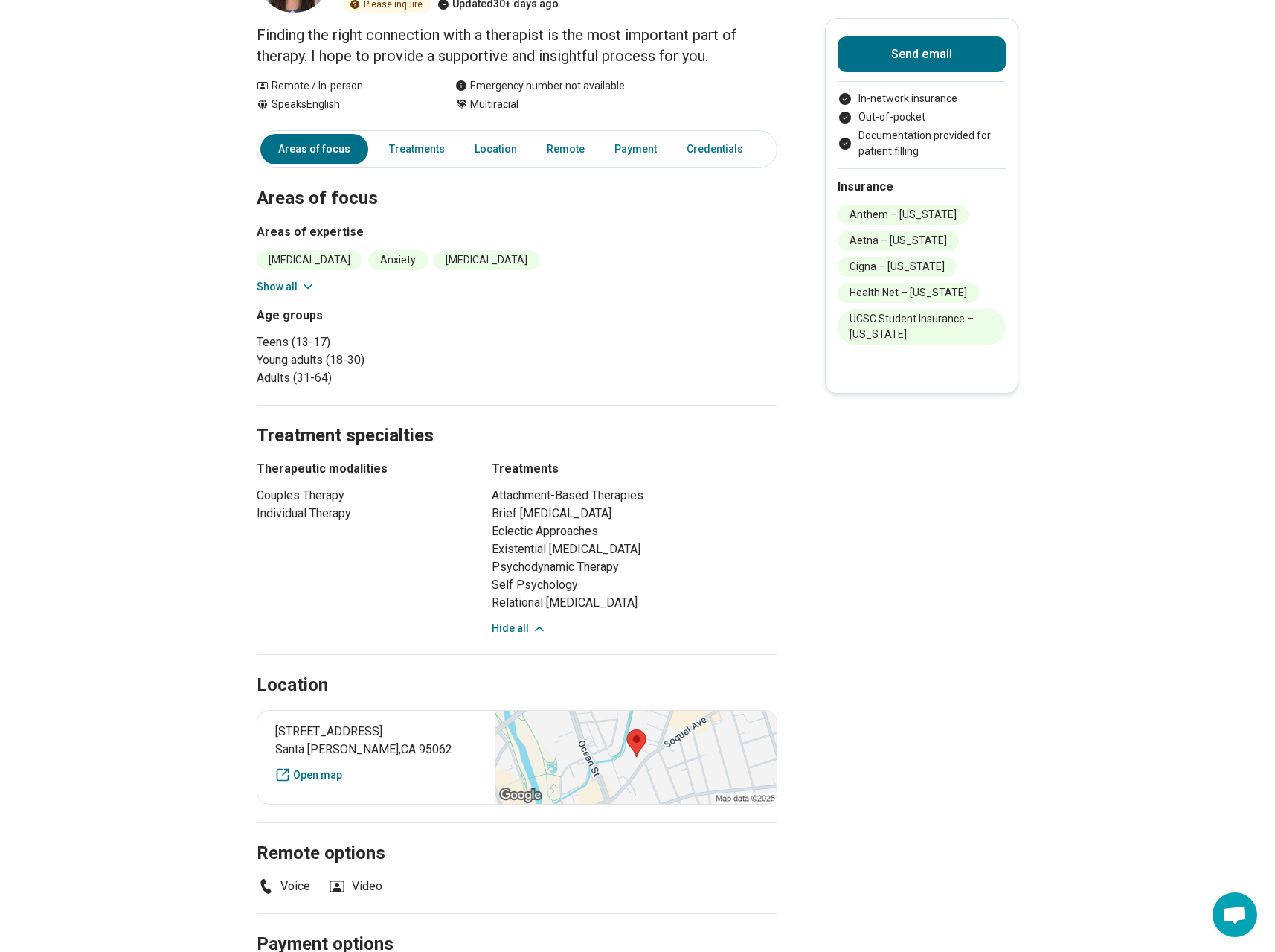
scroll to position [0, 0]
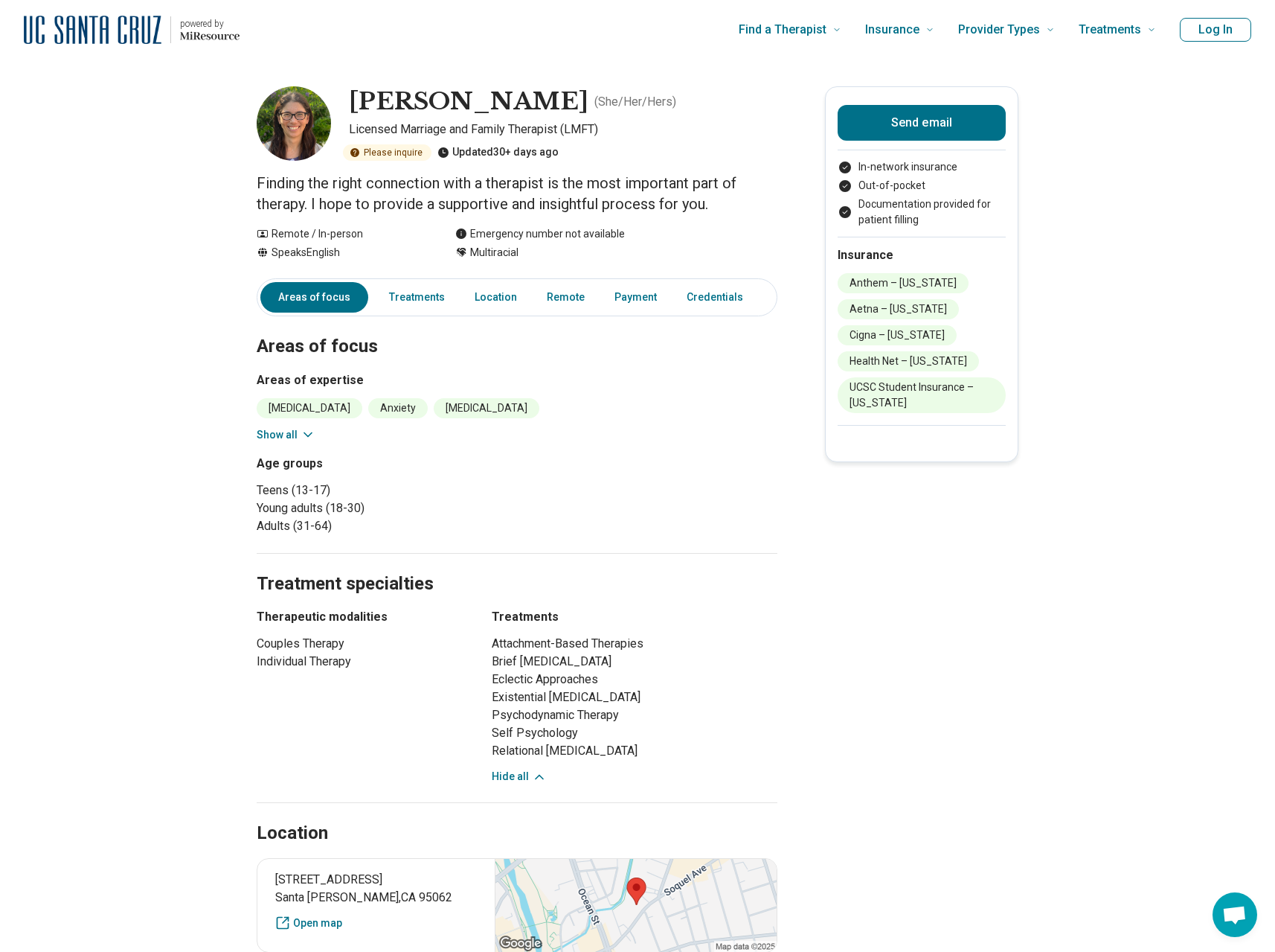
click at [290, 437] on button "Show all" at bounding box center [286, 434] width 59 height 16
